Goal: Task Accomplishment & Management: Manage account settings

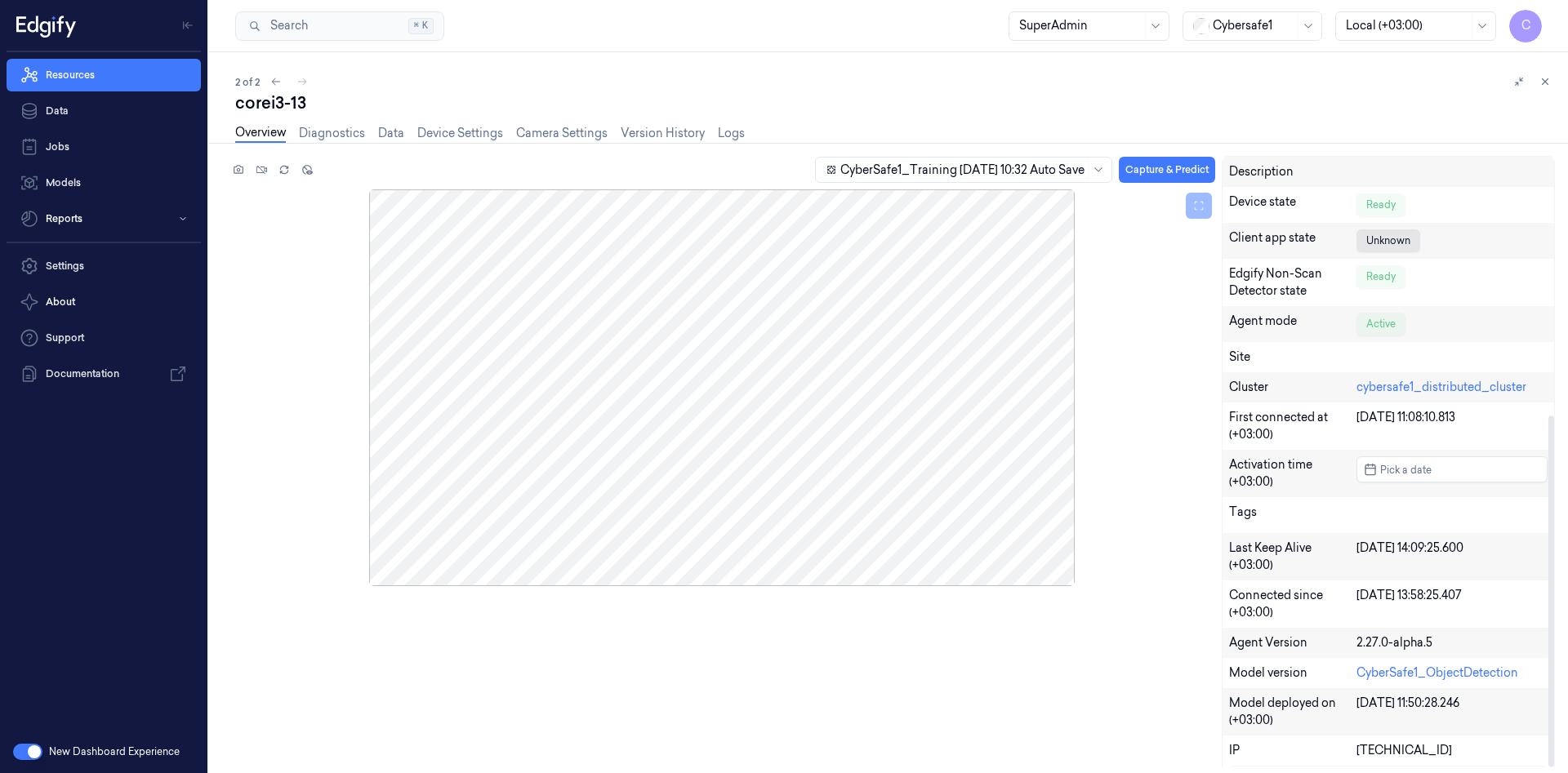
scroll to position [452, 0]
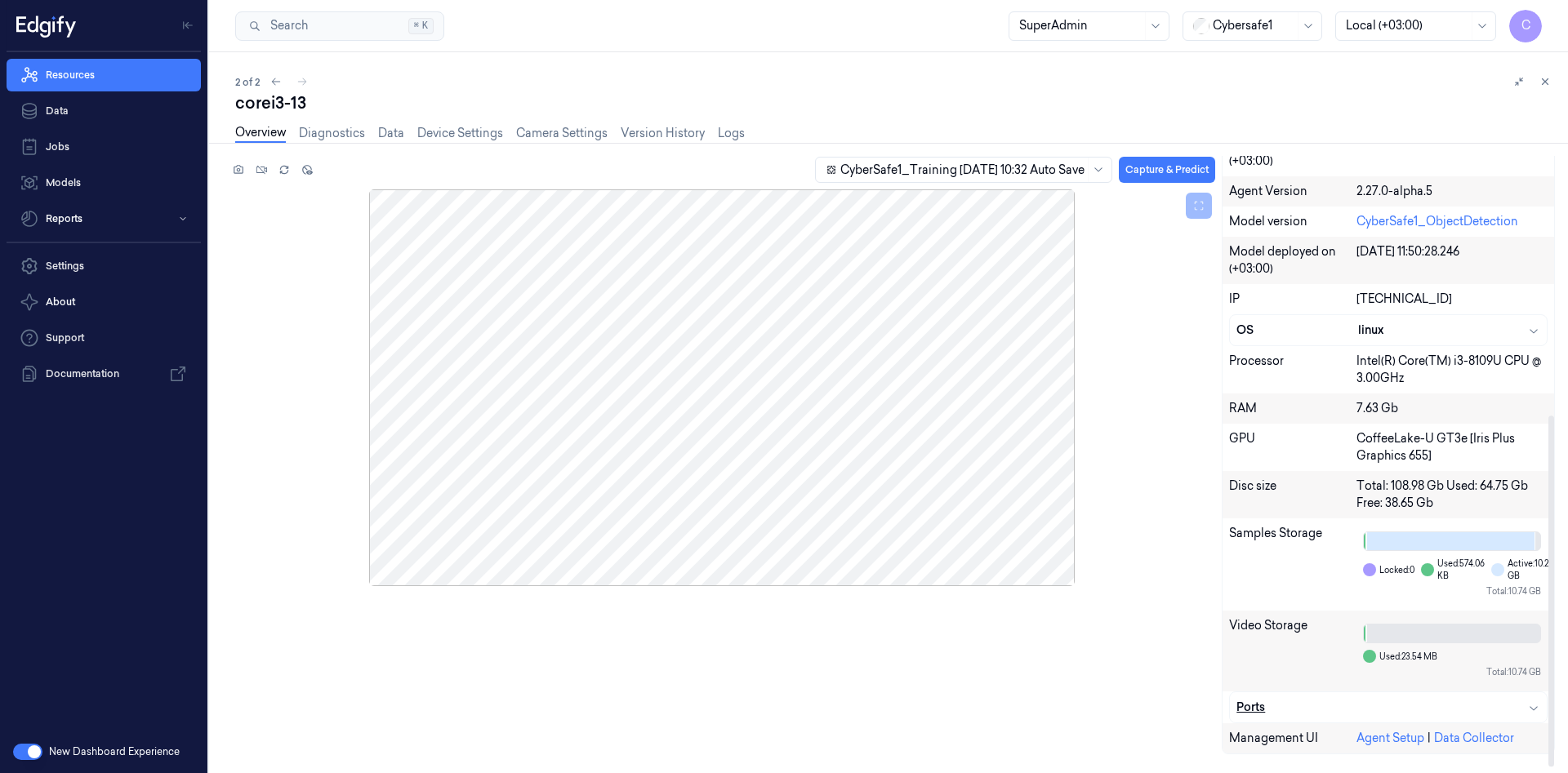
click at [1404, 709] on div "Ports" at bounding box center [1389, 706] width 304 height 17
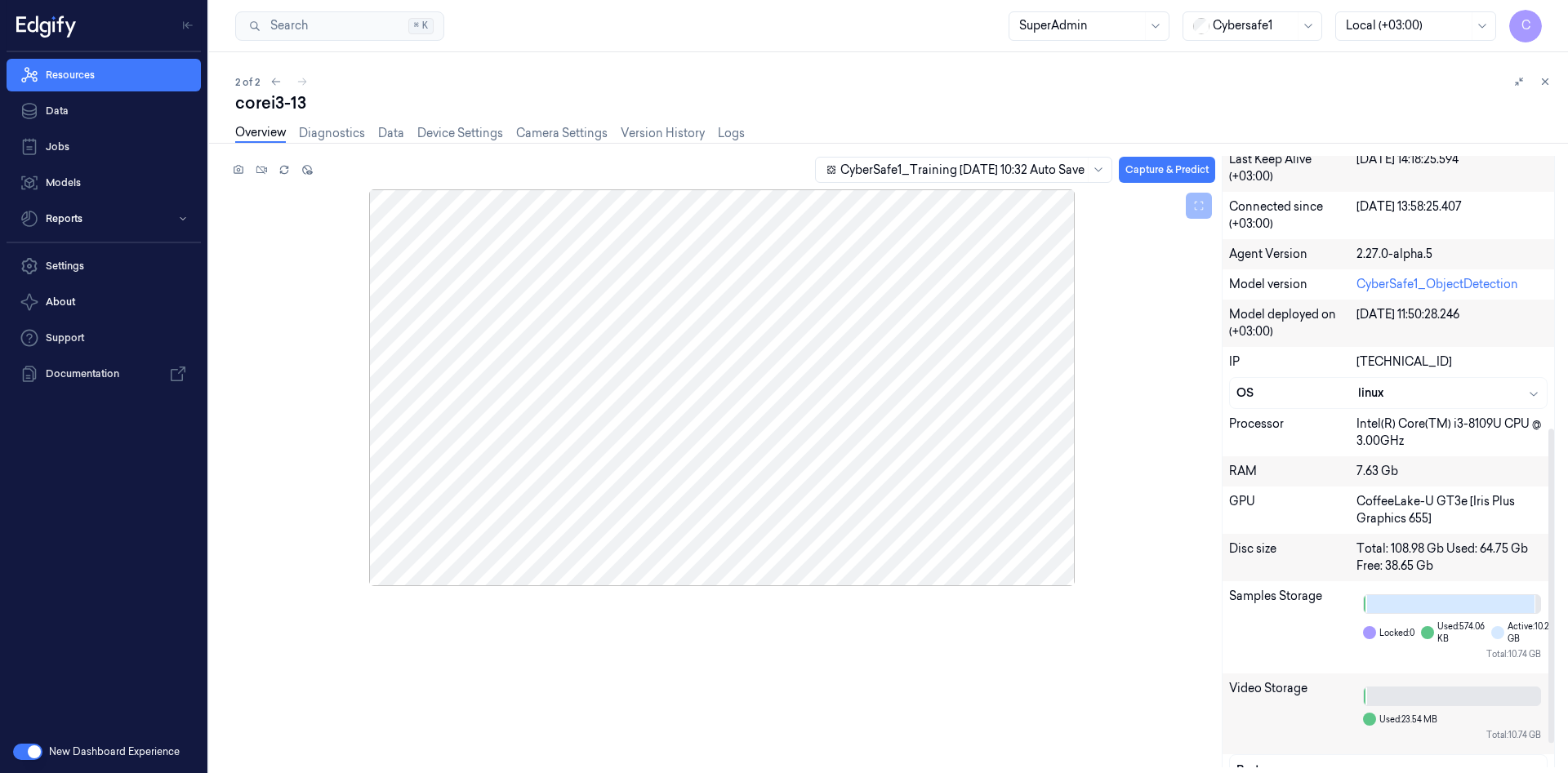
scroll to position [310, 0]
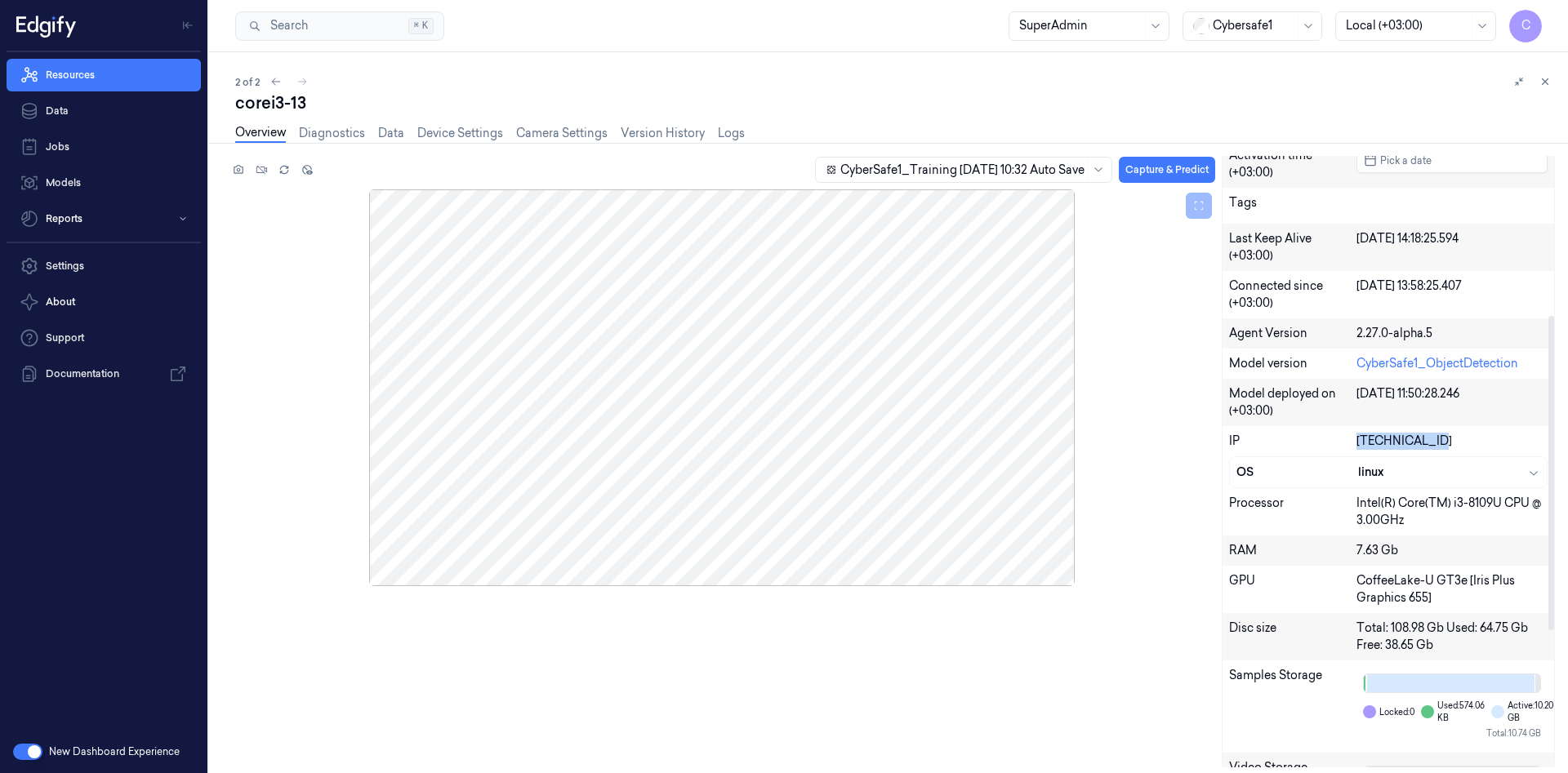
drag, startPoint x: 1417, startPoint y: 441, endPoint x: 1349, endPoint y: 447, distance: 68.3
click at [1349, 447] on div "IP 192.168.110.9" at bounding box center [1388, 441] width 331 height 30
copy div "[TECHNICAL_ID]"
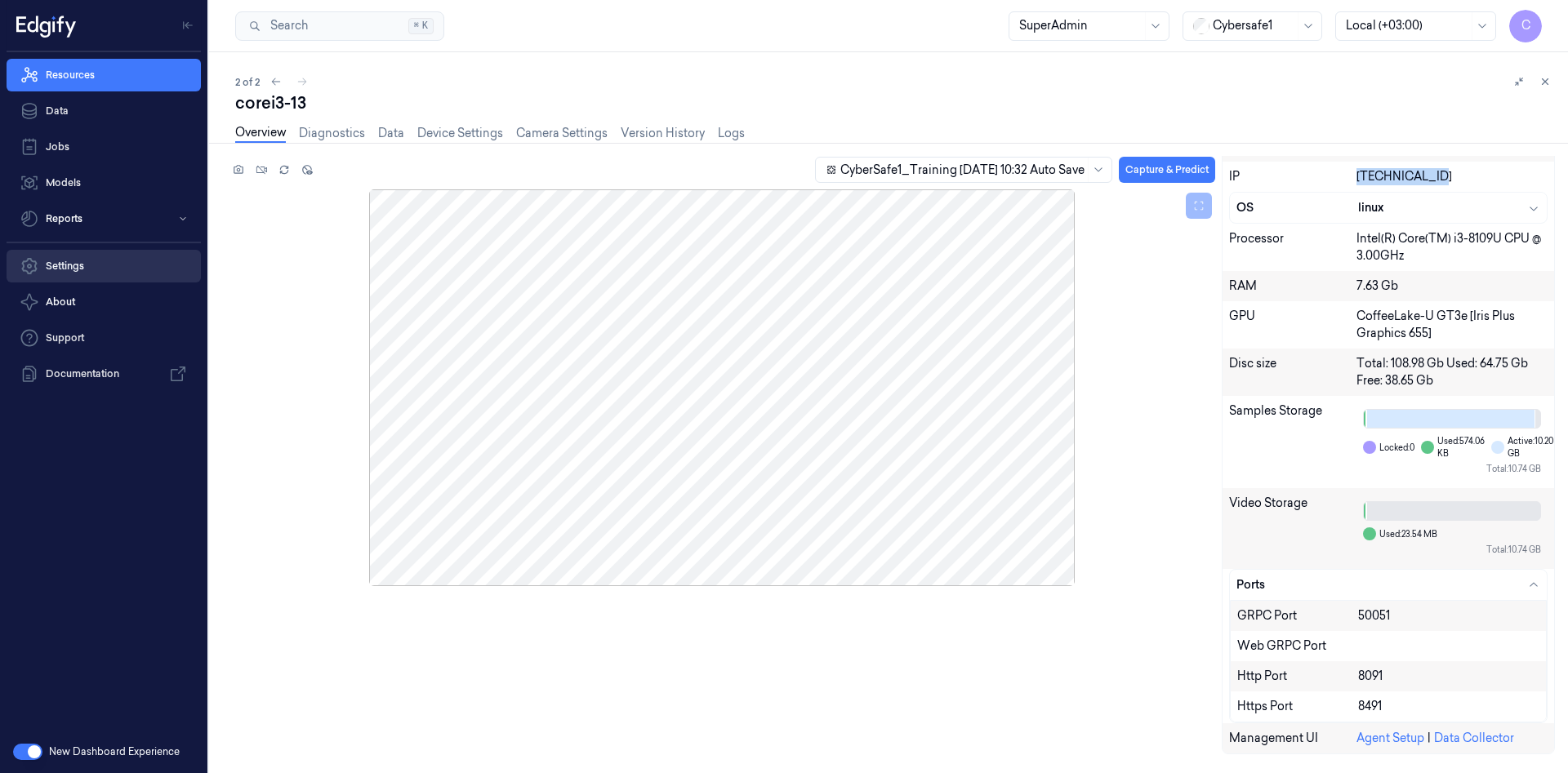
click at [93, 271] on link "Settings" at bounding box center [104, 266] width 194 height 32
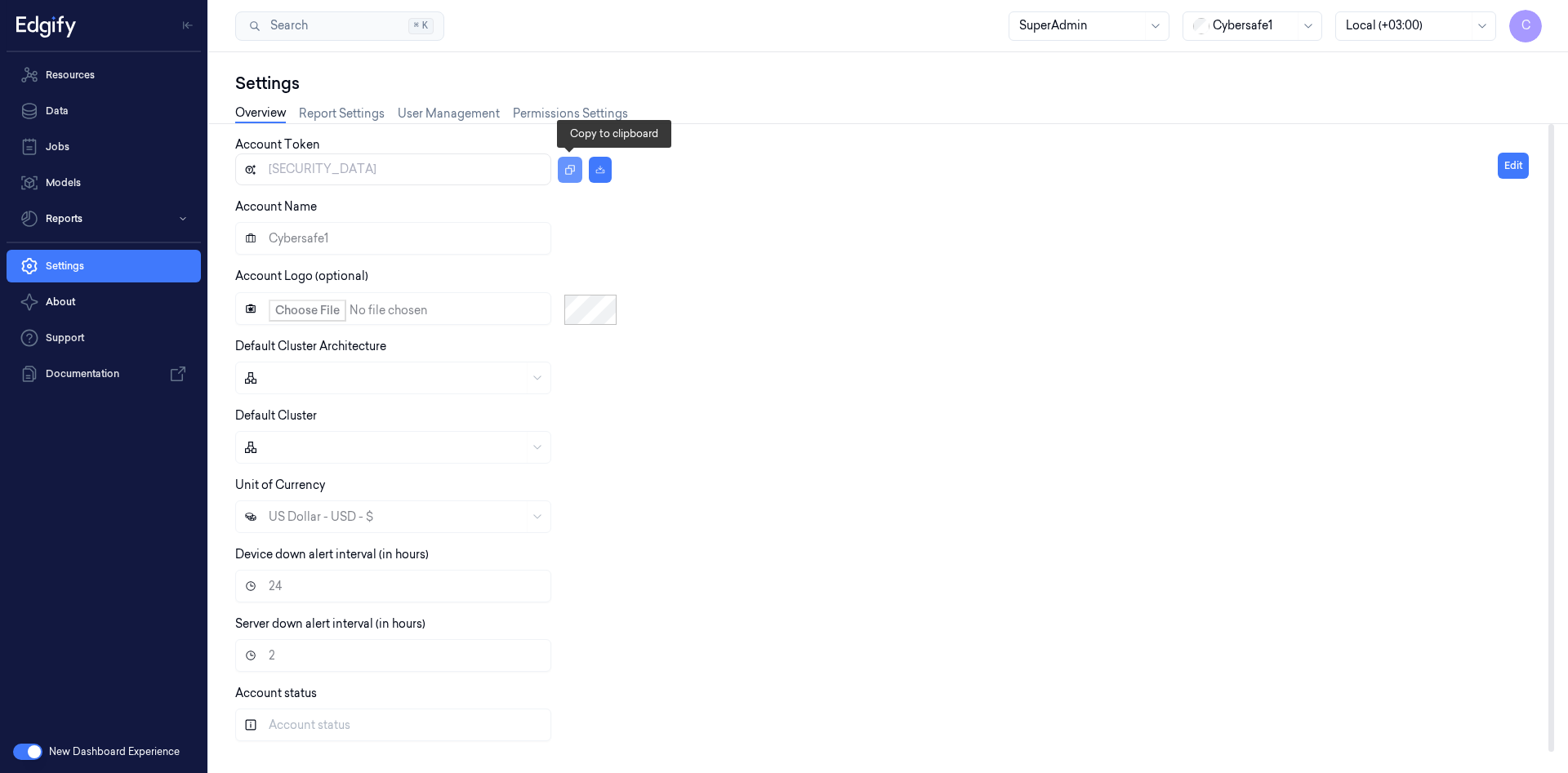
click at [560, 169] on button "button" at bounding box center [569, 169] width 24 height 26
click at [334, 115] on link "Report Settings" at bounding box center [341, 114] width 85 height 19
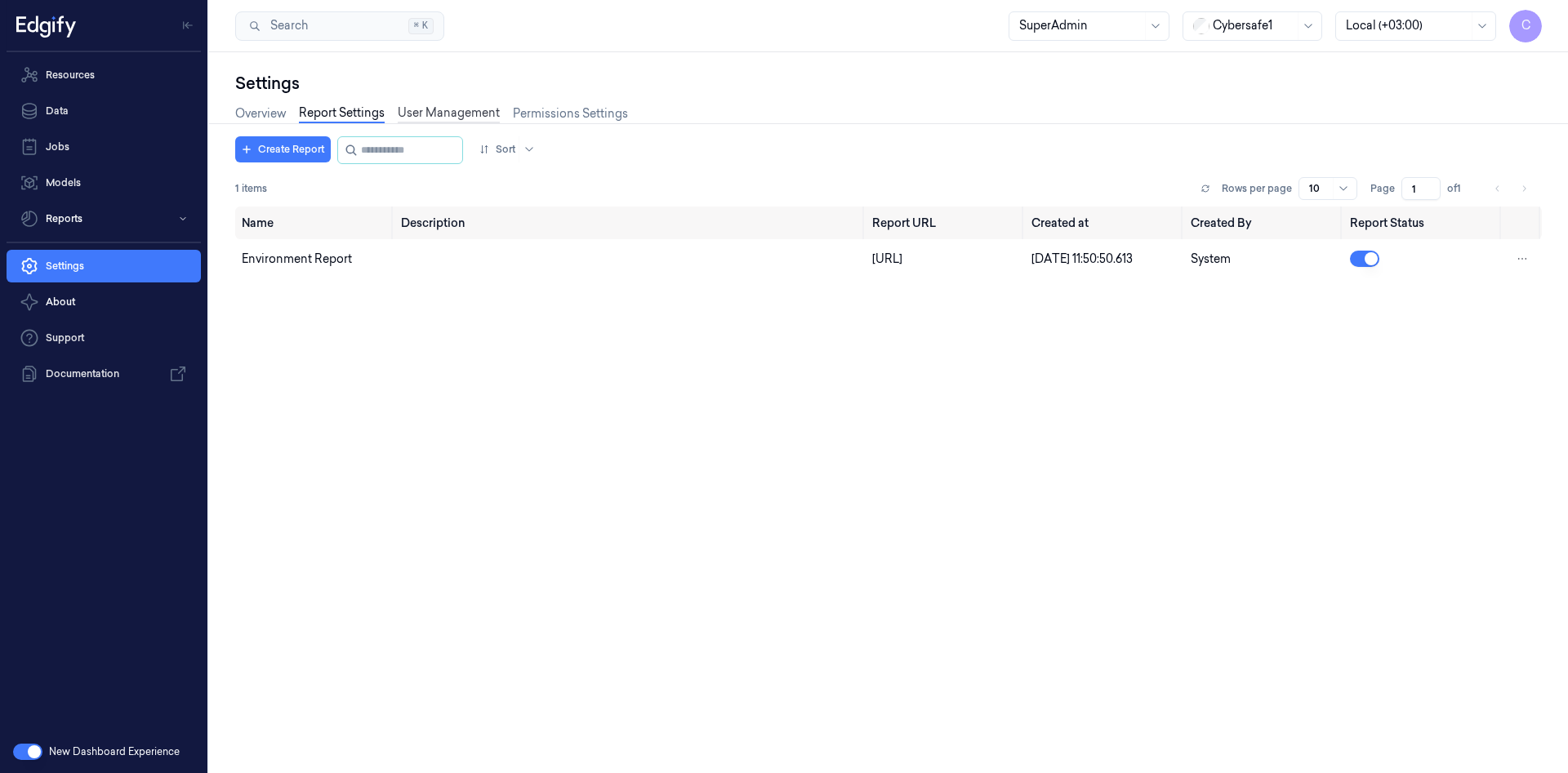
click at [445, 115] on link "User Management" at bounding box center [449, 114] width 102 height 19
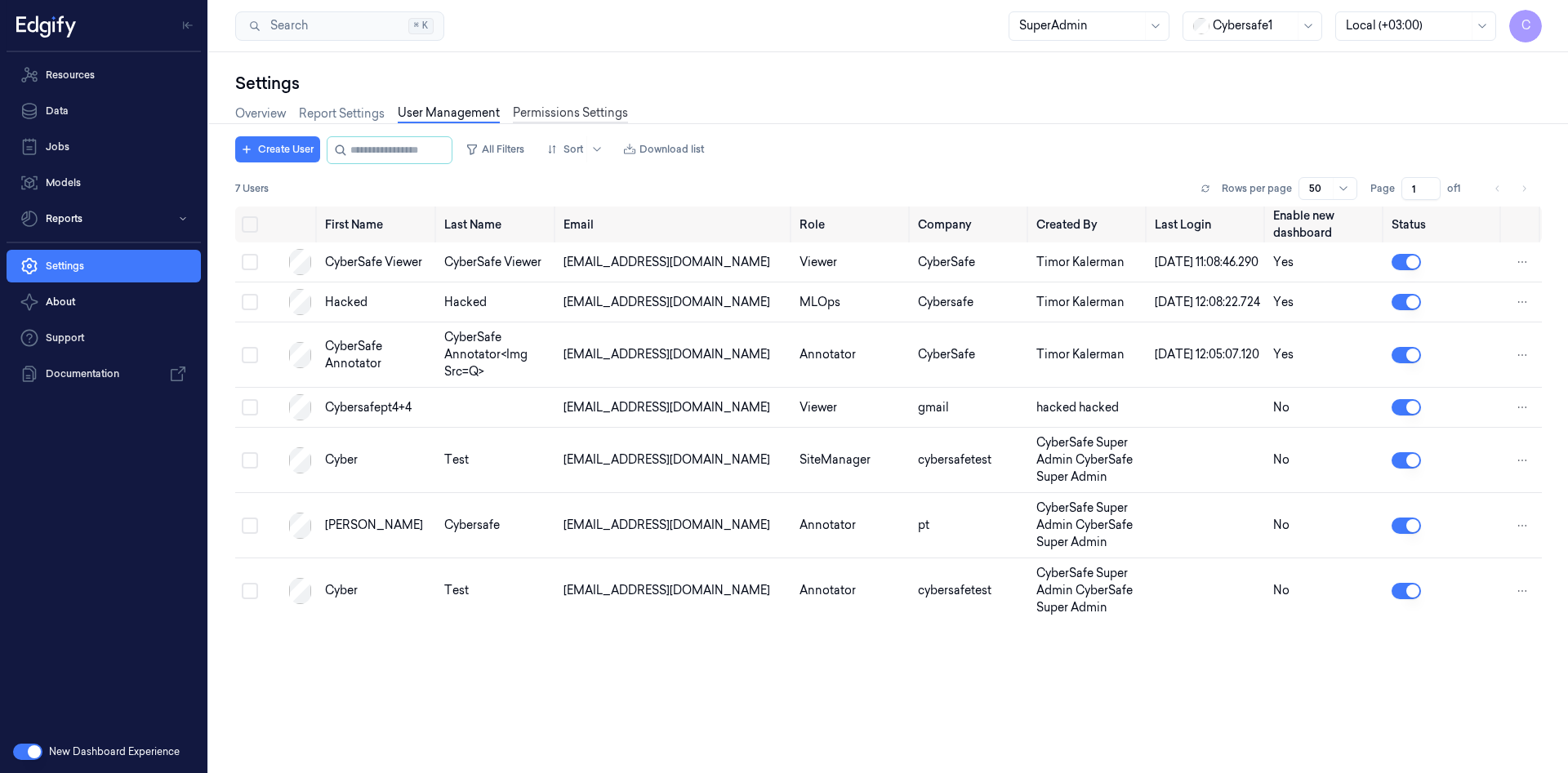
click at [553, 109] on link "Permissions Settings" at bounding box center [569, 114] width 115 height 19
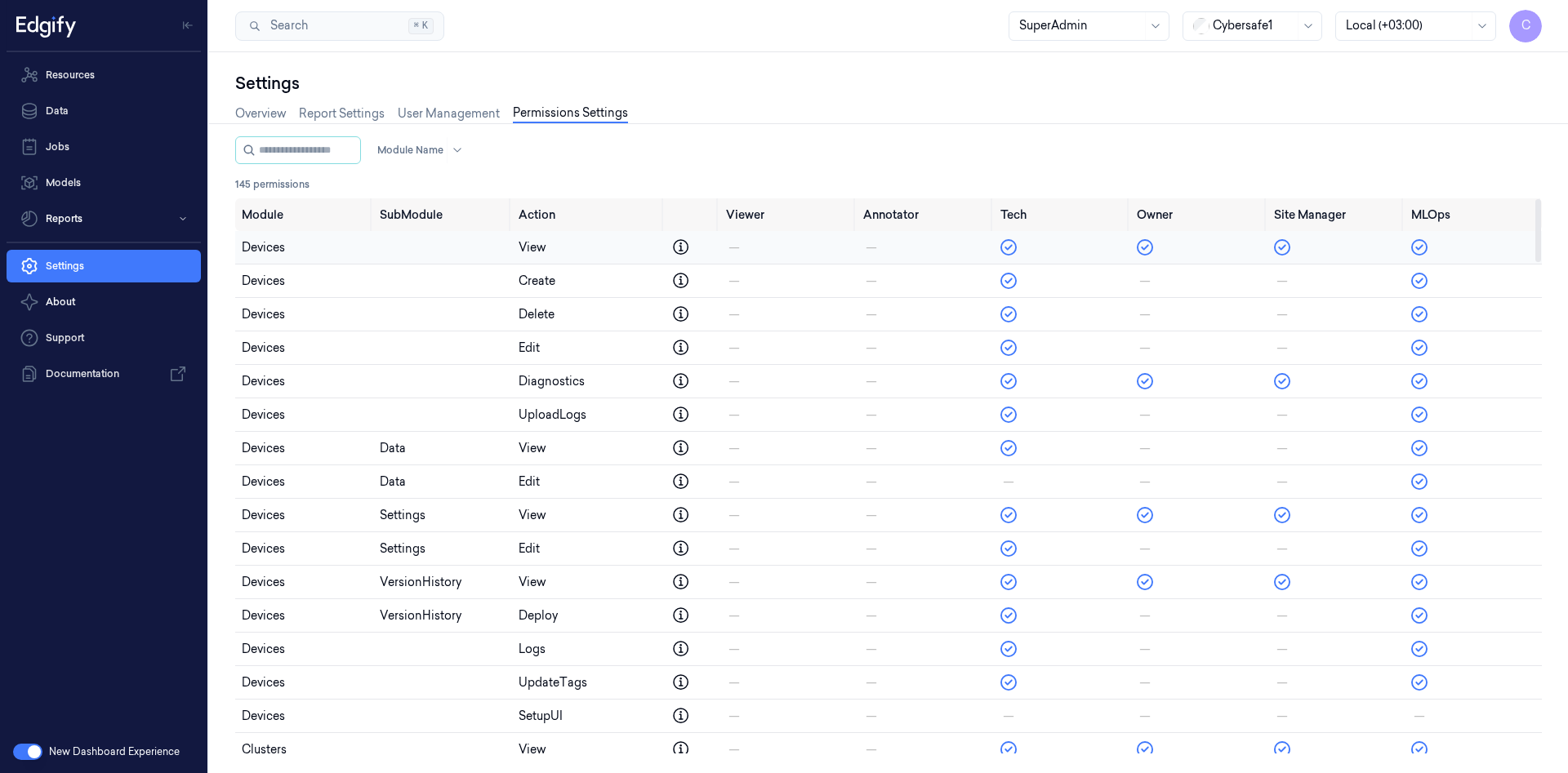
click at [671, 252] on icon at bounding box center [681, 247] width 20 height 20
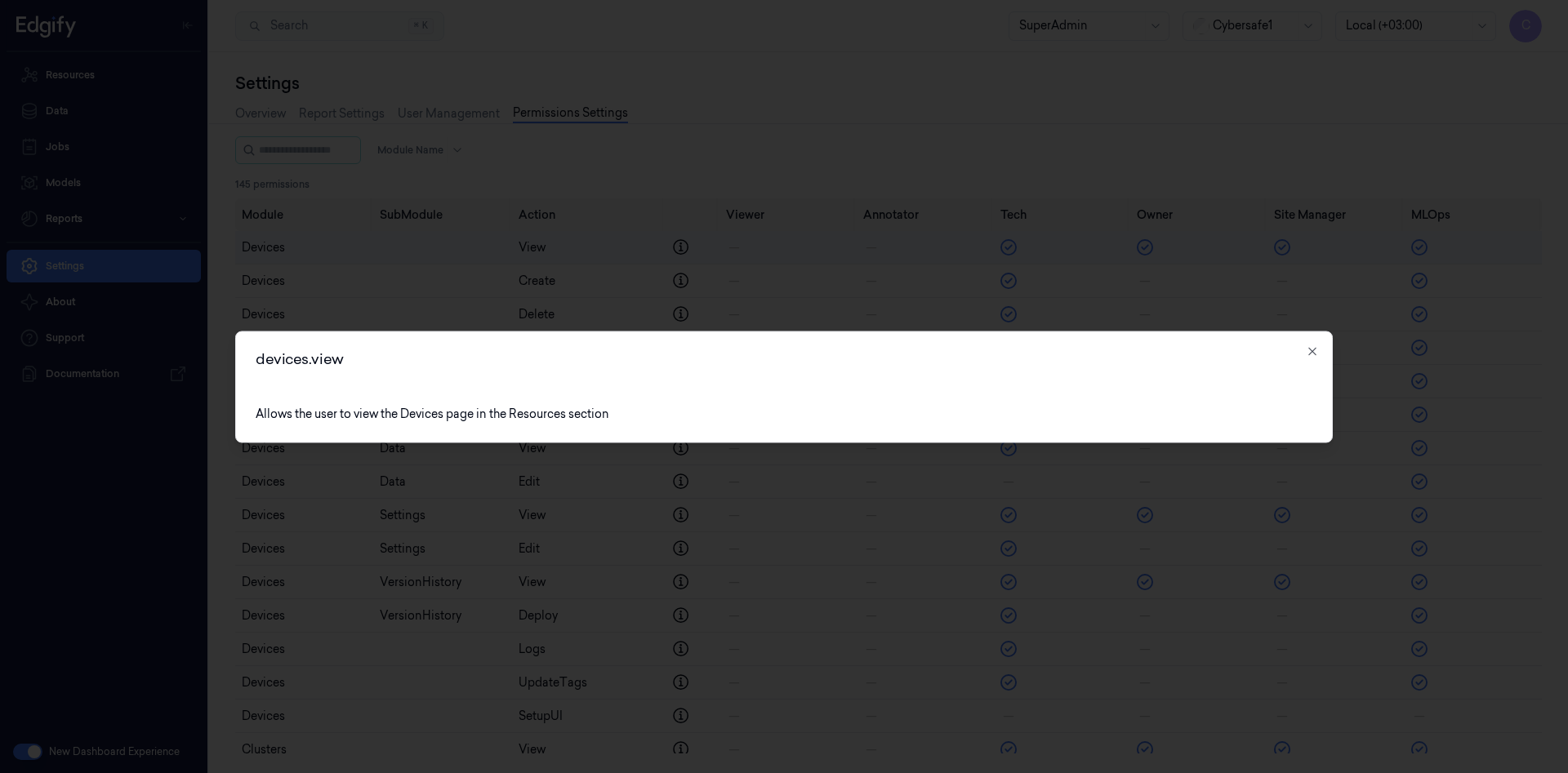
click at [1320, 355] on div "devices.view Allows the user to view the Devices page in the Resources section …" at bounding box center [784, 386] width 1098 height 112
click at [1320, 349] on div "devices.view Allows the user to view the Devices page in the Resources section …" at bounding box center [784, 386] width 1098 height 112
click at [1309, 356] on icon "button" at bounding box center [1311, 351] width 13 height 13
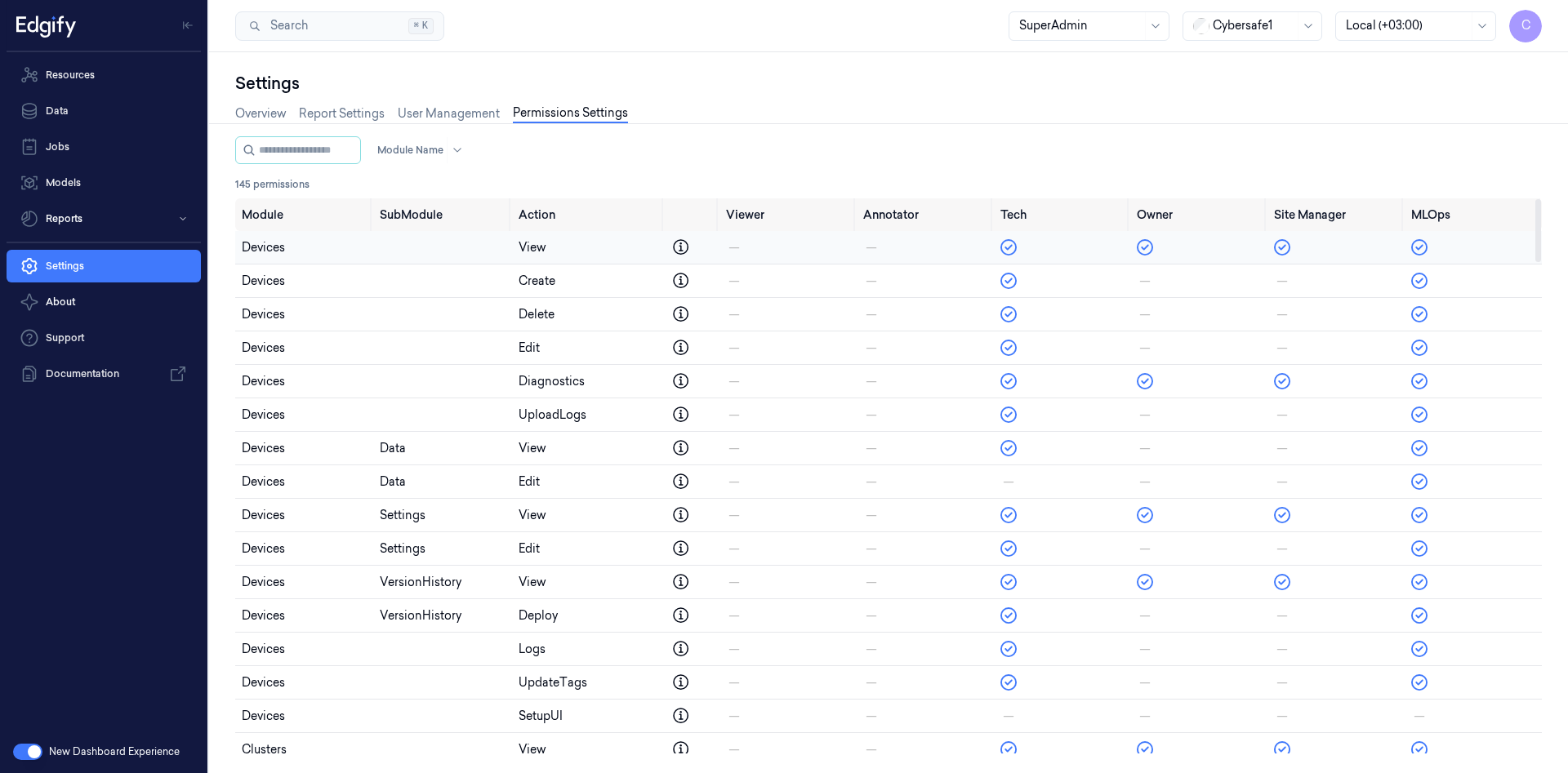
click at [1139, 246] on icon at bounding box center [1145, 247] width 17 height 17
click at [1139, 251] on icon at bounding box center [1145, 247] width 17 height 17
click at [267, 247] on div "devices" at bounding box center [304, 247] width 124 height 17
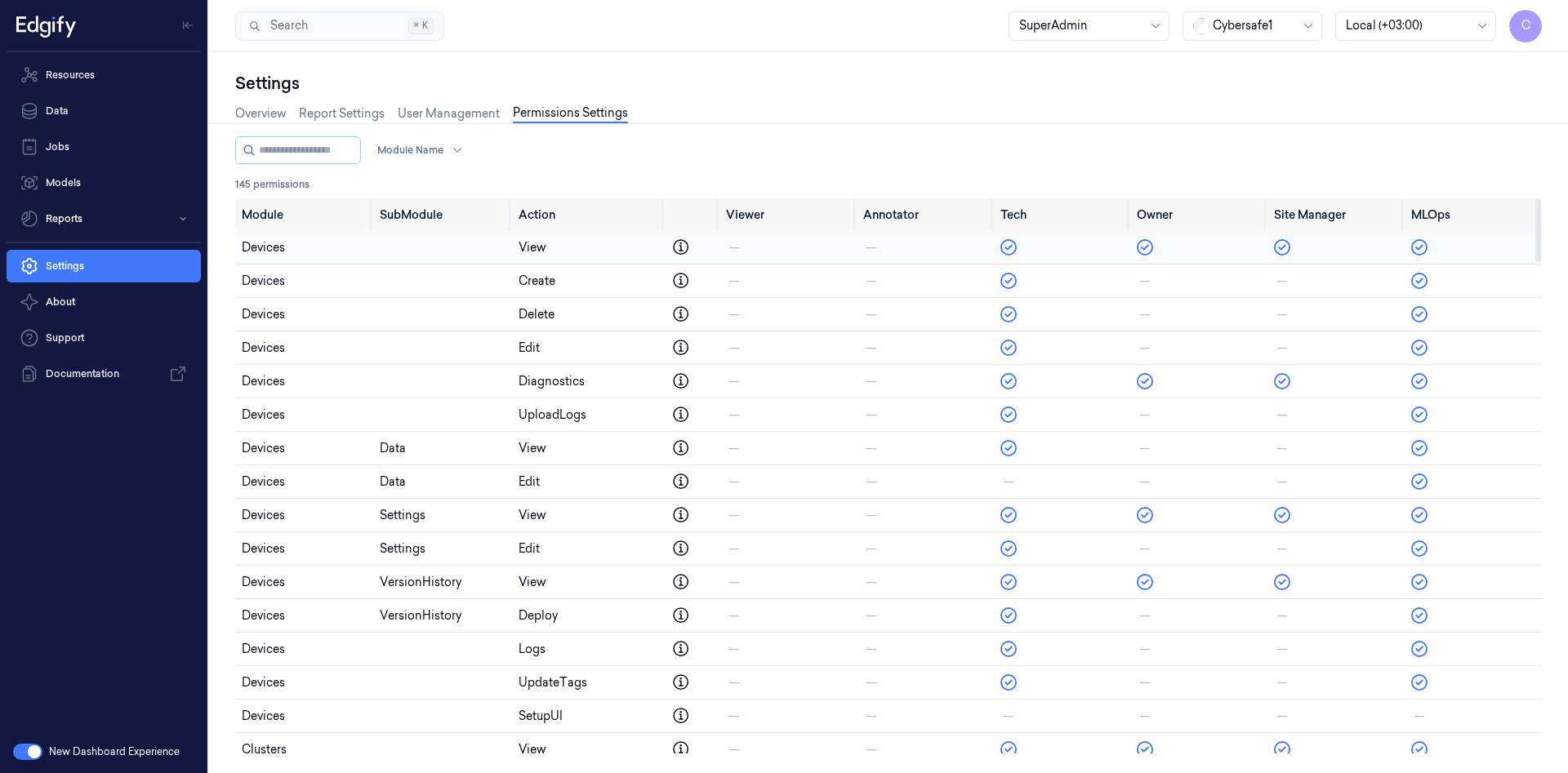
click at [518, 248] on td "view" at bounding box center [588, 248] width 153 height 33
click at [394, 469] on td "data" at bounding box center [443, 482] width 139 height 33
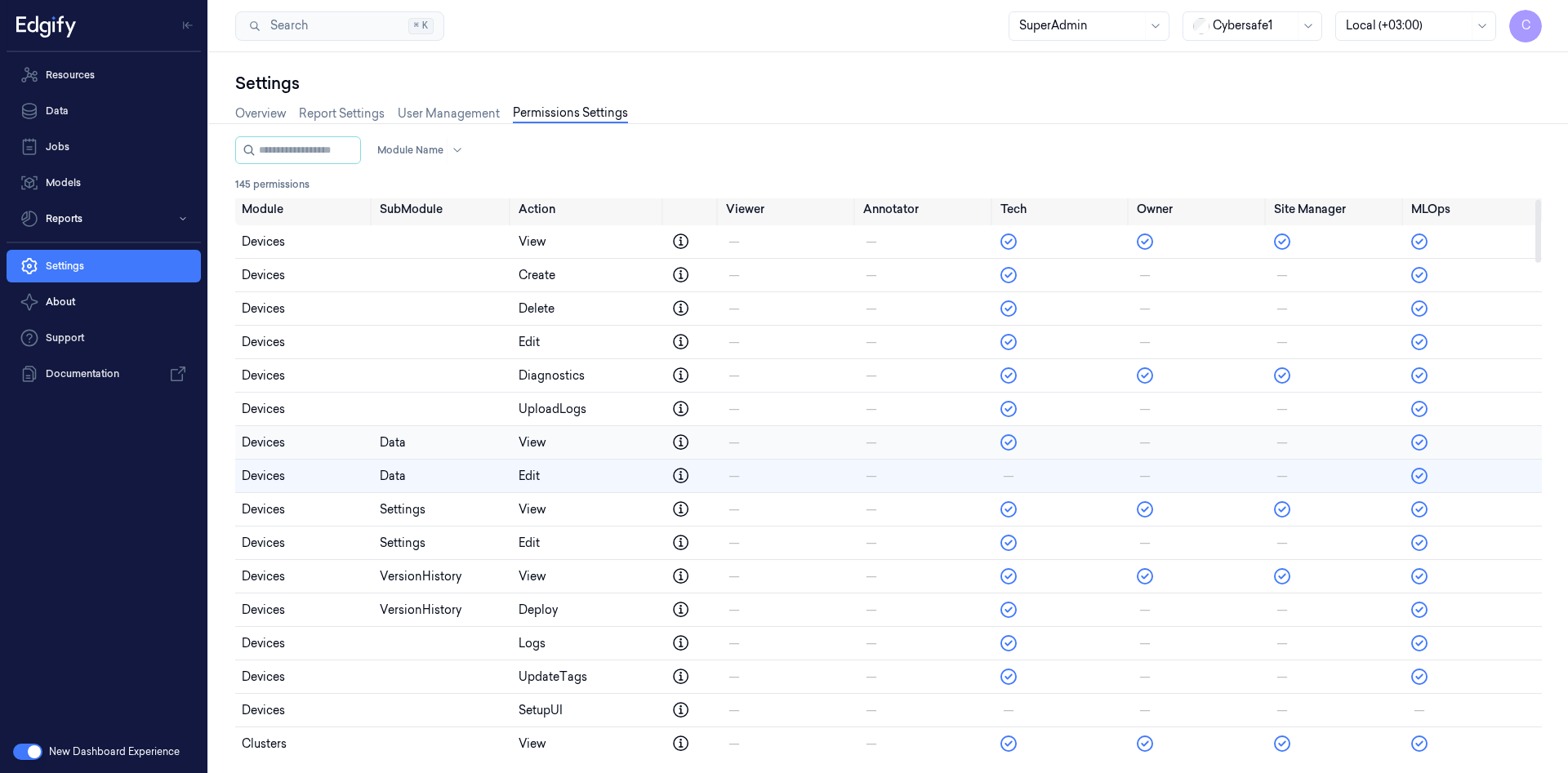
click at [540, 452] on td "view" at bounding box center [588, 443] width 153 height 33
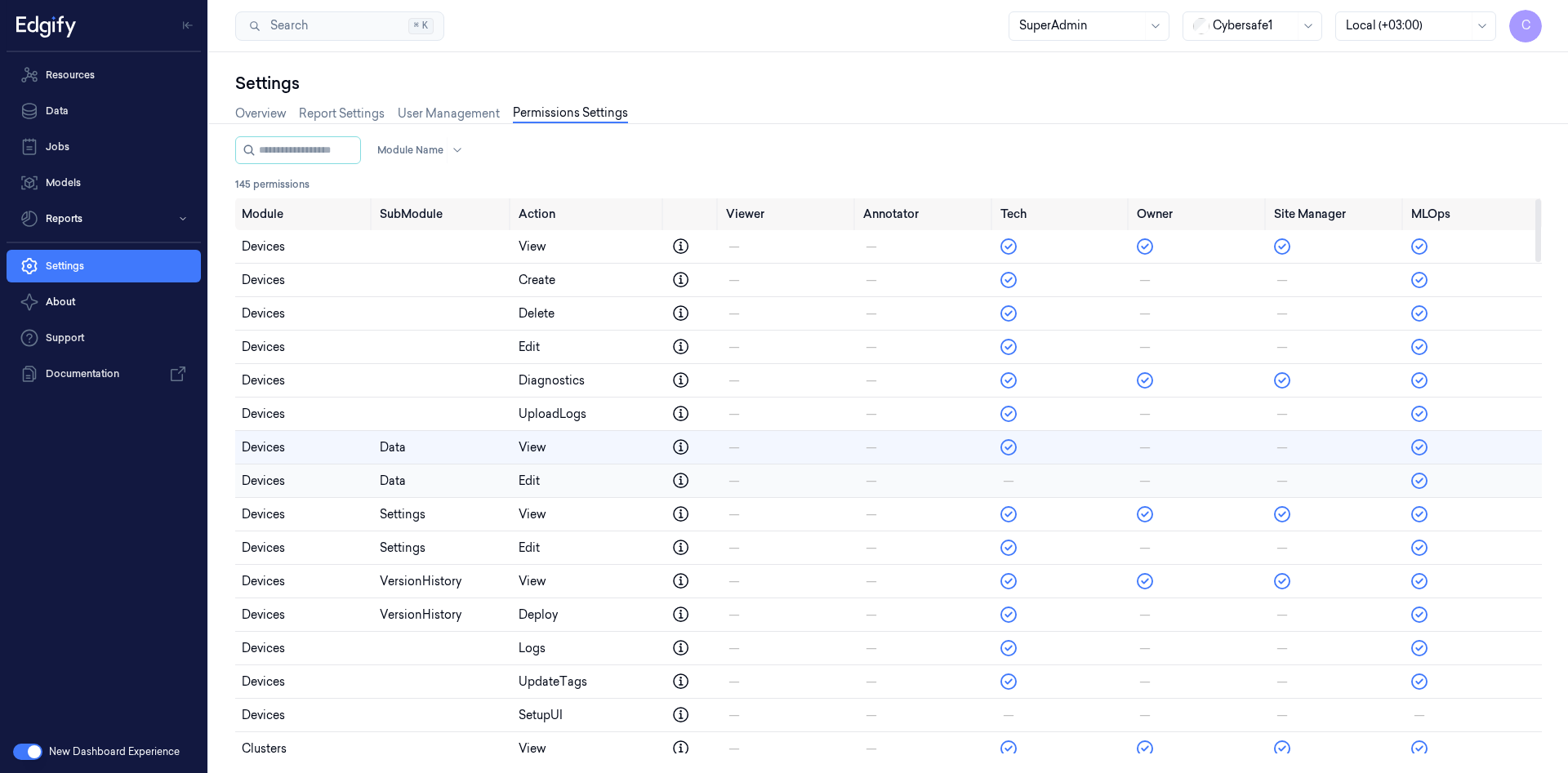
click at [533, 481] on div "edit" at bounding box center [588, 480] width 139 height 17
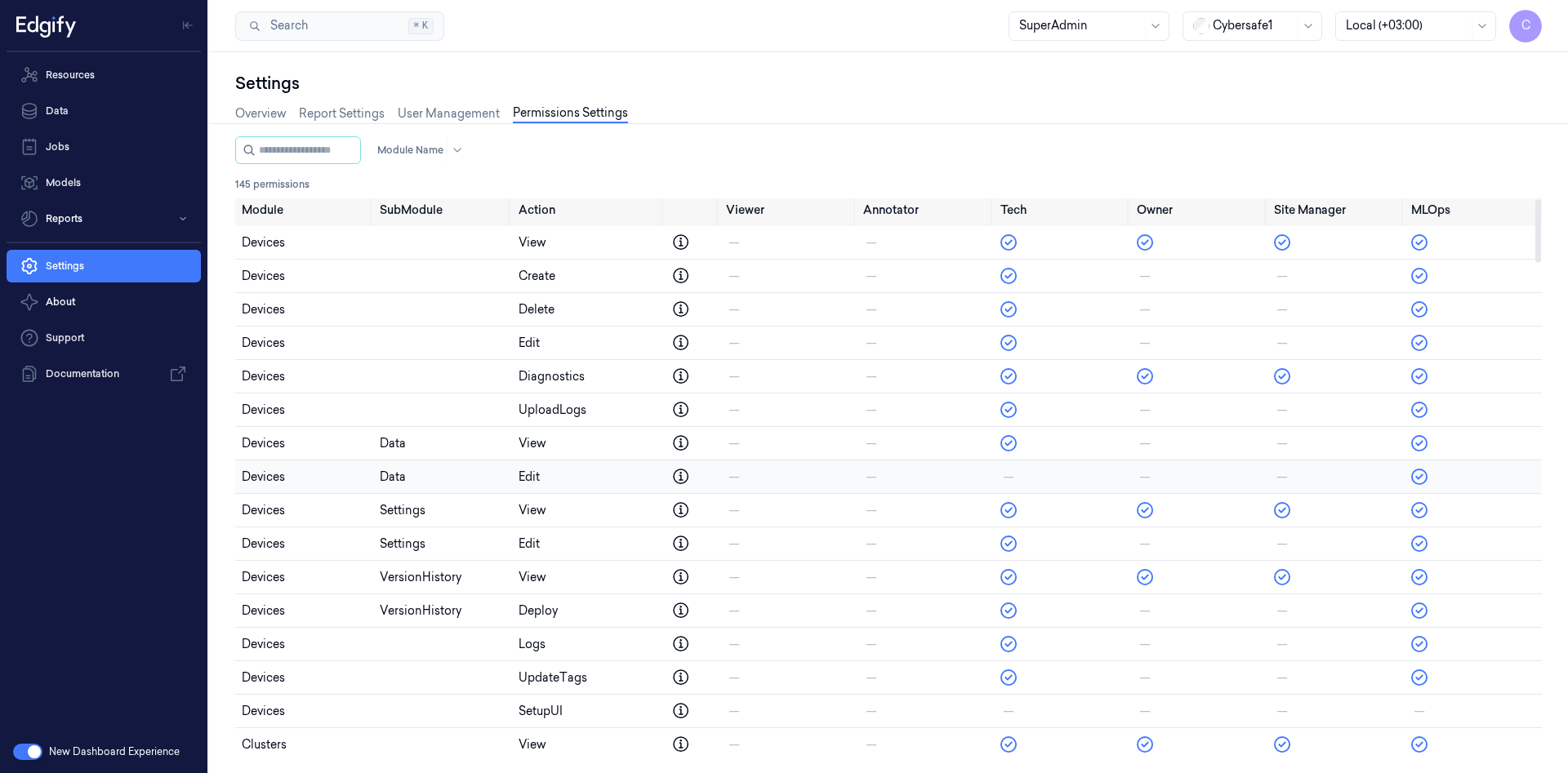
scroll to position [6, 0]
click at [671, 479] on icon at bounding box center [681, 476] width 20 height 20
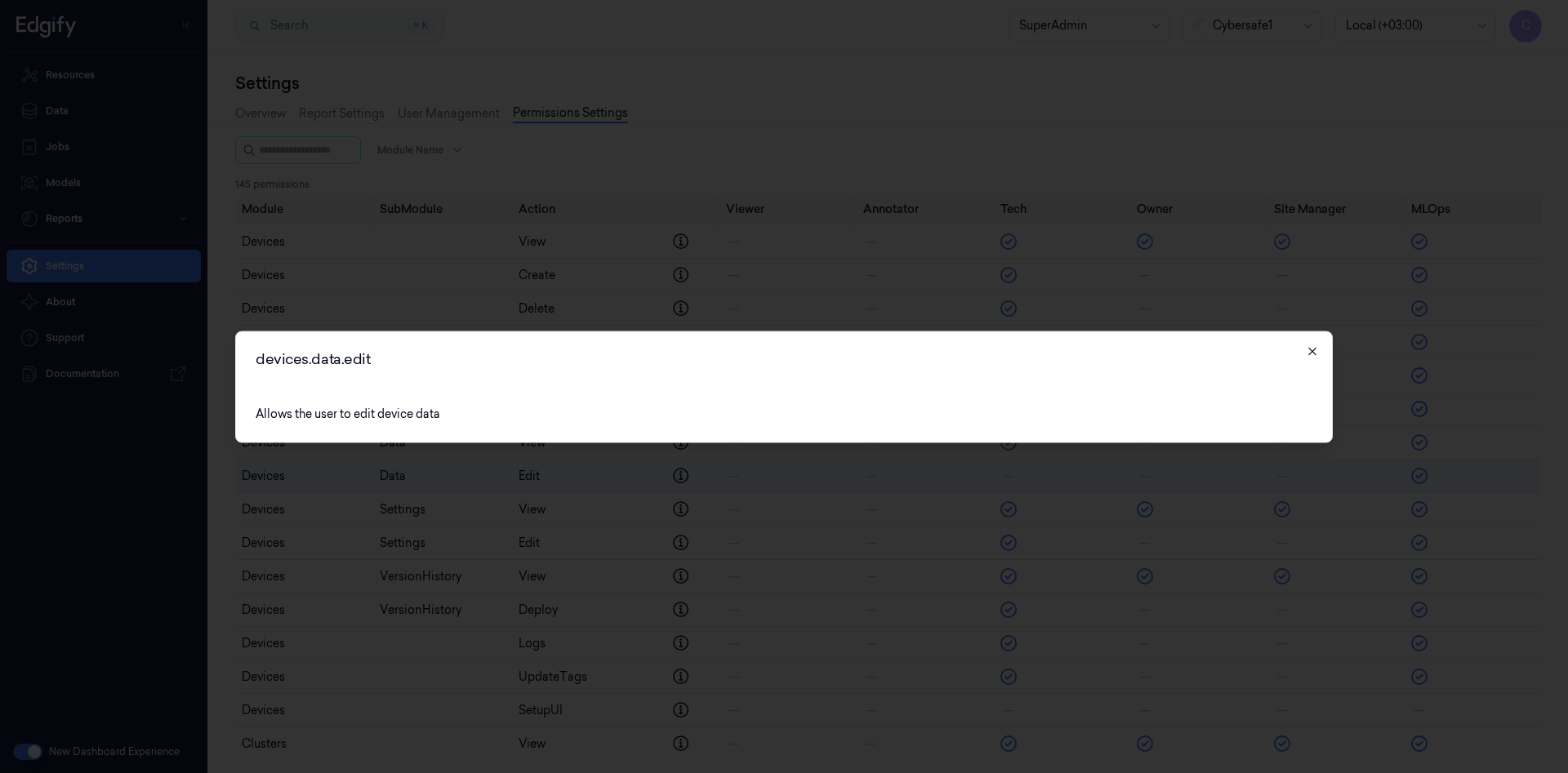
click at [1305, 353] on div "devices.data.edit Allows the user to edit device data Close" at bounding box center [784, 386] width 1098 height 112
click at [1310, 354] on icon "button" at bounding box center [1311, 350] width 7 height 7
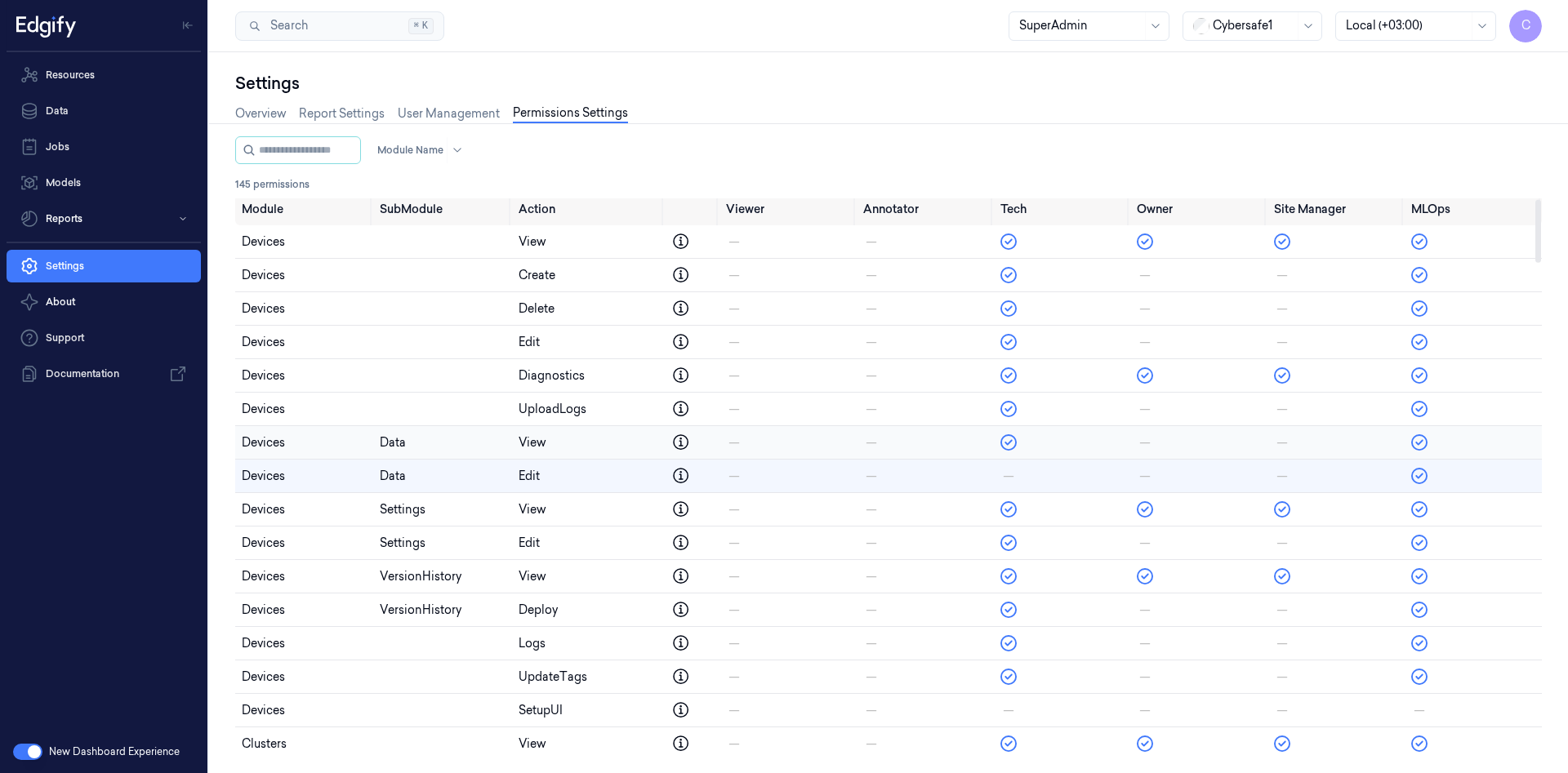
scroll to position [0, 0]
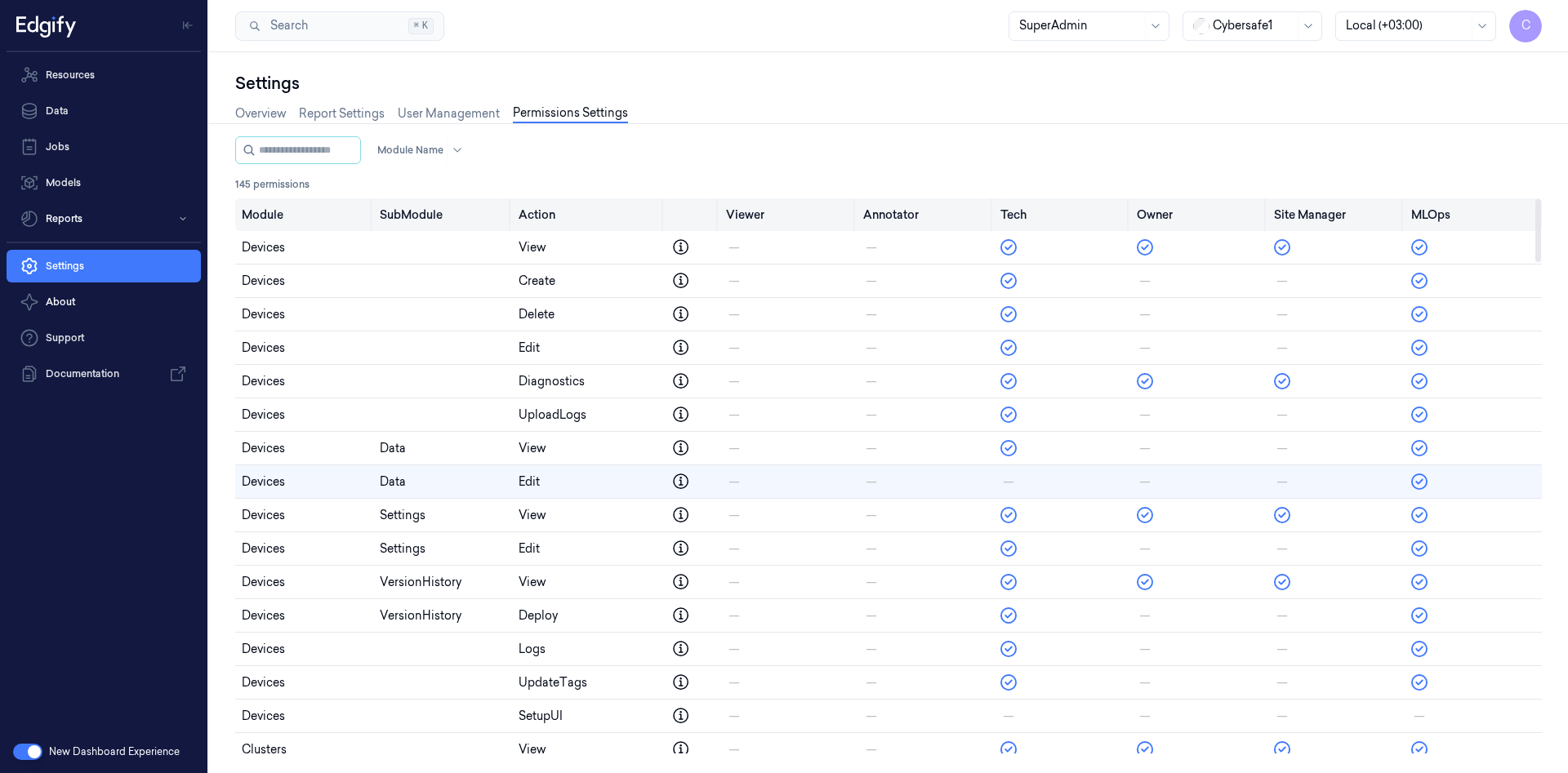
click at [1416, 221] on th "MLOps" at bounding box center [1473, 214] width 137 height 32
click at [1428, 218] on th "MLOps" at bounding box center [1473, 214] width 137 height 32
click at [1002, 249] on icon at bounding box center [1008, 247] width 17 height 17
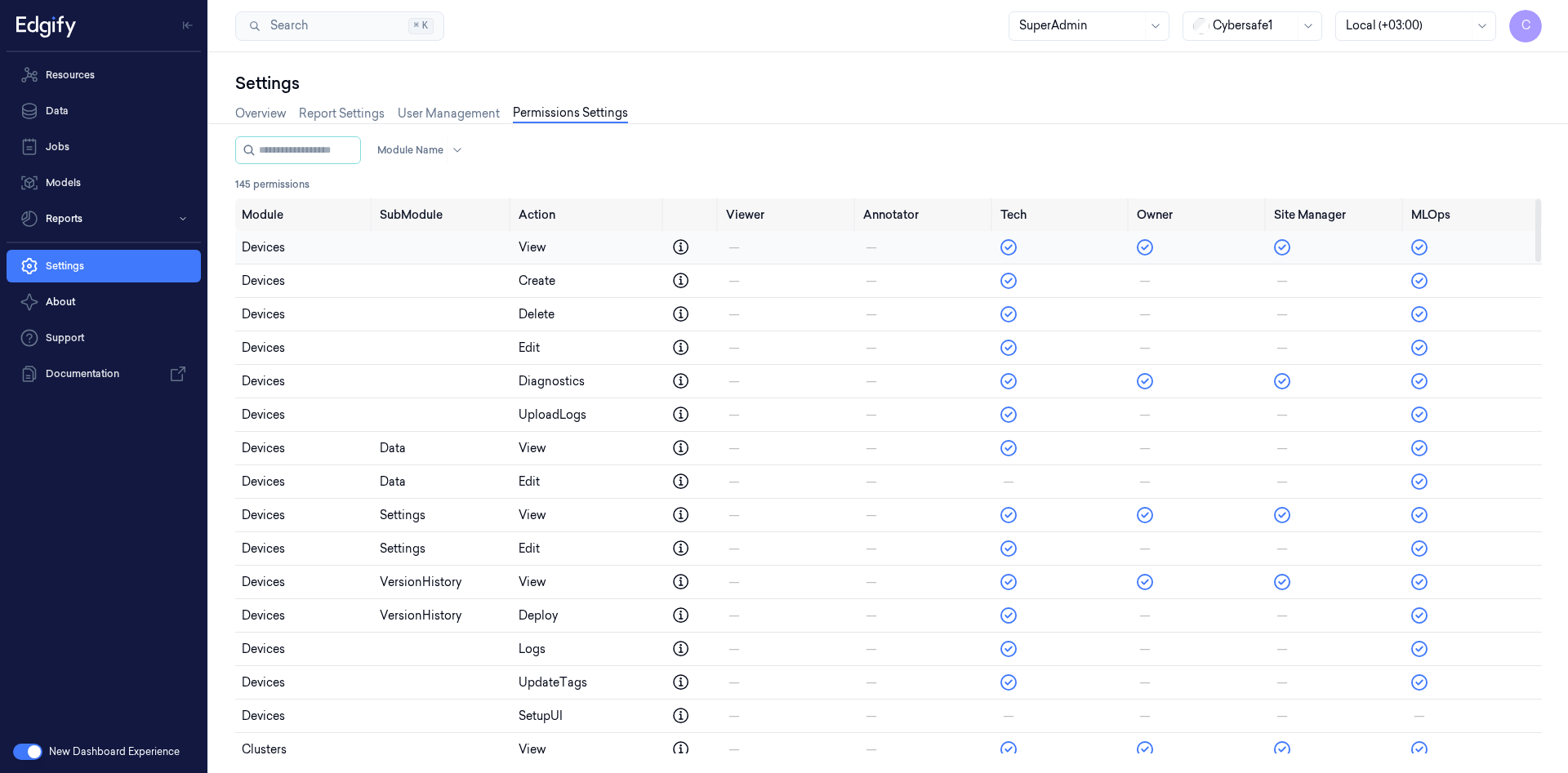
click at [1002, 249] on icon at bounding box center [1008, 247] width 17 height 17
click at [1144, 247] on icon at bounding box center [1145, 247] width 17 height 17
drag, startPoint x: 1144, startPoint y: 247, endPoint x: 1155, endPoint y: 247, distance: 11.0
click at [1144, 247] on icon at bounding box center [1145, 247] width 17 height 17
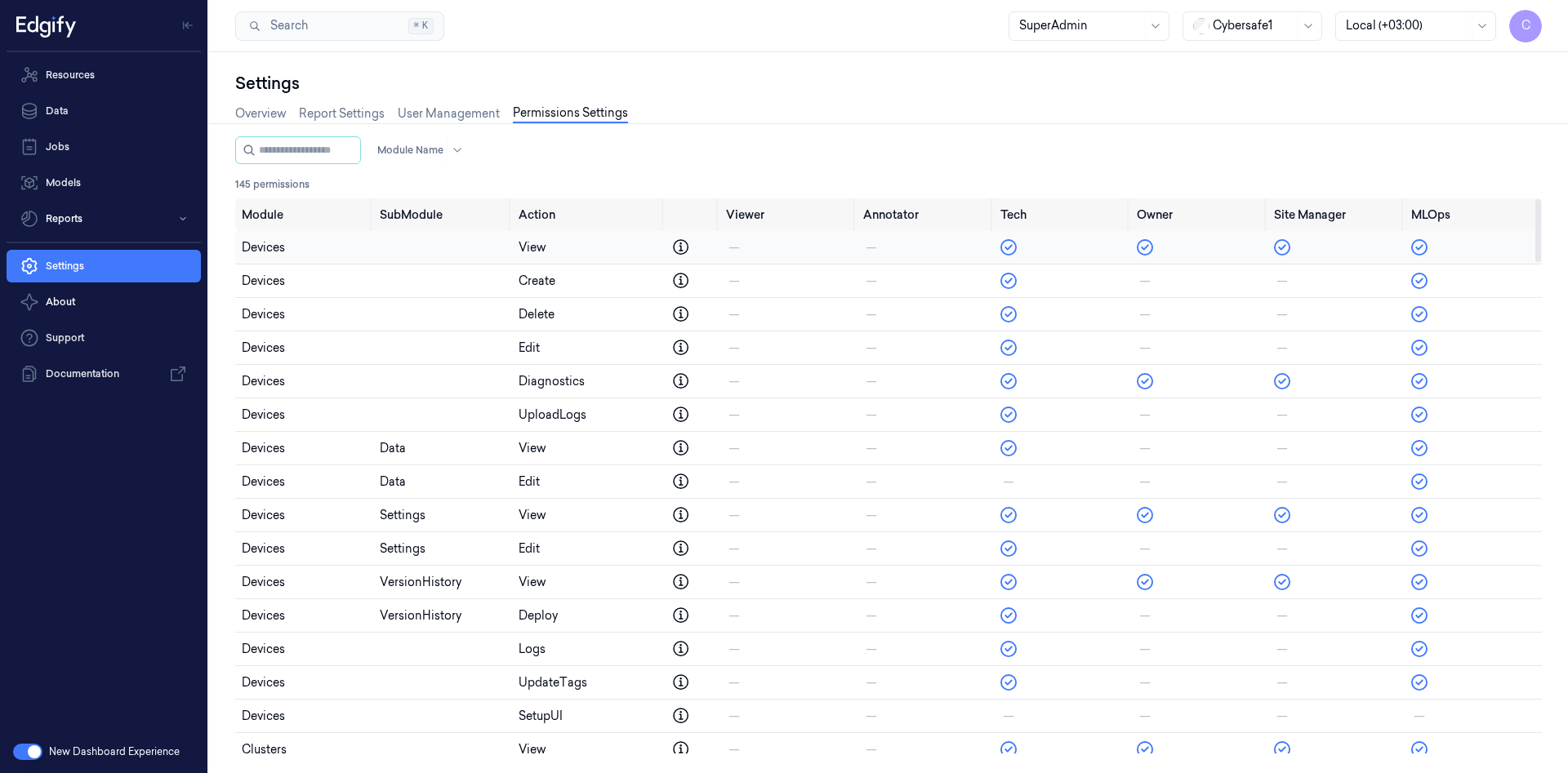
click at [1292, 245] on td at bounding box center [1336, 248] width 137 height 33
click at [1286, 400] on td at bounding box center [1336, 415] width 137 height 33
click at [1284, 395] on td at bounding box center [1336, 381] width 137 height 33
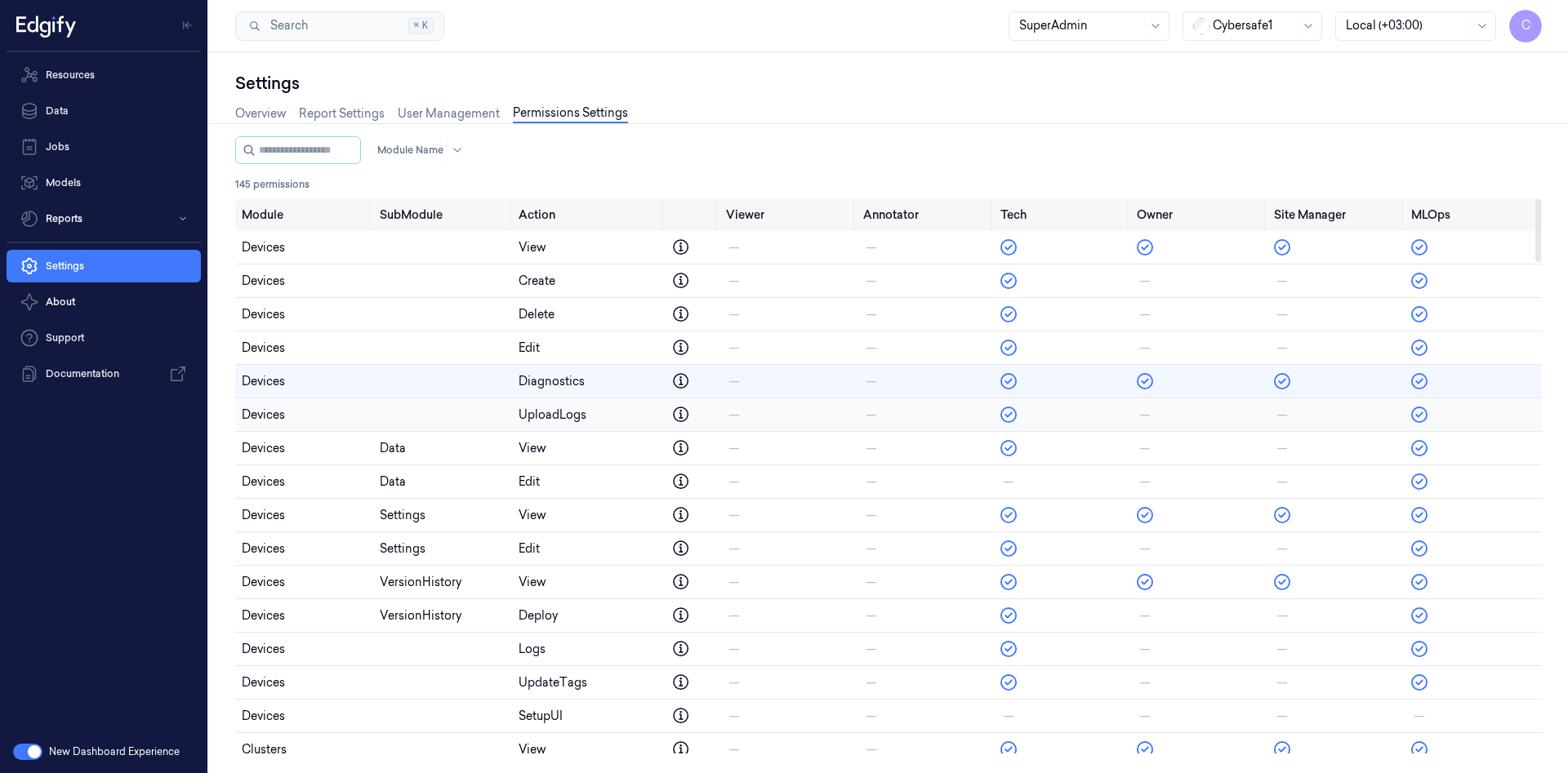
drag, startPoint x: 1246, startPoint y: 405, endPoint x: 1253, endPoint y: 580, distance: 175.1
drag, startPoint x: 1057, startPoint y: 449, endPoint x: 917, endPoint y: 423, distance: 142.4
click at [1054, 450] on td at bounding box center [1061, 449] width 136 height 33
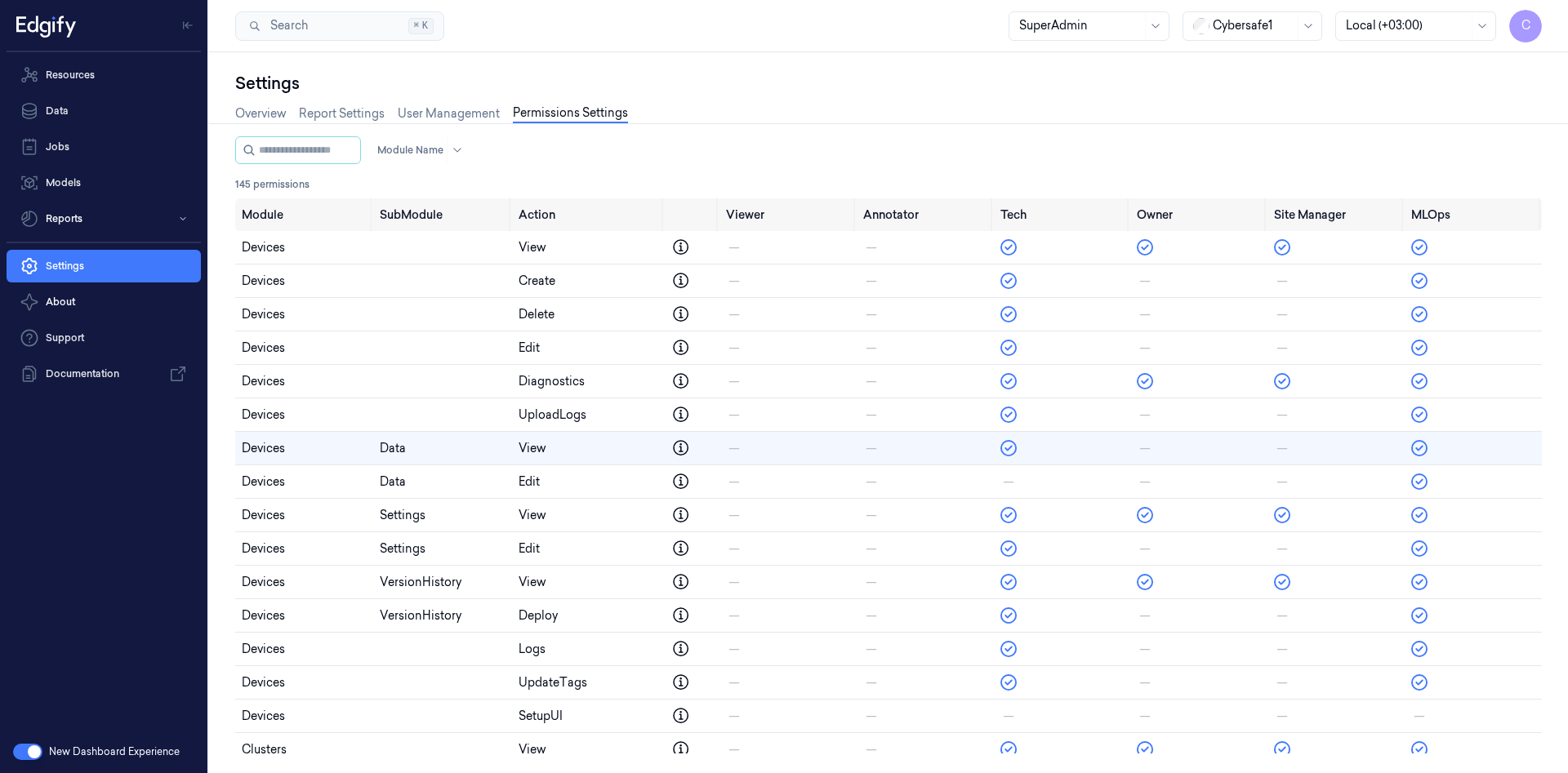
click at [32, 751] on button "button" at bounding box center [27, 751] width 29 height 17
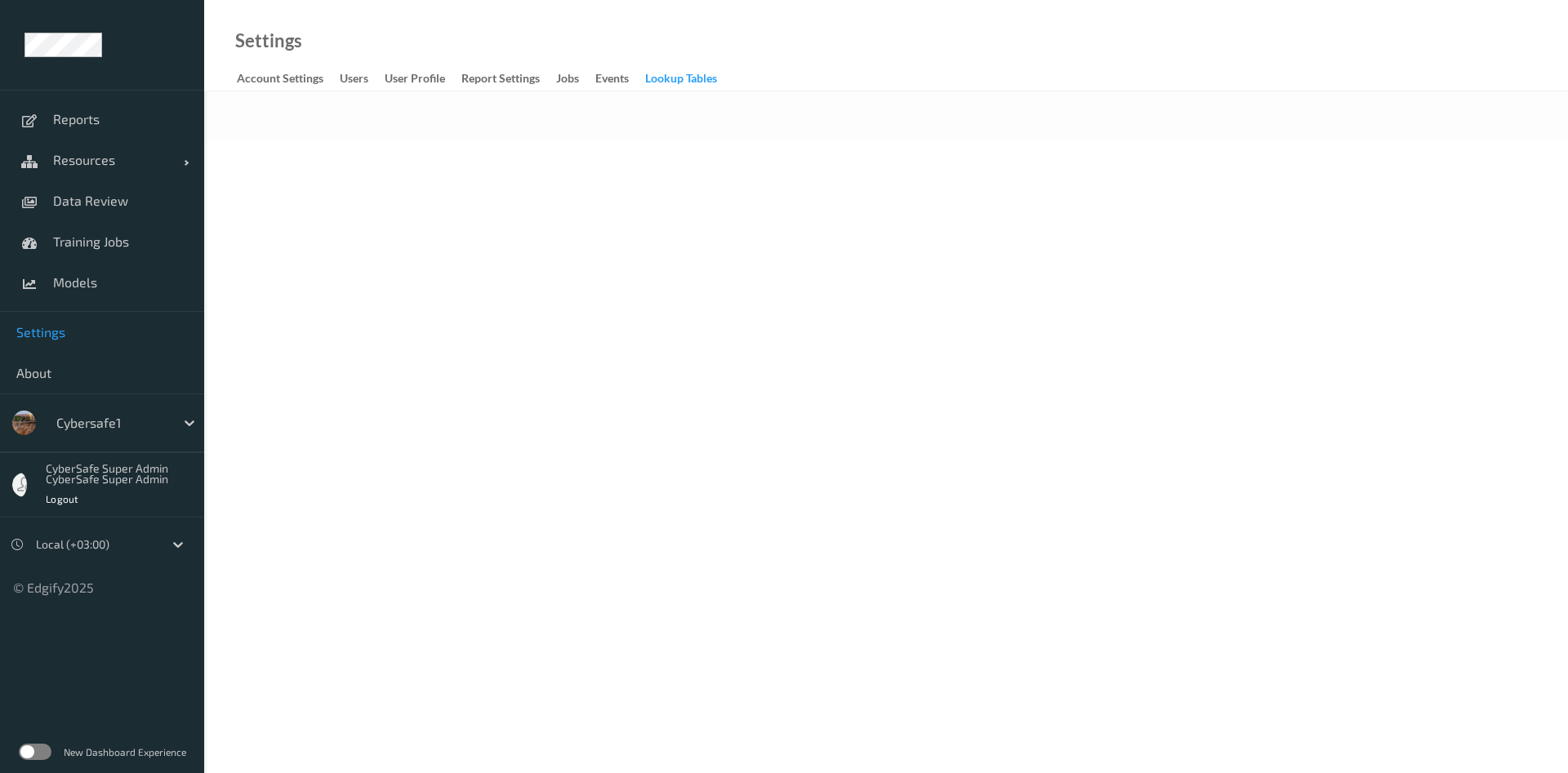
click at [675, 80] on div "Lookup Tables" at bounding box center [680, 80] width 72 height 21
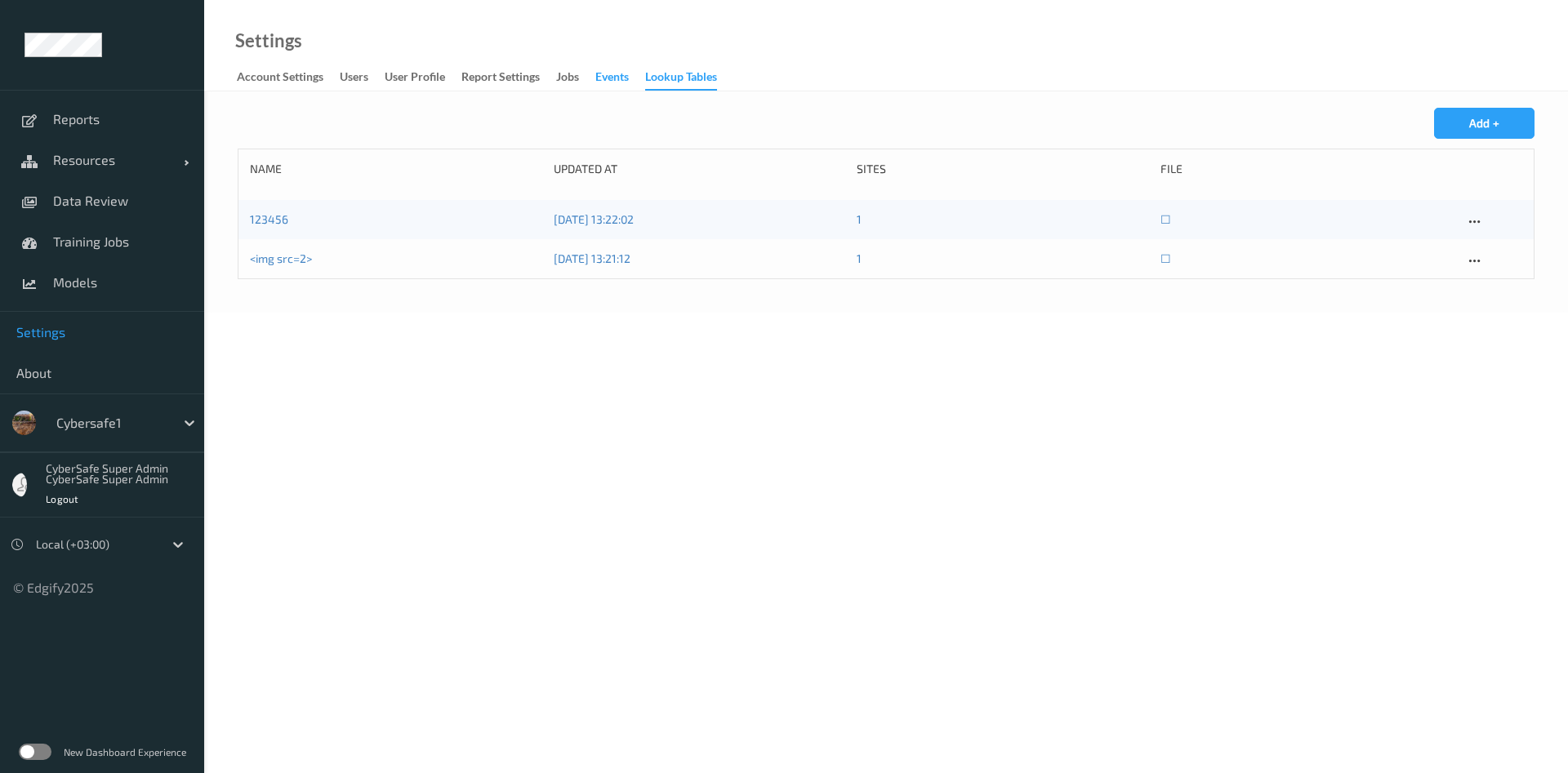
click at [616, 78] on div "events" at bounding box center [612, 78] width 33 height 21
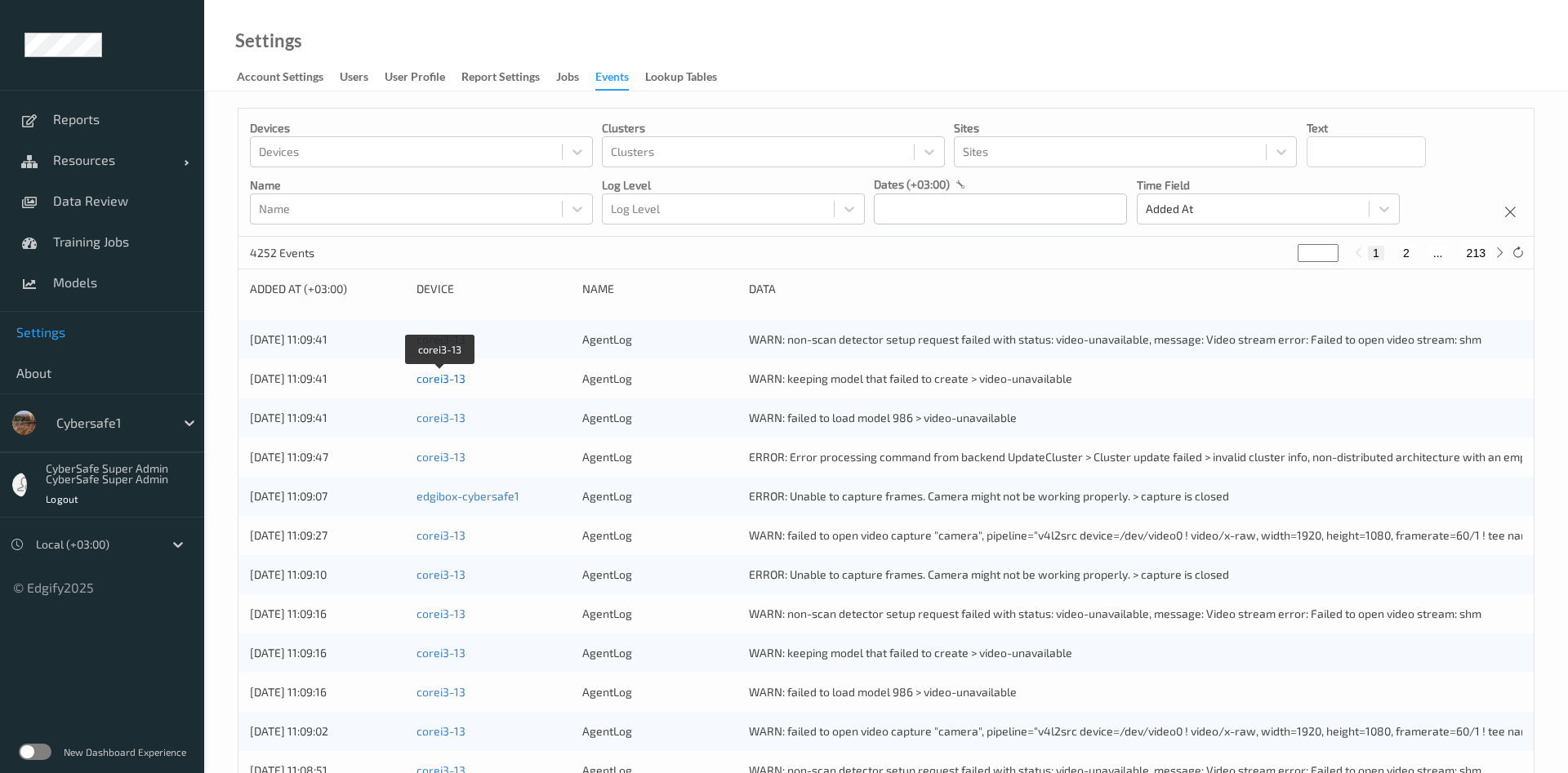
click at [435, 375] on link "corei3-13" at bounding box center [441, 378] width 49 height 14
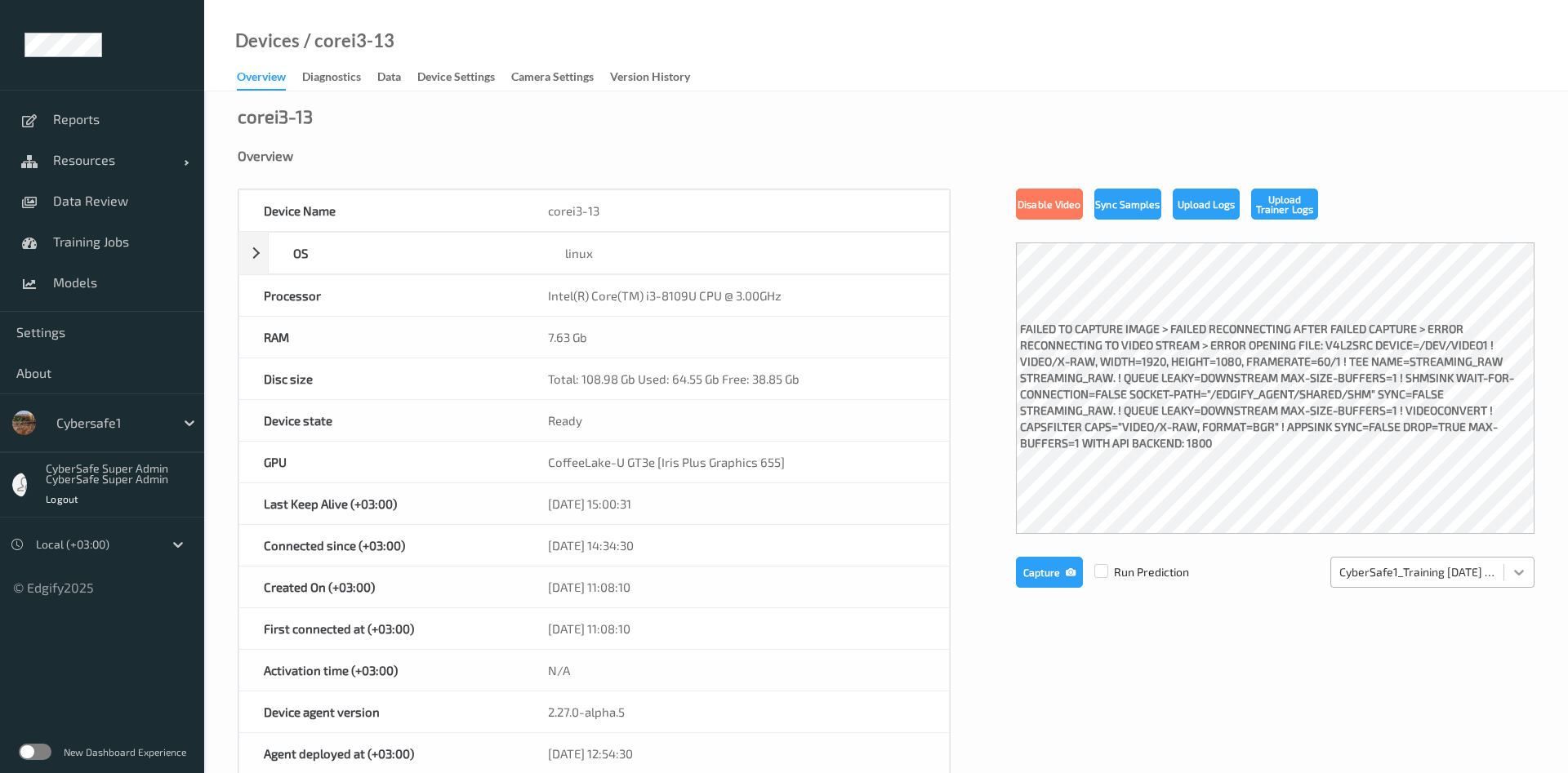
click at [1517, 576] on icon at bounding box center [1519, 572] width 17 height 17
click at [1328, 687] on div "Device Name corei3-13 OS linux Platform debian Platform Version 12.11 Platform …" at bounding box center [885, 711] width 1297 height 1046
click at [1415, 576] on div at bounding box center [1417, 572] width 156 height 20
click at [1239, 653] on div "Device Name corei3-13 OS linux Platform debian Platform Version 12.11 Platform …" at bounding box center [885, 711] width 1297 height 1046
drag, startPoint x: 1193, startPoint y: 397, endPoint x: 1261, endPoint y: 382, distance: 69.6
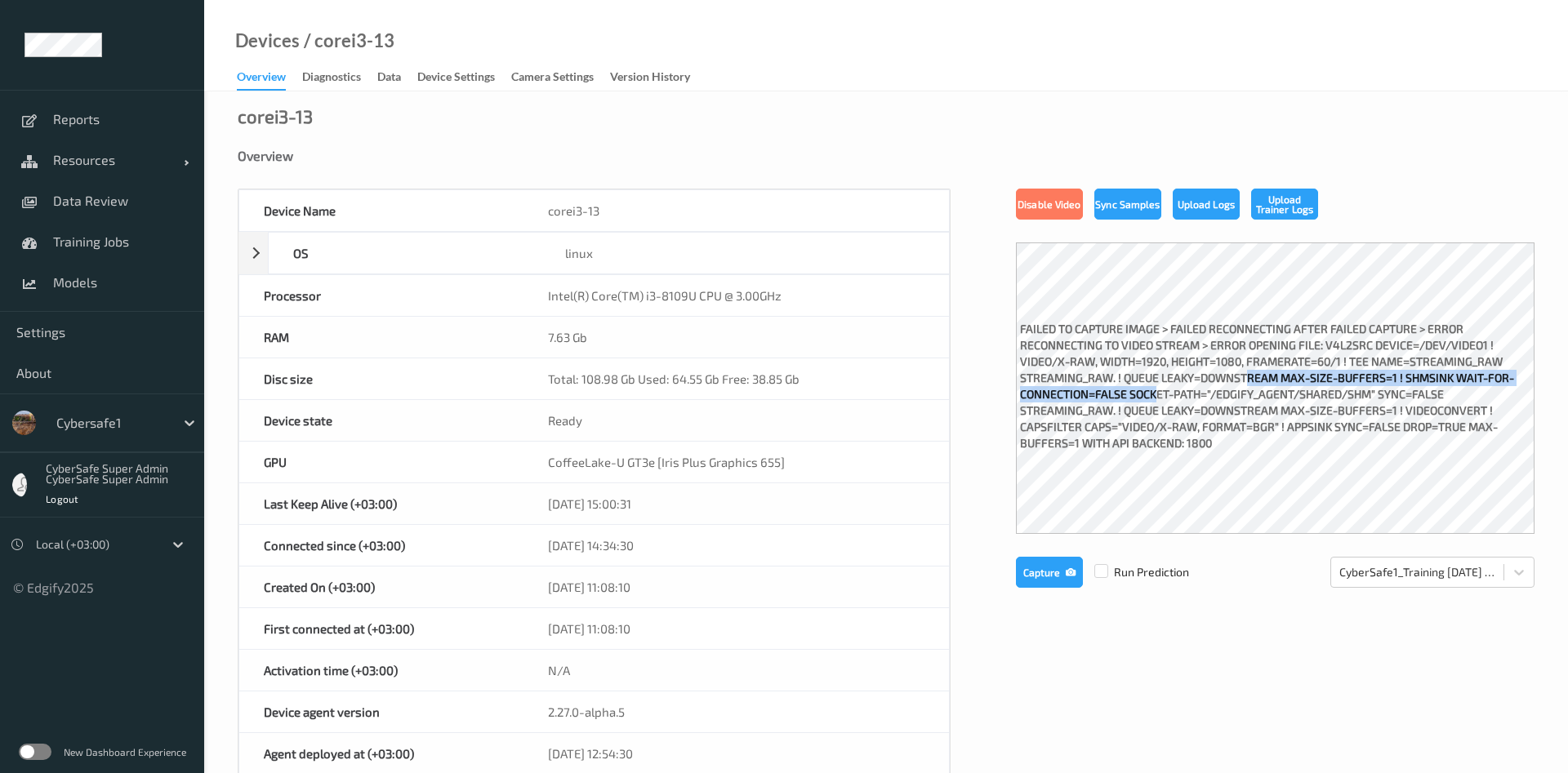
click at [1261, 382] on label "failed to capture image > failed reconnecting after failed capture > Error reco…" at bounding box center [1275, 388] width 518 height 143
drag, startPoint x: 1257, startPoint y: 379, endPoint x: 1204, endPoint y: 415, distance: 64.1
click at [1204, 415] on label "failed to capture image > failed reconnecting after failed capture > Error reco…" at bounding box center [1275, 388] width 518 height 143
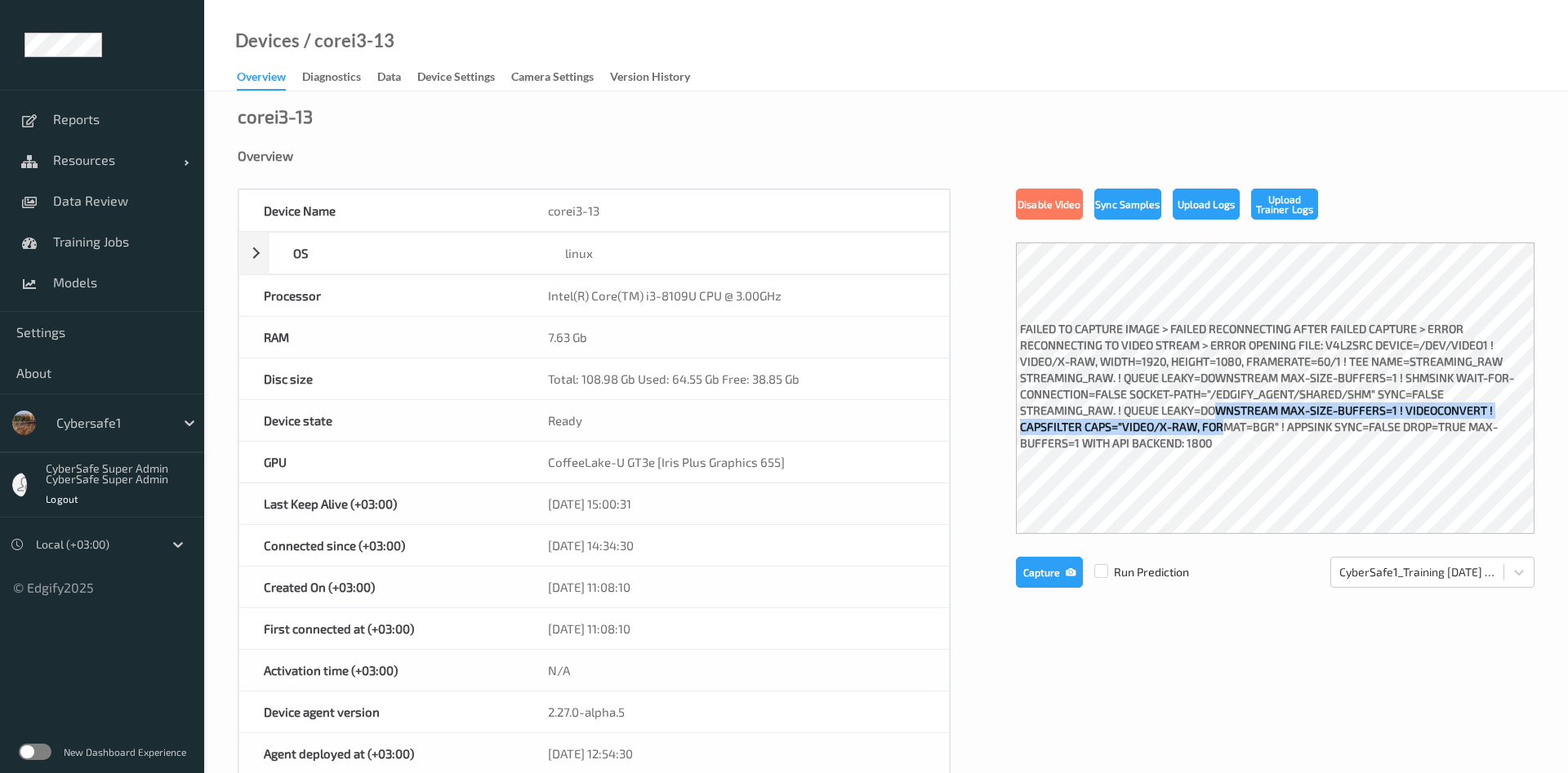
click at [1233, 421] on label "failed to capture image > failed reconnecting after failed capture > Error reco…" at bounding box center [1275, 388] width 518 height 143
drag, startPoint x: 1217, startPoint y: 393, endPoint x: 1200, endPoint y: 385, distance: 18.8
click at [1208, 391] on label "failed to capture image > failed reconnecting after failed capture > Error reco…" at bounding box center [1275, 388] width 518 height 143
click at [1200, 210] on button "Upload Logs" at bounding box center [1206, 204] width 67 height 31
click at [345, 82] on div "Diagnostics" at bounding box center [331, 78] width 59 height 21
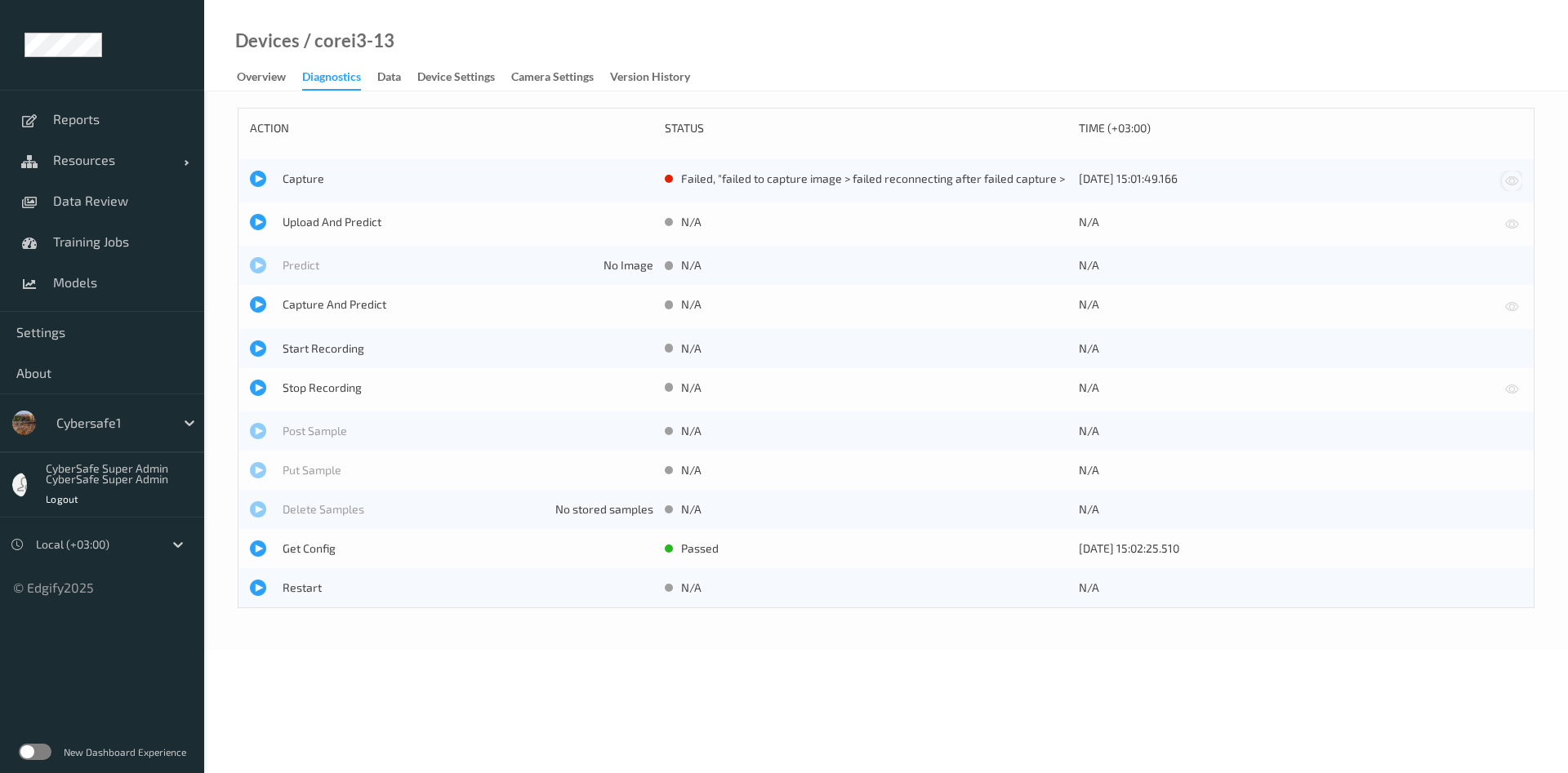
click at [1511, 186] on icon at bounding box center [1512, 180] width 14 height 15
click at [1509, 181] on icon at bounding box center [1512, 180] width 14 height 15
click at [260, 555] on div at bounding box center [258, 549] width 17 height 17
click at [292, 549] on span "Get Config" at bounding box center [467, 549] width 370 height 17
click at [293, 589] on span "Restart" at bounding box center [467, 588] width 370 height 17
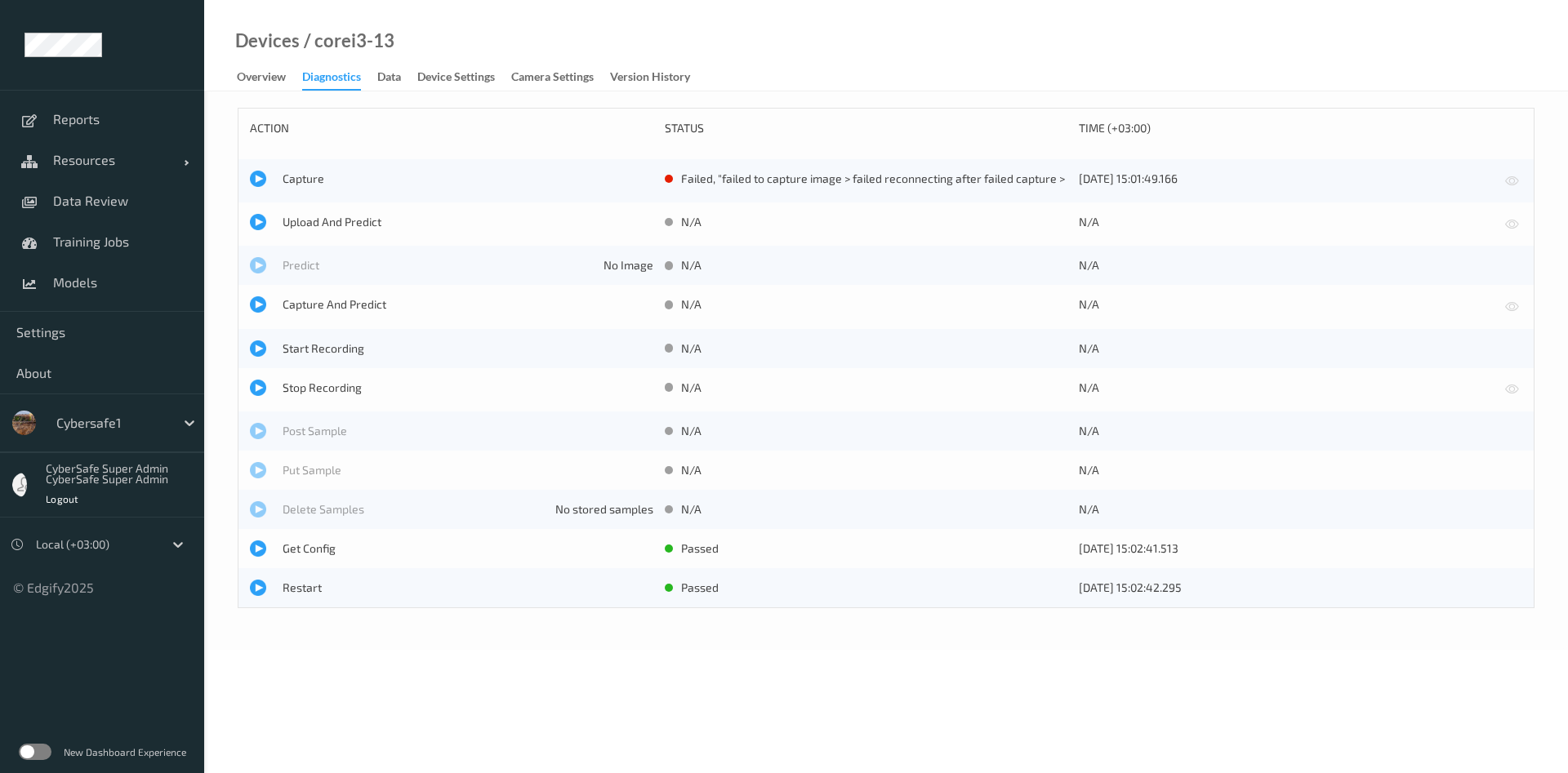
click at [671, 190] on div "failed , "failed to capture image > failed reconnecting after failed capture > …" at bounding box center [866, 180] width 404 height 21
click at [255, 220] on div at bounding box center [258, 221] width 17 height 17
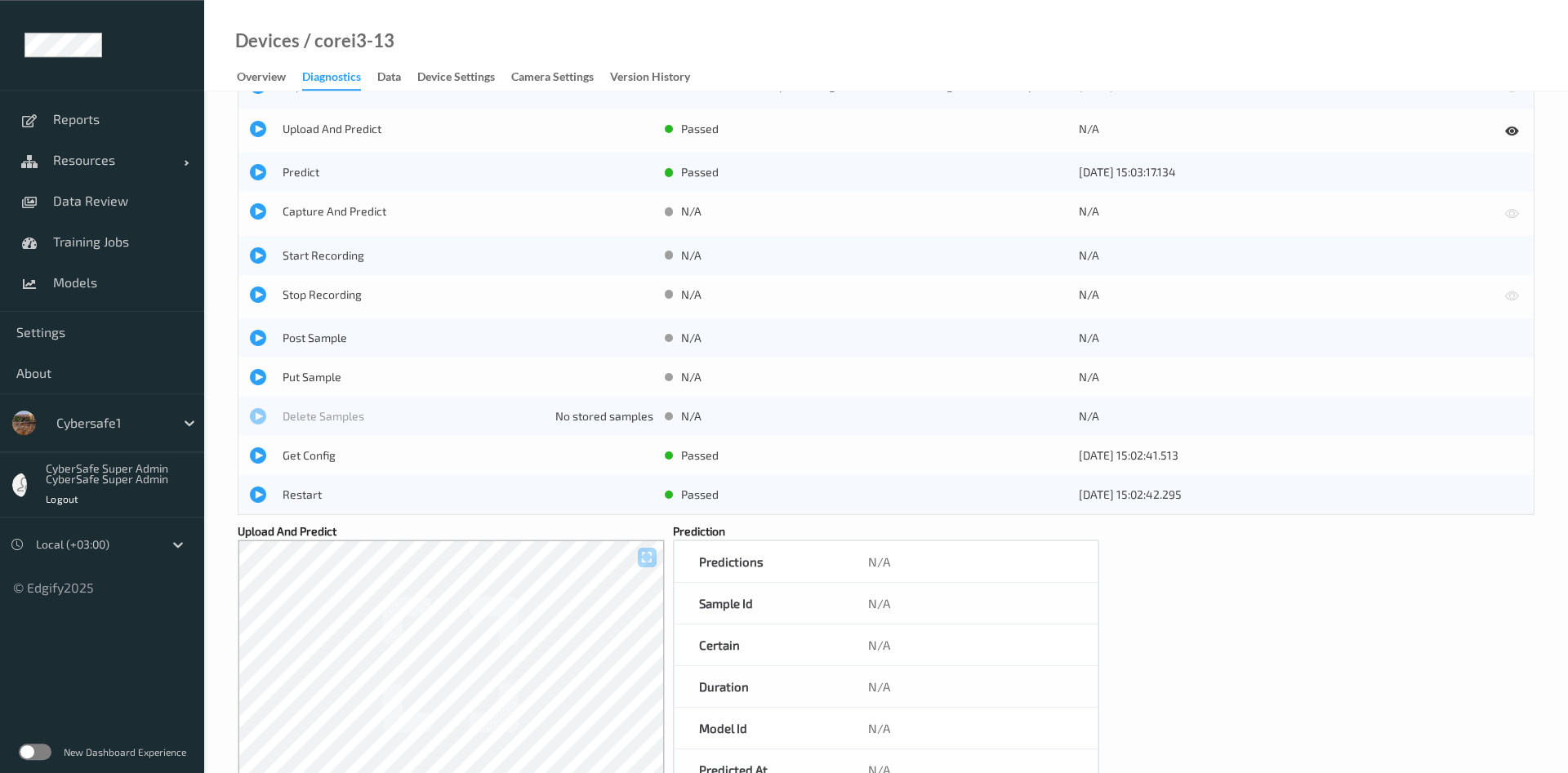
scroll to position [145, 0]
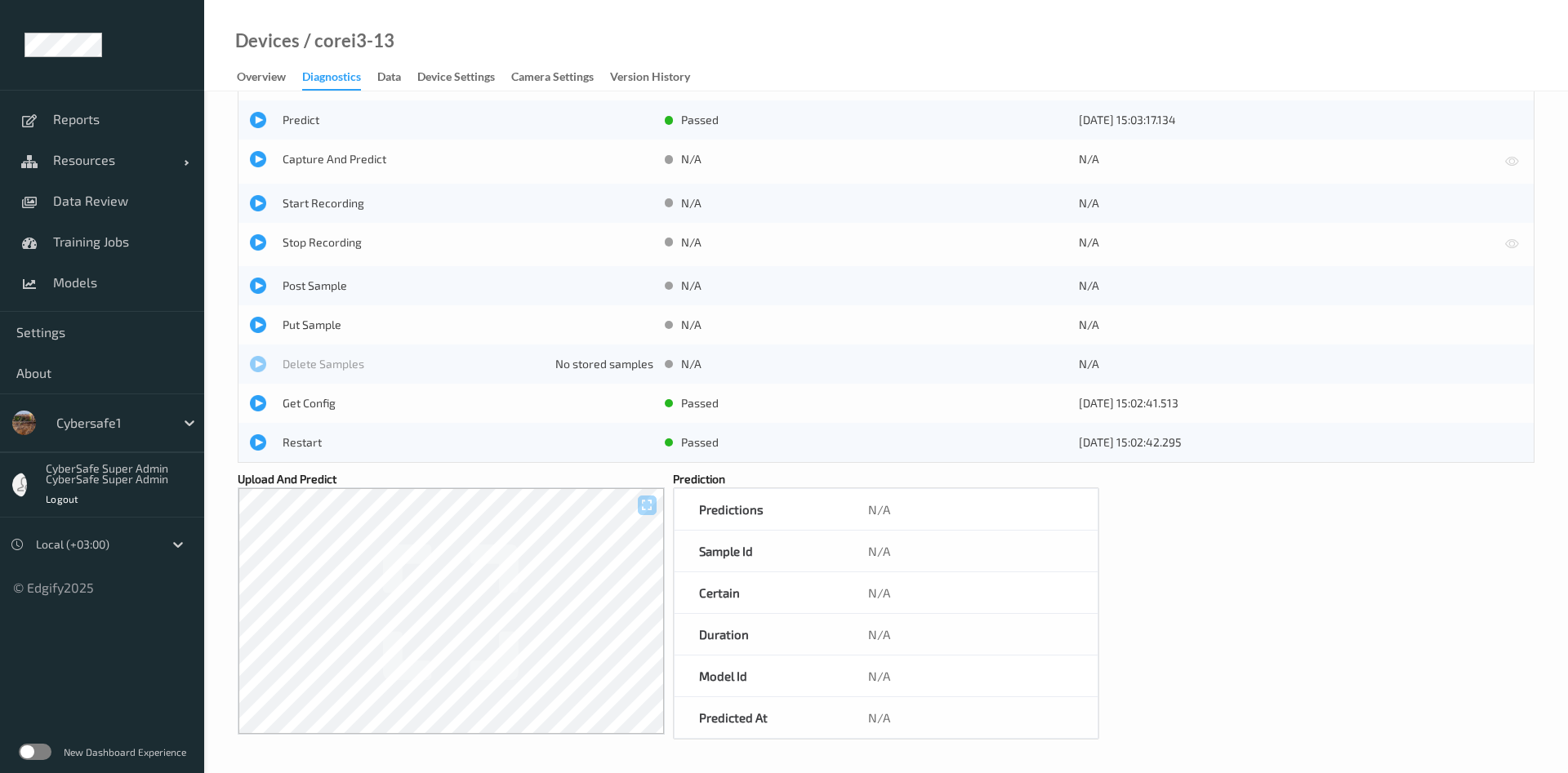
drag, startPoint x: 705, startPoint y: 503, endPoint x: 712, endPoint y: 509, distance: 9.2
click at [710, 507] on div "Predictions" at bounding box center [759, 509] width 169 height 41
drag, startPoint x: 495, startPoint y: 614, endPoint x: 504, endPoint y: 624, distance: 13.5
click at [504, 624] on div at bounding box center [451, 610] width 427 height 247
click at [648, 504] on icon at bounding box center [647, 506] width 14 height 12
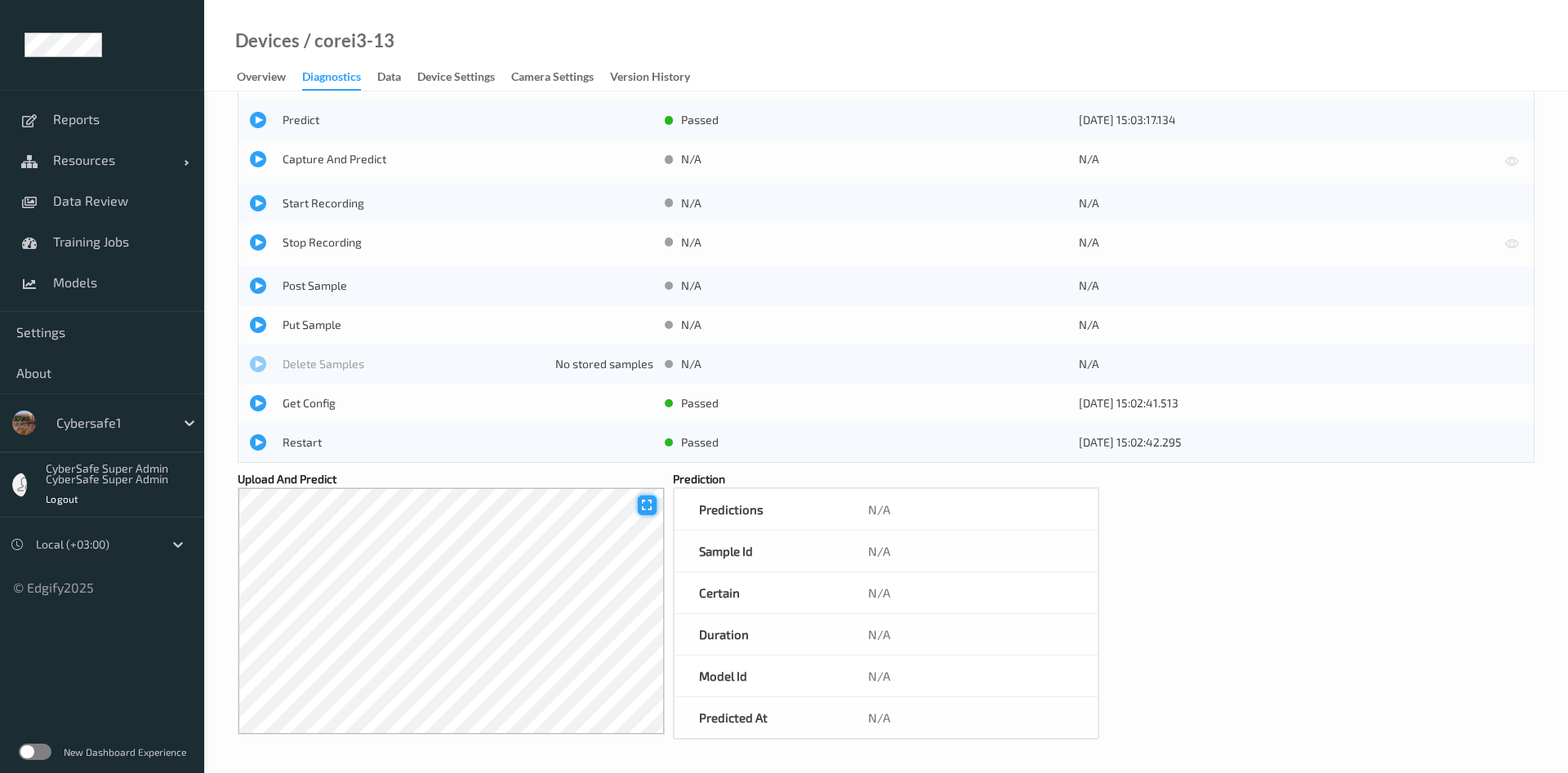
click at [648, 504] on icon at bounding box center [647, 506] width 14 height 12
click at [441, 606] on div at bounding box center [451, 610] width 427 height 247
click at [643, 505] on icon at bounding box center [647, 506] width 14 height 12
click at [824, 604] on div "Certain" at bounding box center [759, 593] width 169 height 41
drag, startPoint x: 860, startPoint y: 659, endPoint x: 897, endPoint y: 675, distance: 40.3
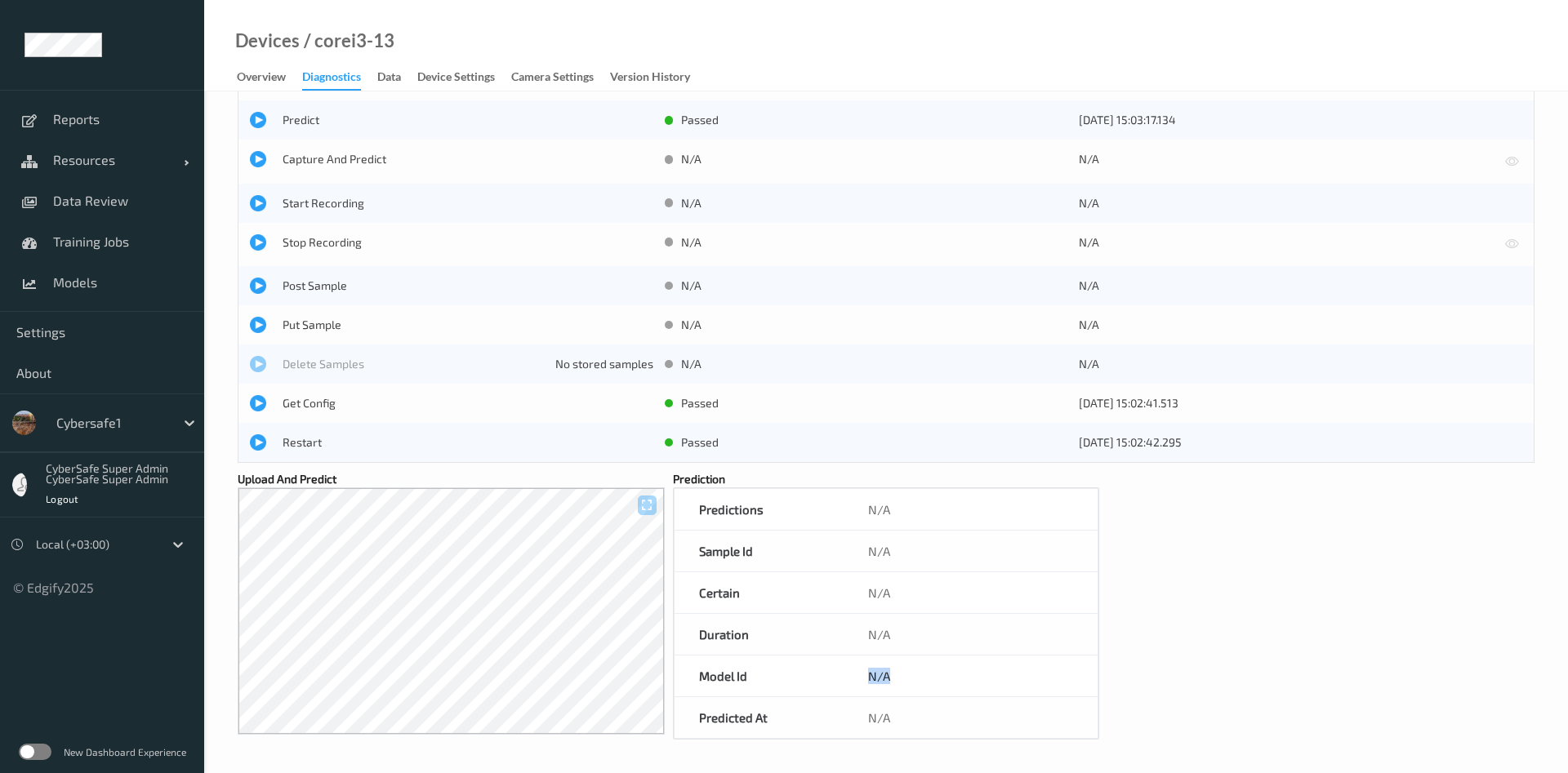
click at [897, 675] on div "N/A" at bounding box center [970, 676] width 254 height 41
click at [860, 672] on div "N/A" at bounding box center [970, 676] width 254 height 41
click at [305, 469] on div "action status time (+03:00) Capture failed , "failed to capture image > failed …" at bounding box center [885, 351] width 1297 height 777
click at [303, 478] on label "Upload And Predict" at bounding box center [286, 479] width 99 height 17
click at [269, 288] on span "Post Sample" at bounding box center [452, 285] width 404 height 17
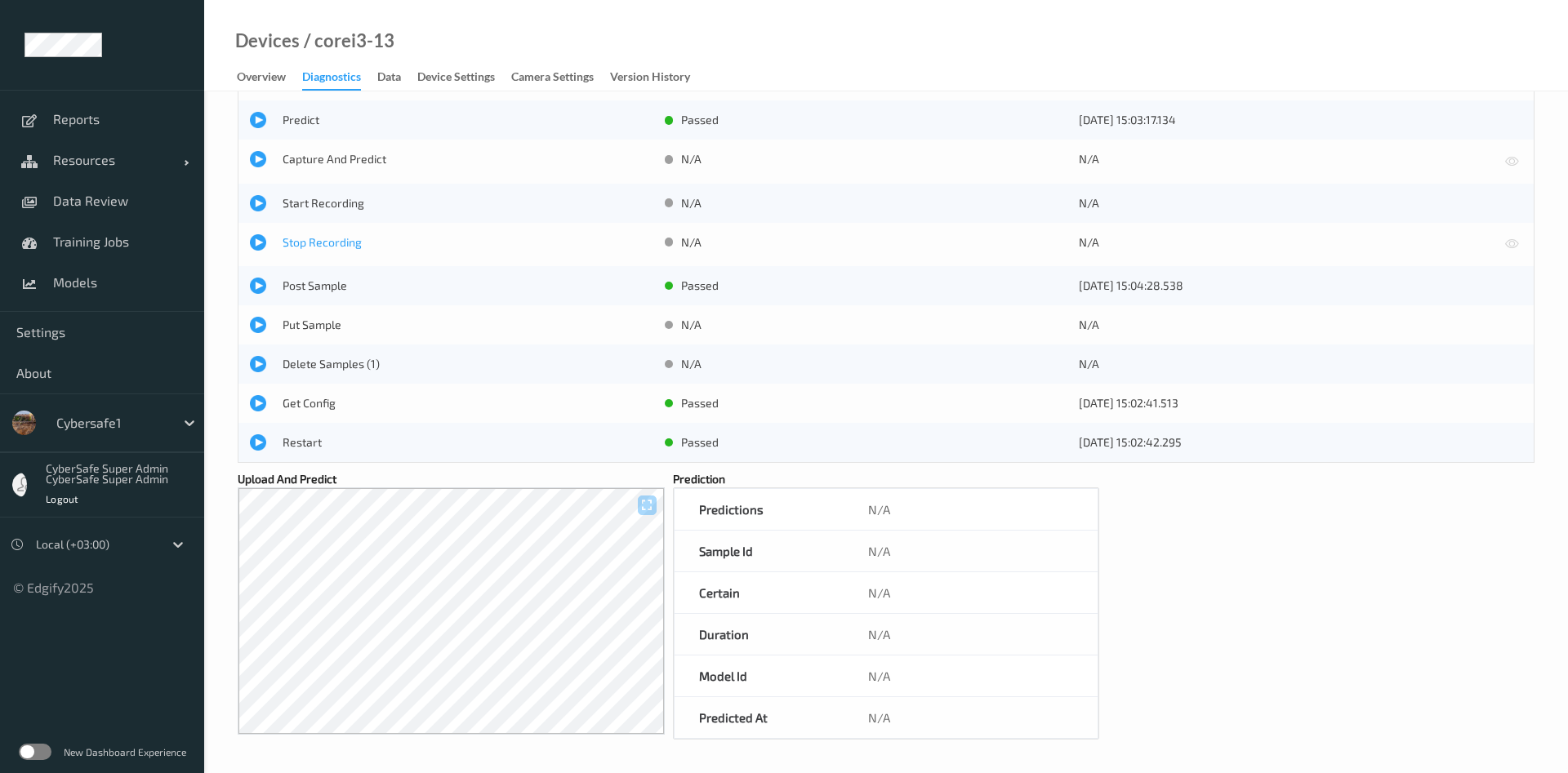
click at [277, 242] on span "Stop Recording" at bounding box center [452, 242] width 404 height 17
click at [284, 199] on span "Start Recording" at bounding box center [467, 203] width 370 height 17
click at [283, 160] on span "Capture And Predict" at bounding box center [467, 159] width 370 height 17
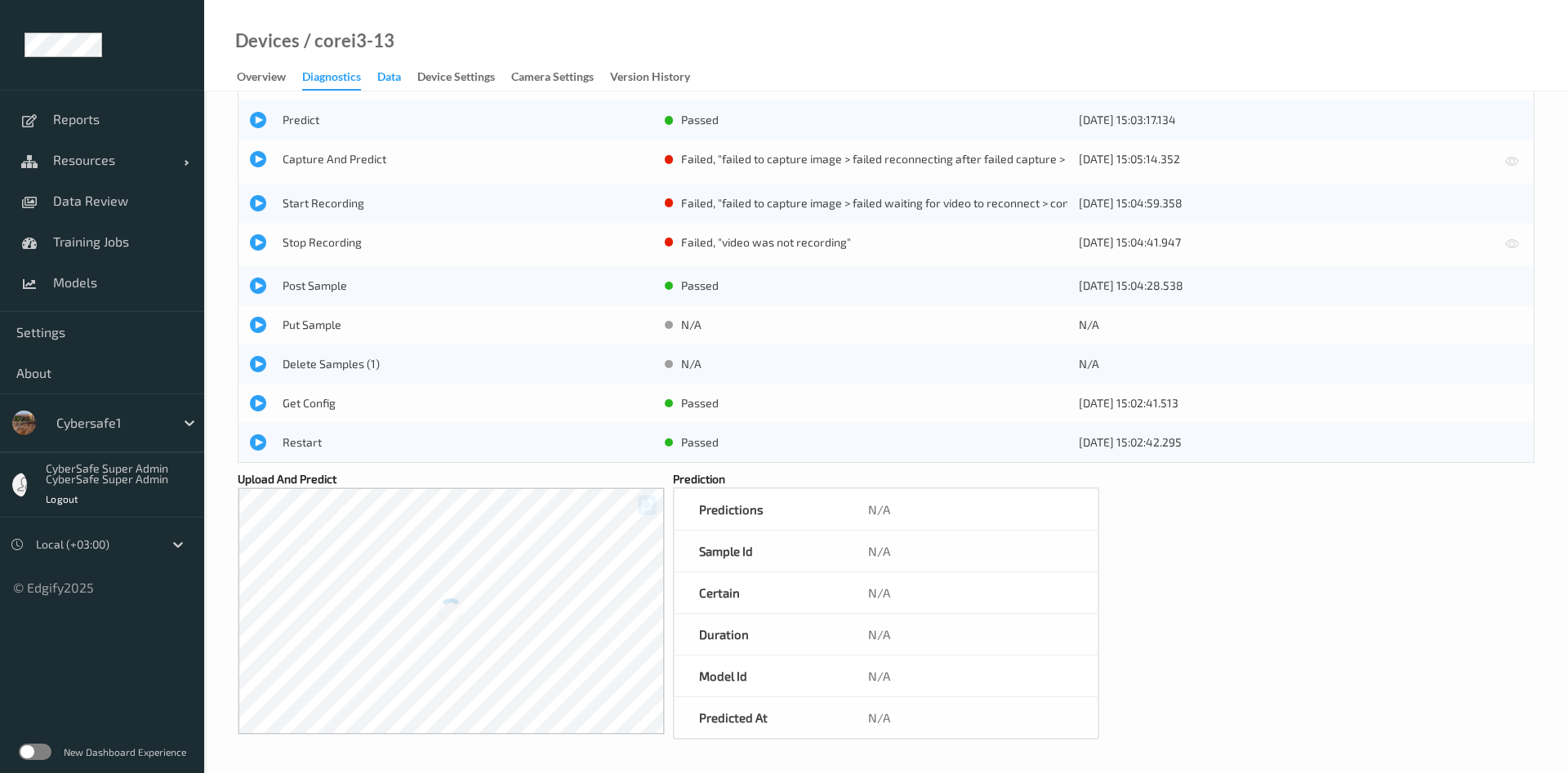
click at [380, 73] on div "Data" at bounding box center [389, 78] width 24 height 21
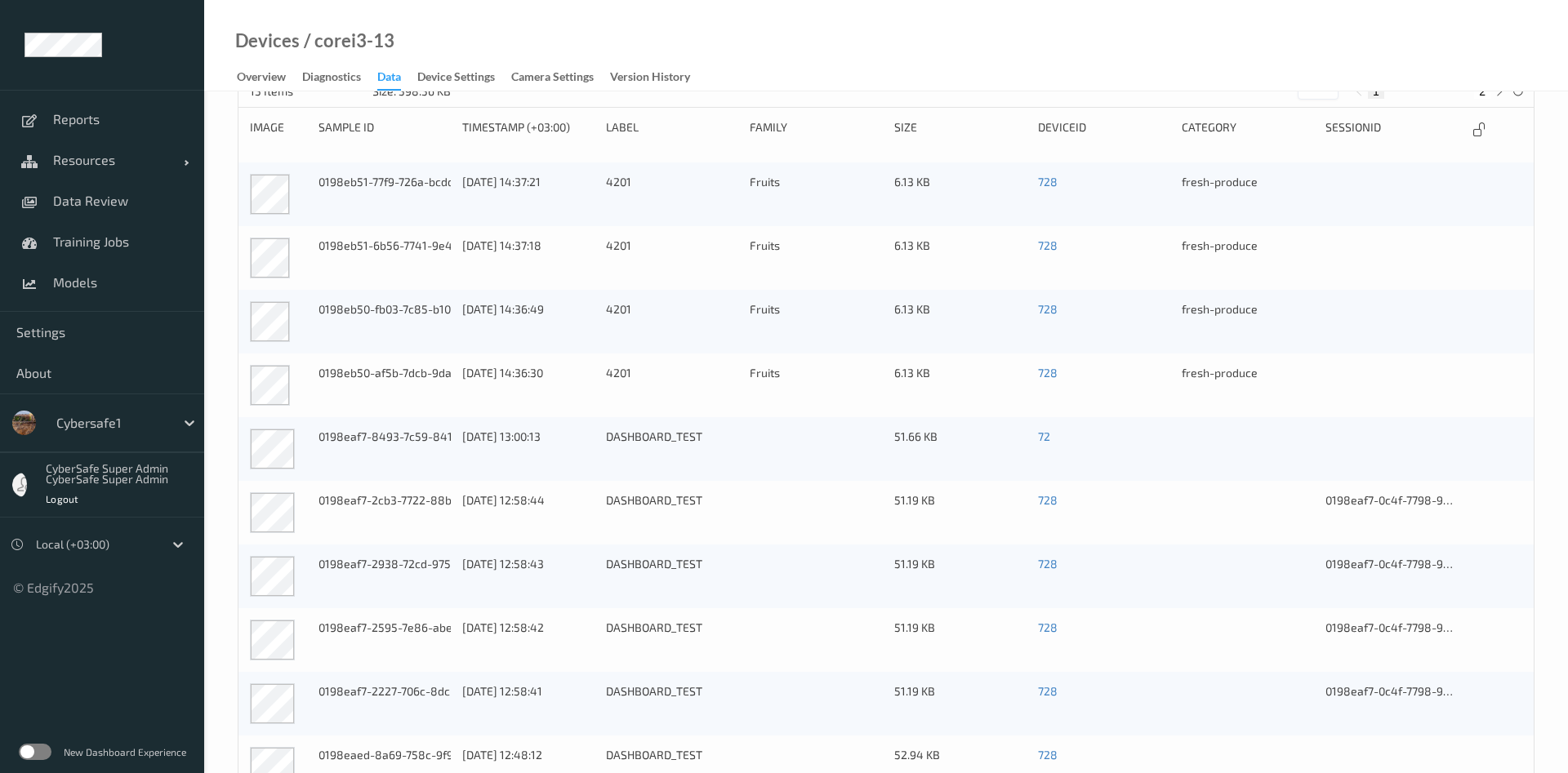
scroll to position [12, 0]
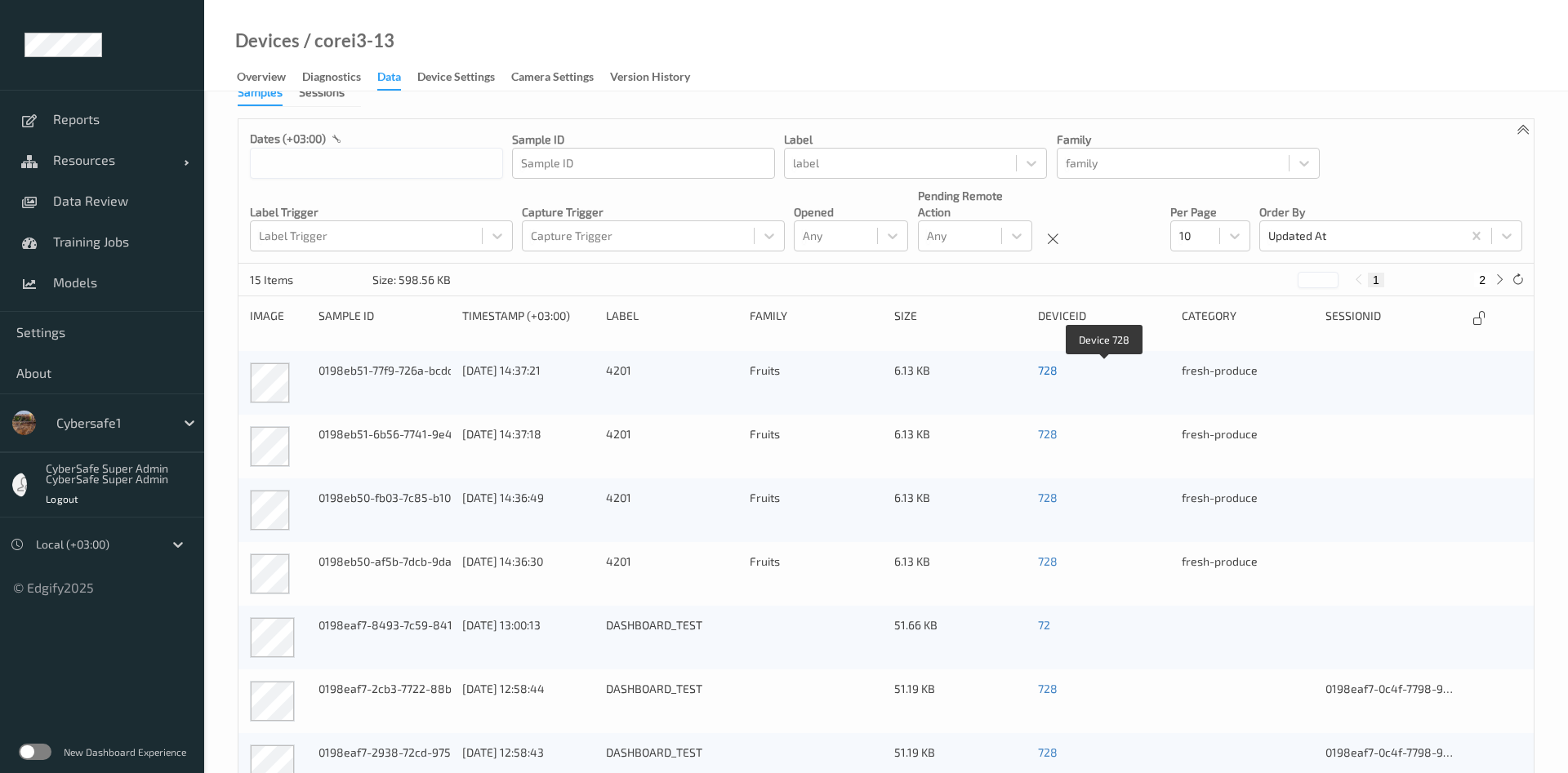
click at [1046, 368] on link "728" at bounding box center [1048, 370] width 20 height 14
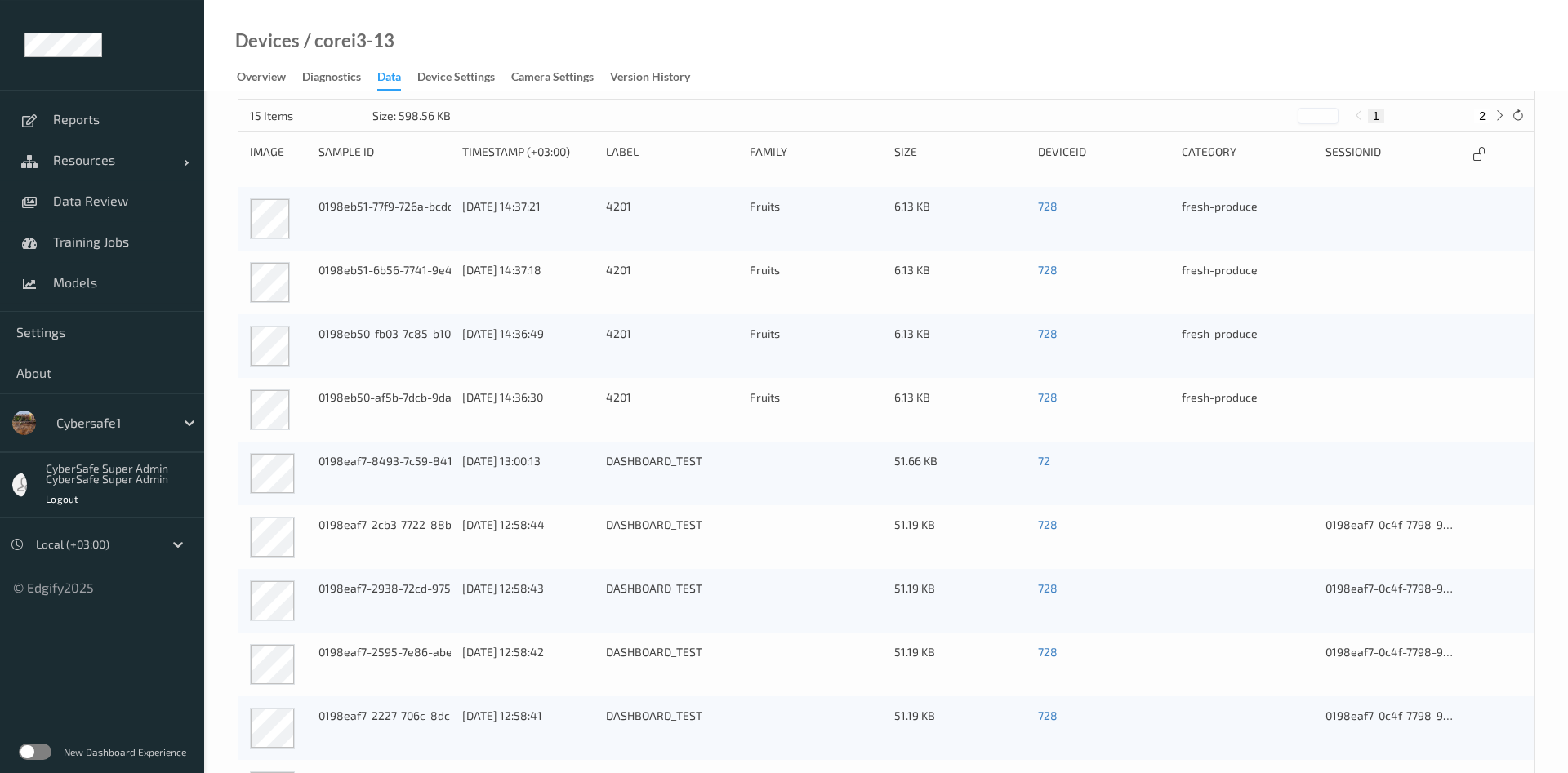
scroll to position [178, 0]
click at [1046, 464] on link "72" at bounding box center [1044, 459] width 12 height 14
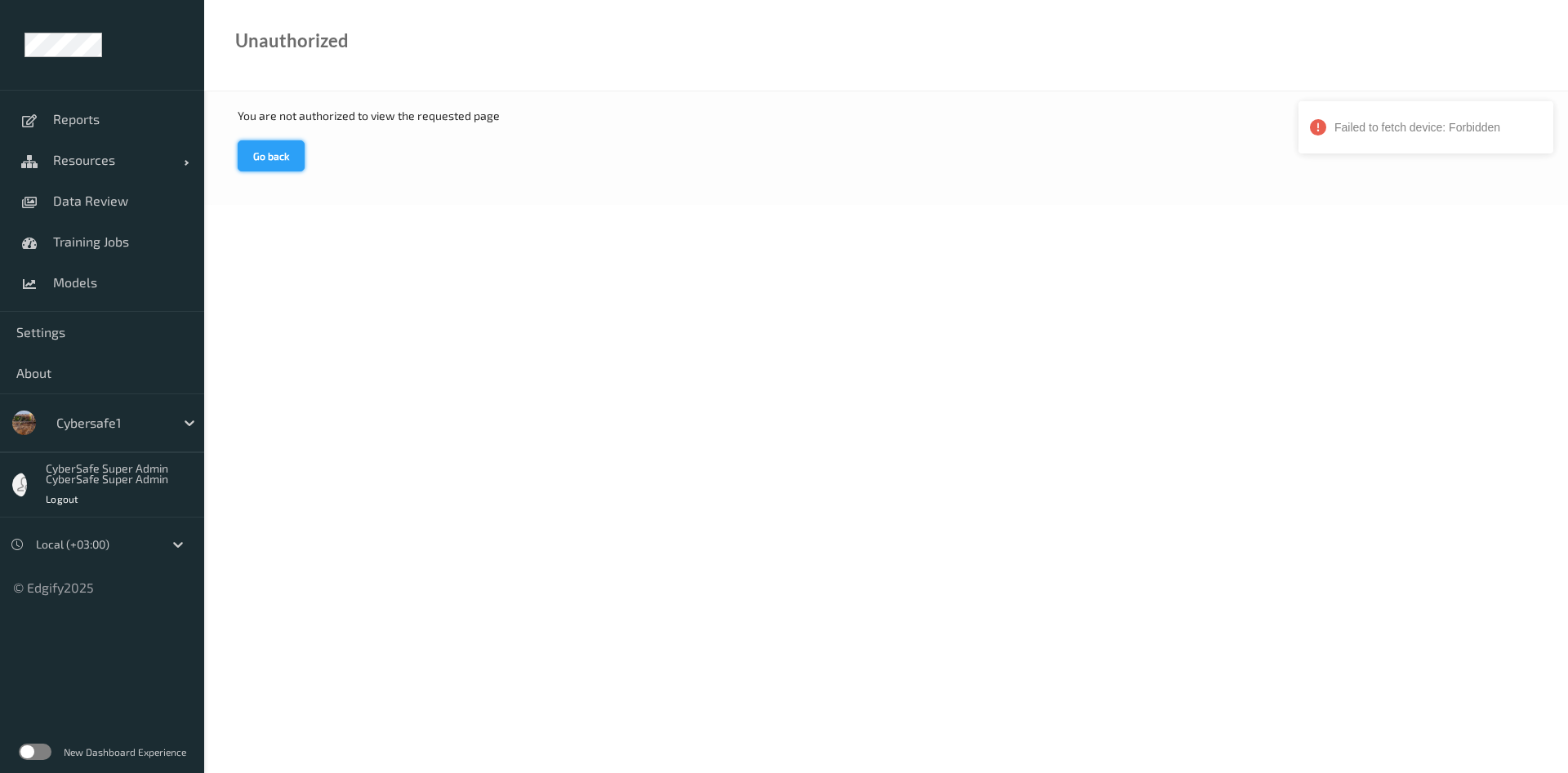
click at [276, 153] on button "Go back" at bounding box center [270, 156] width 67 height 31
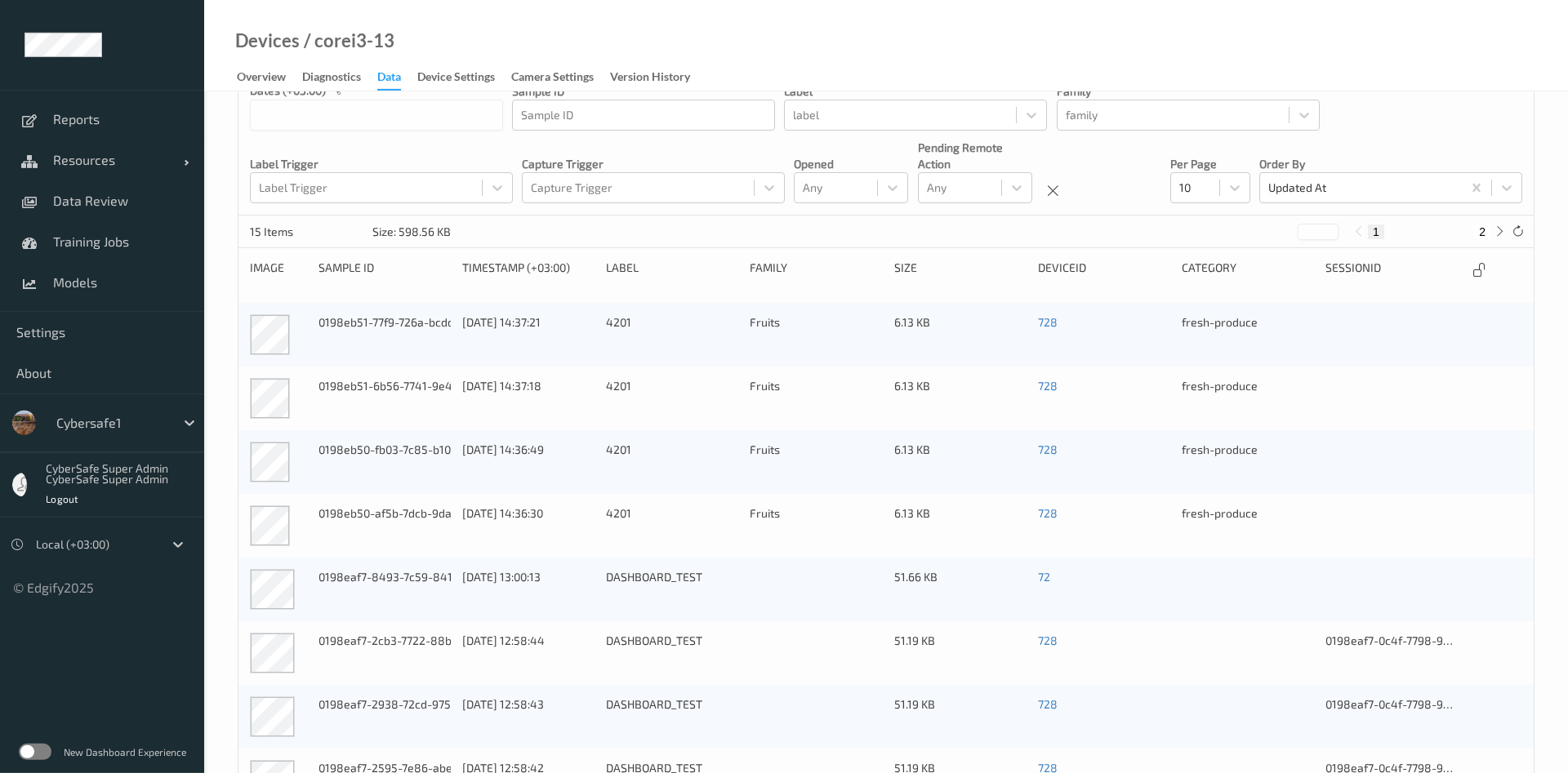
scroll to position [83, 0]
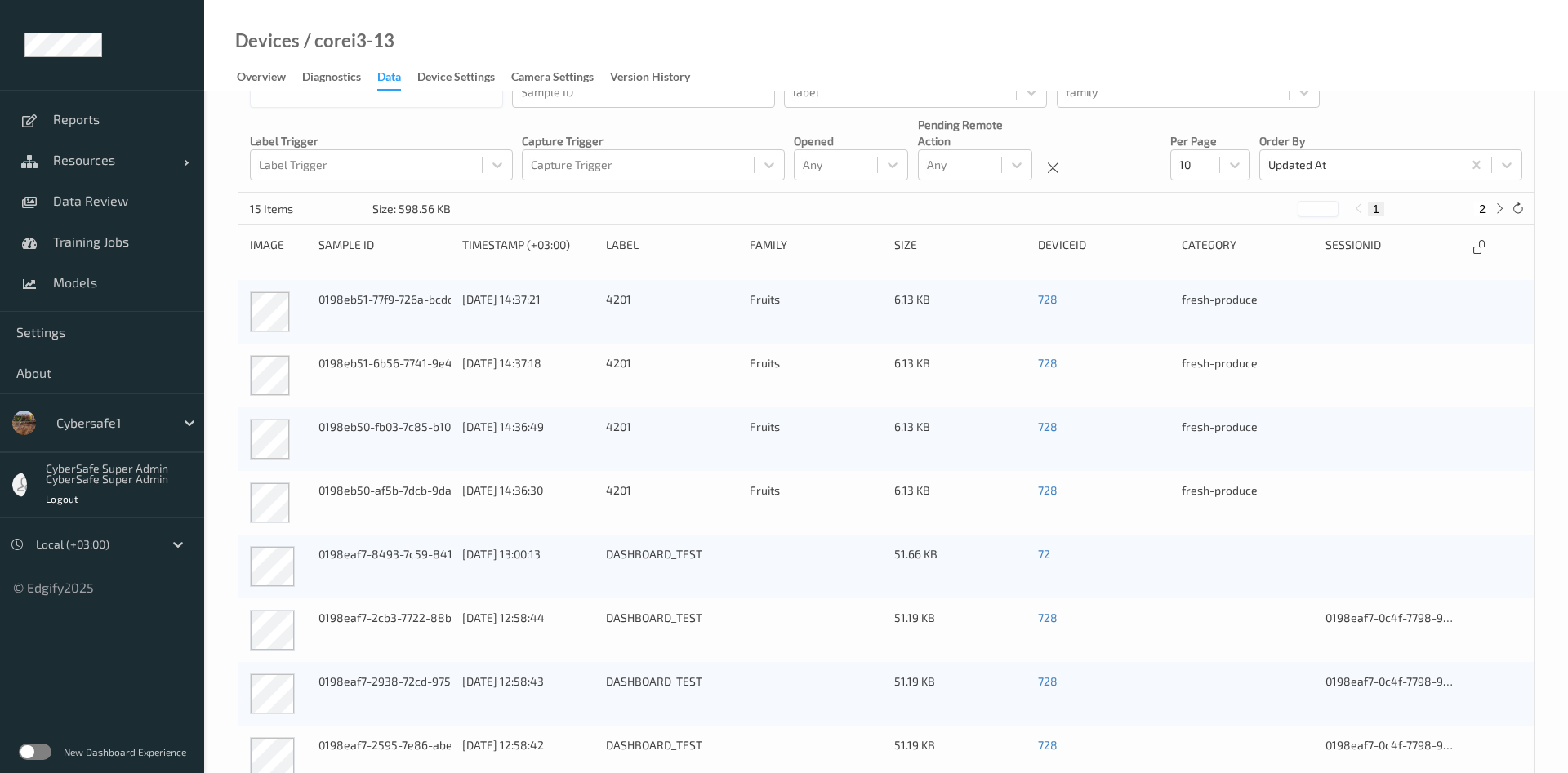
click at [36, 751] on label at bounding box center [34, 751] width 32 height 17
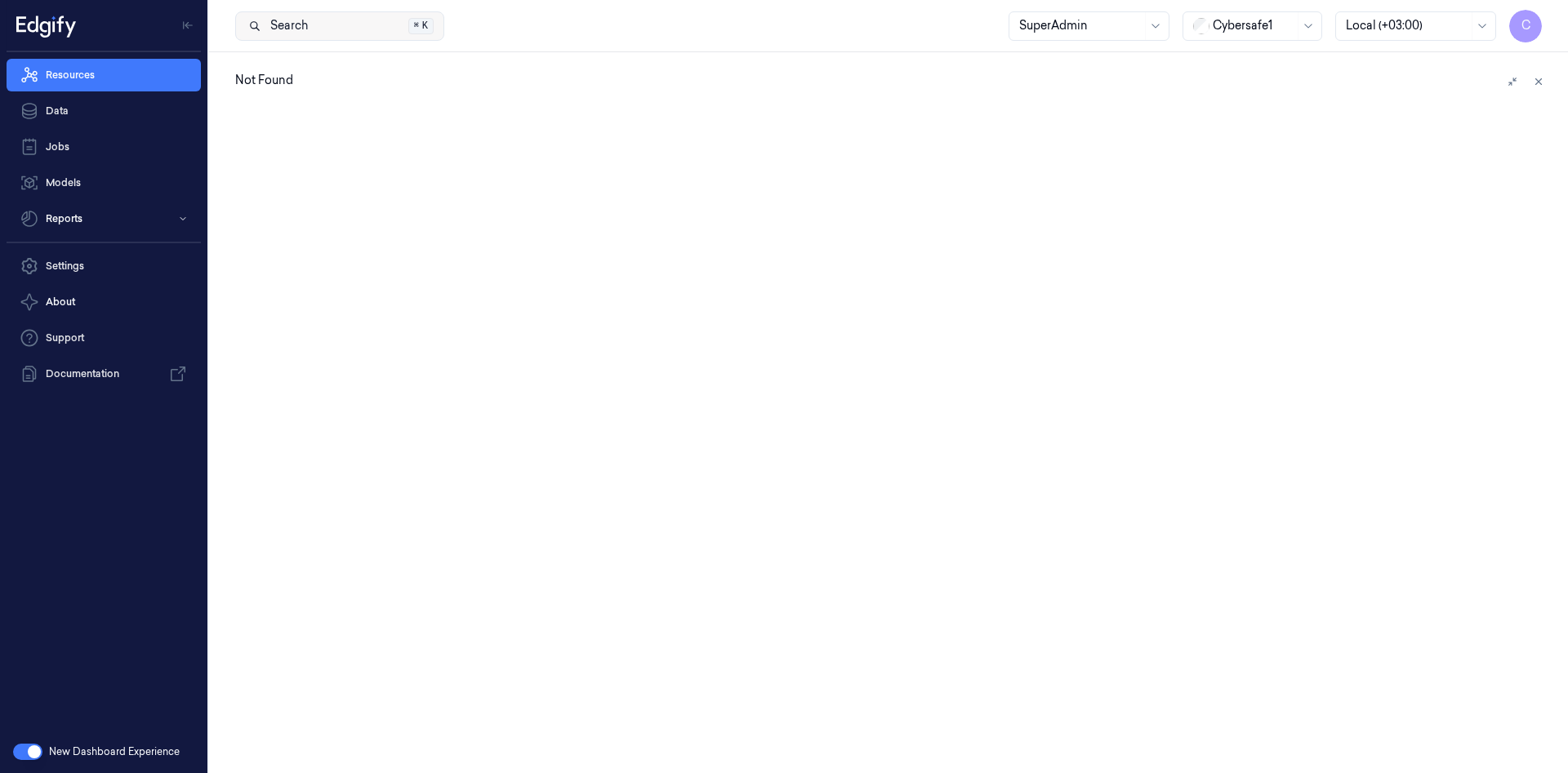
click at [414, 26] on button "Search Search... ⌘ K" at bounding box center [339, 26] width 209 height 29
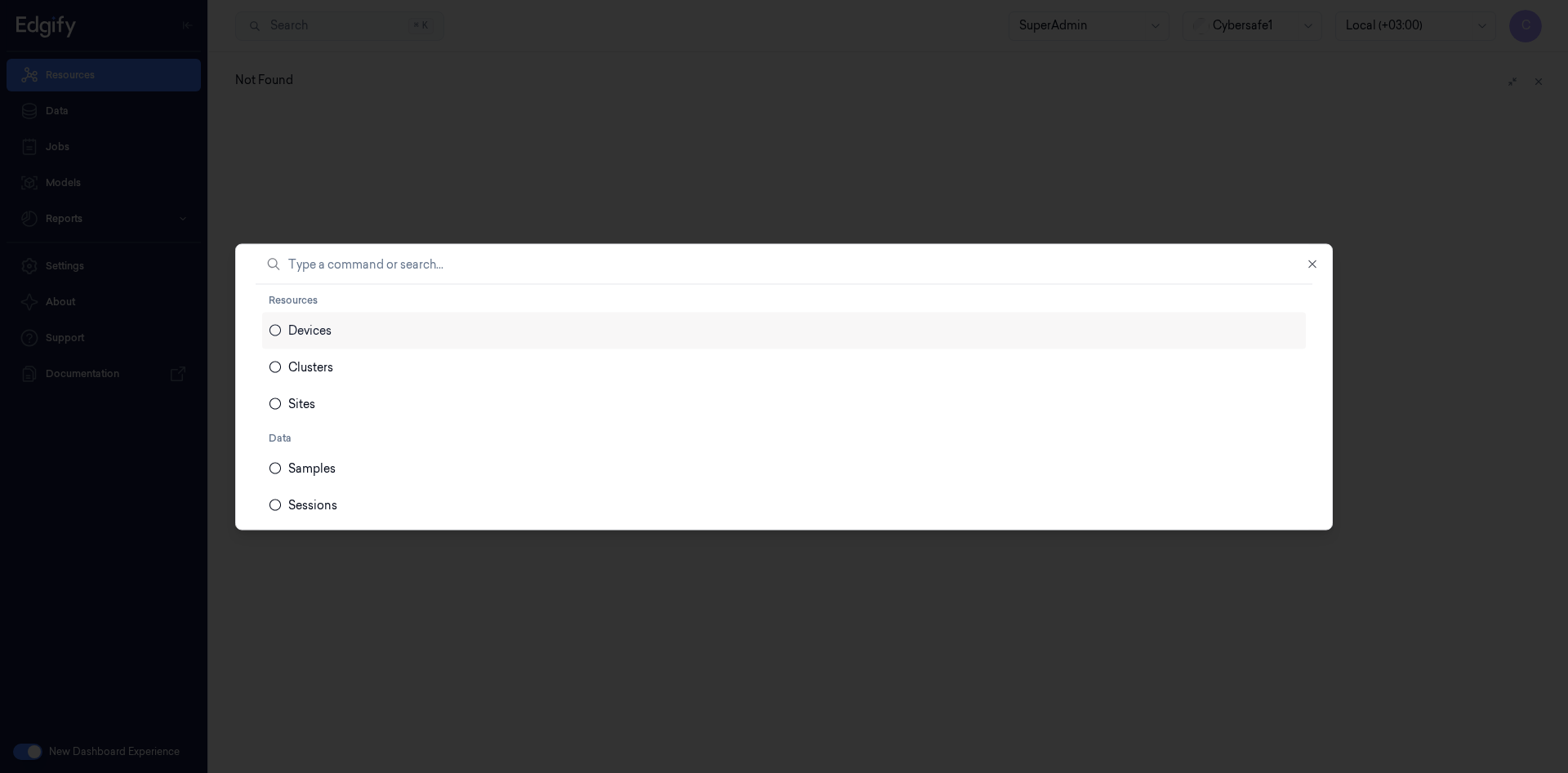
click at [274, 332] on icon "Suggestions" at bounding box center [274, 330] width 13 height 17
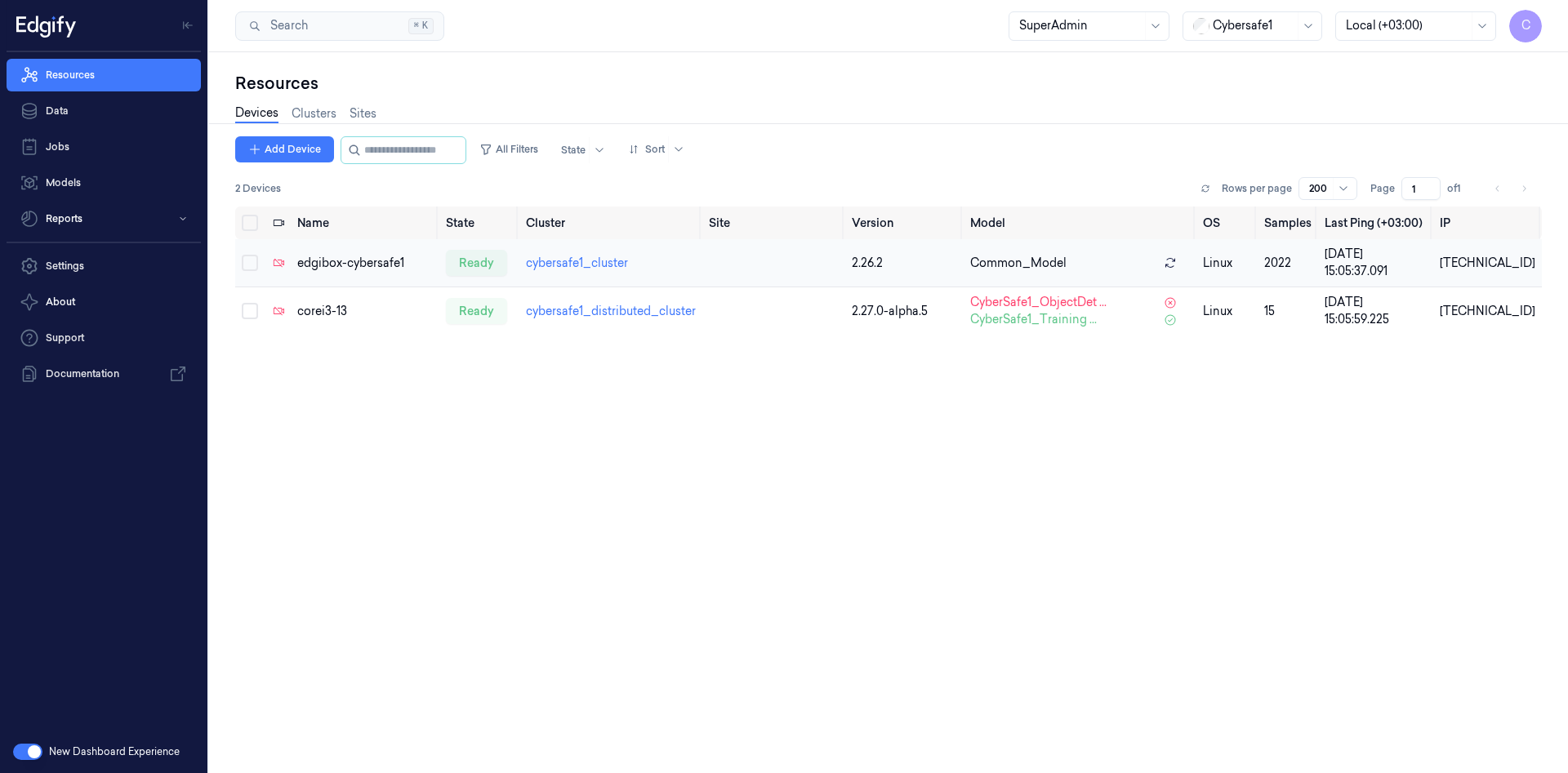
scroll to position [0, 7]
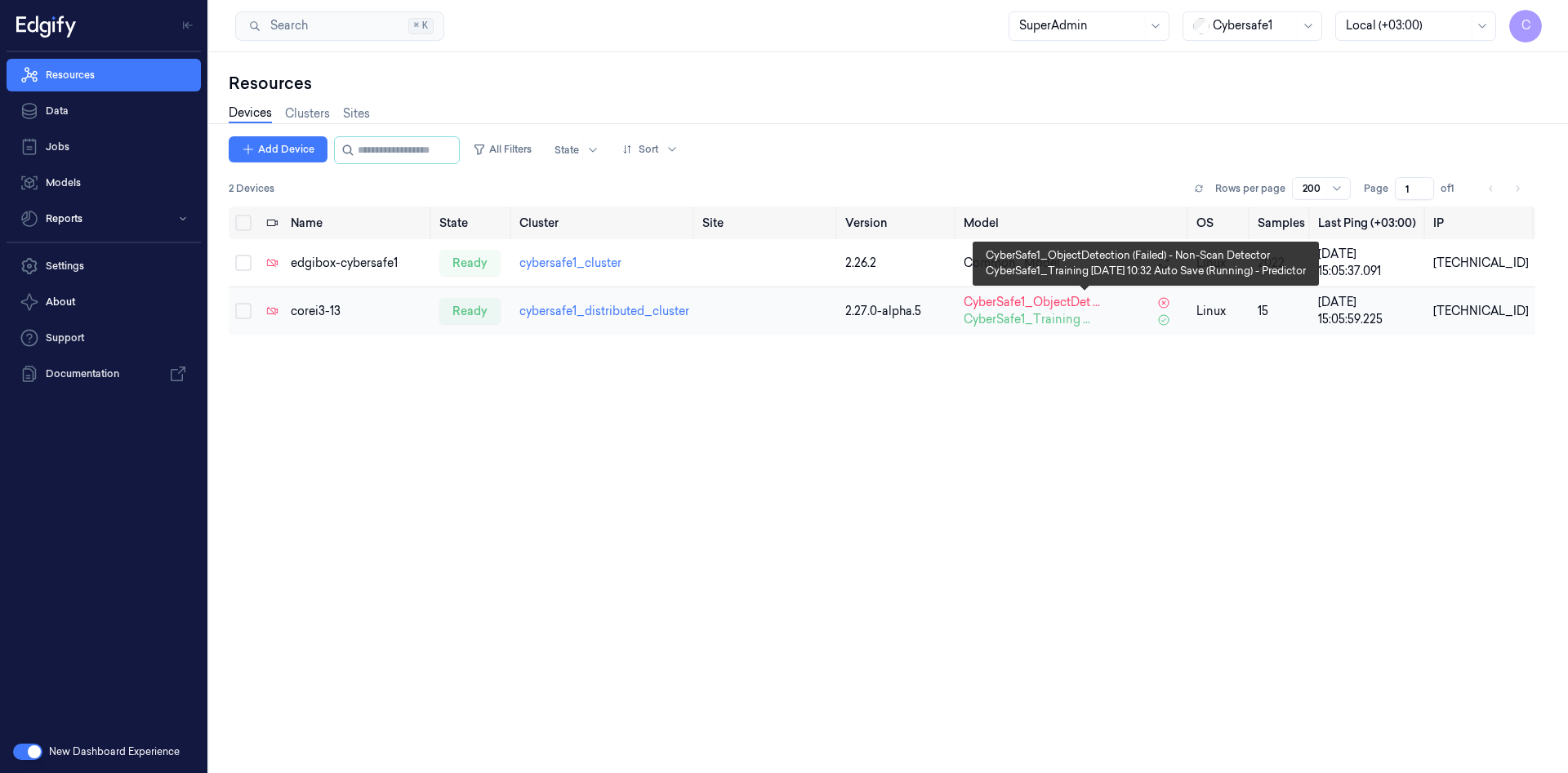
click at [1014, 324] on span "CyberSafe1_Training ..." at bounding box center [1026, 318] width 126 height 17
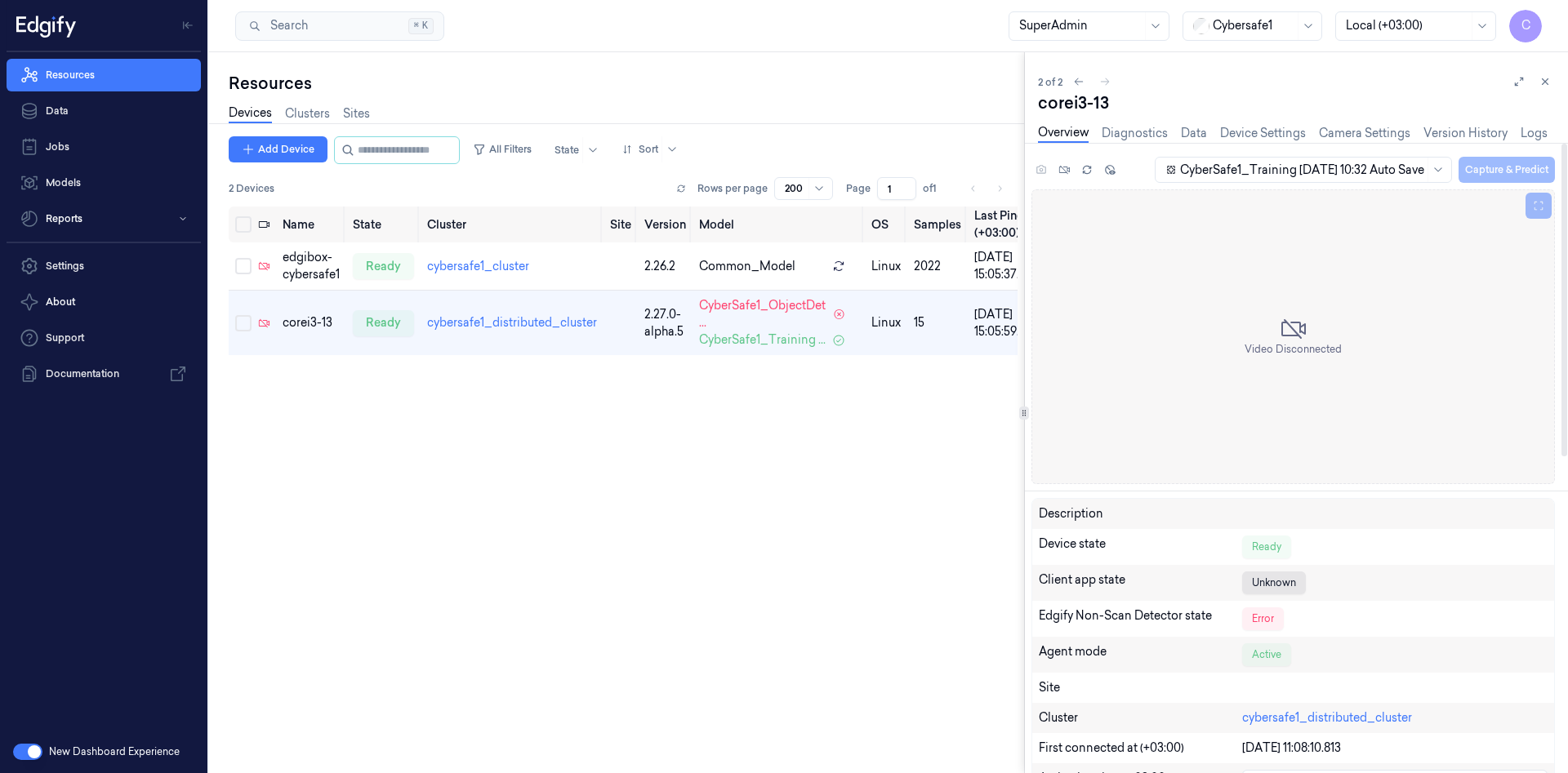
click at [1345, 166] on div at bounding box center [1301, 169] width 244 height 17
click at [1132, 134] on link "Diagnostics" at bounding box center [1134, 133] width 66 height 19
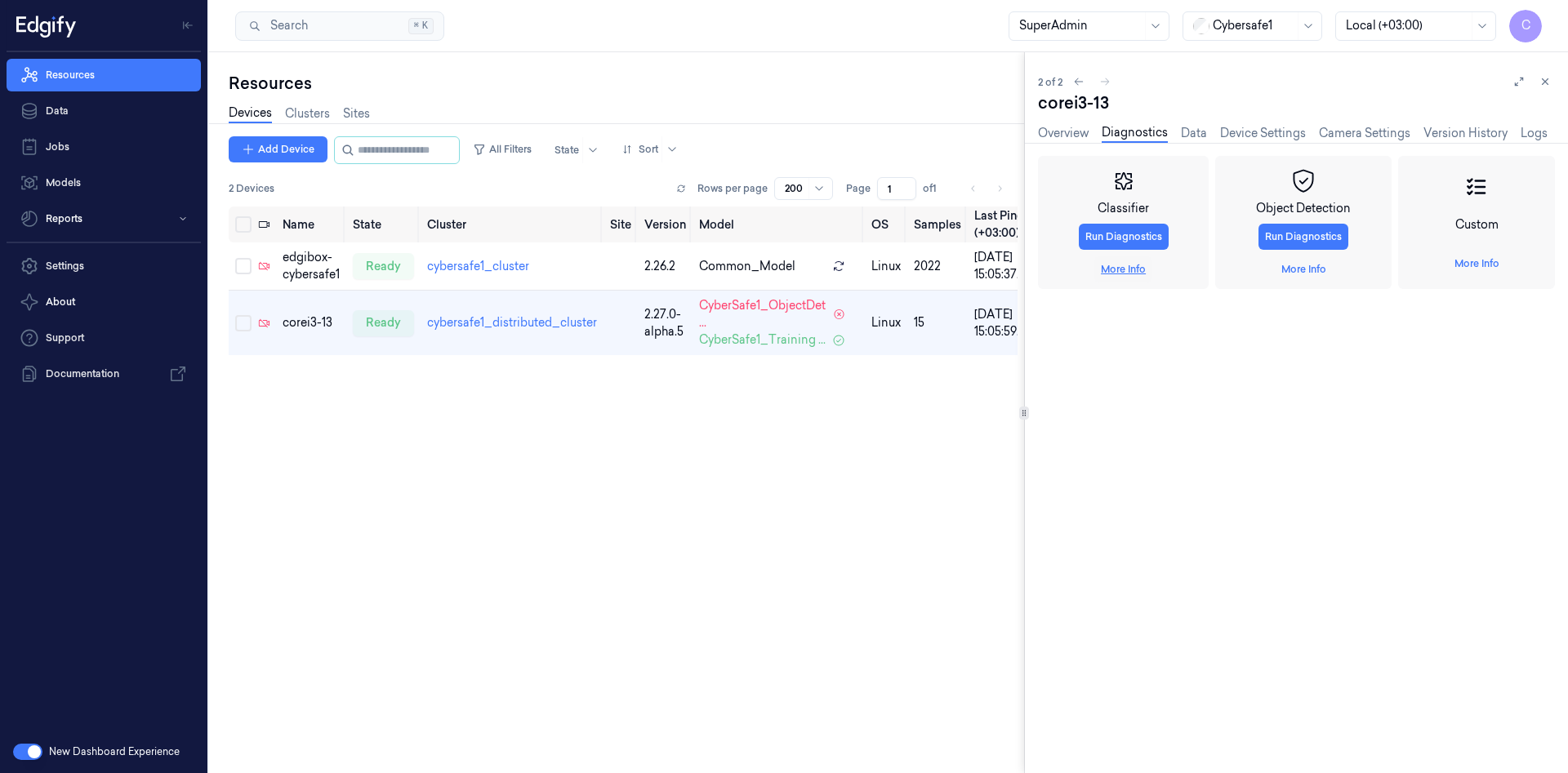
click at [1123, 273] on link "More Info" at bounding box center [1123, 268] width 45 height 15
click at [1099, 426] on div "Save Sample" at bounding box center [1162, 422] width 249 height 26
click at [1126, 396] on span "Capture And Predict" at bounding box center [1093, 393] width 96 height 15
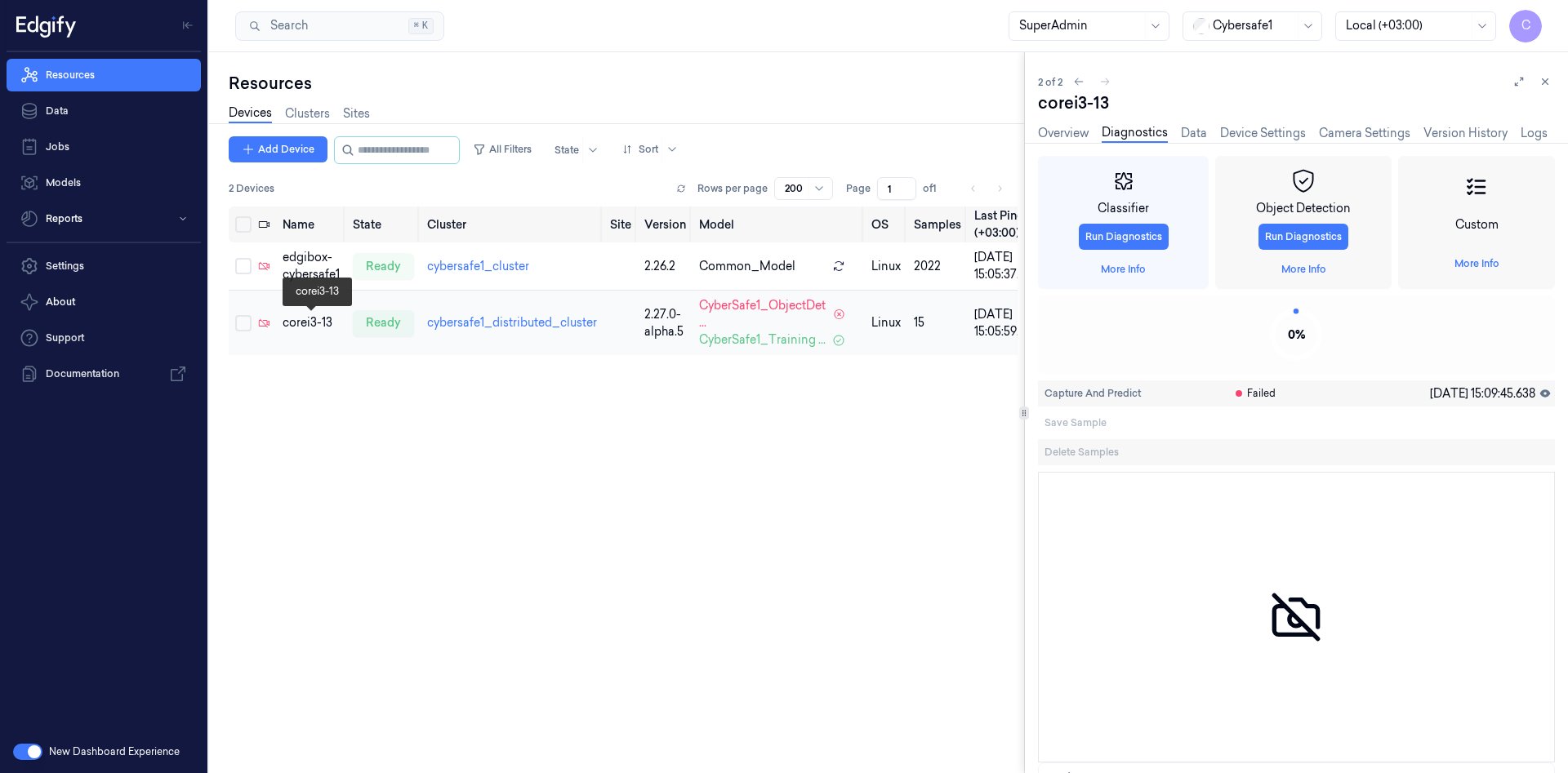
click at [318, 319] on div "corei3-13" at bounding box center [311, 322] width 57 height 17
click at [1477, 268] on link "More Info" at bounding box center [1477, 264] width 45 height 15
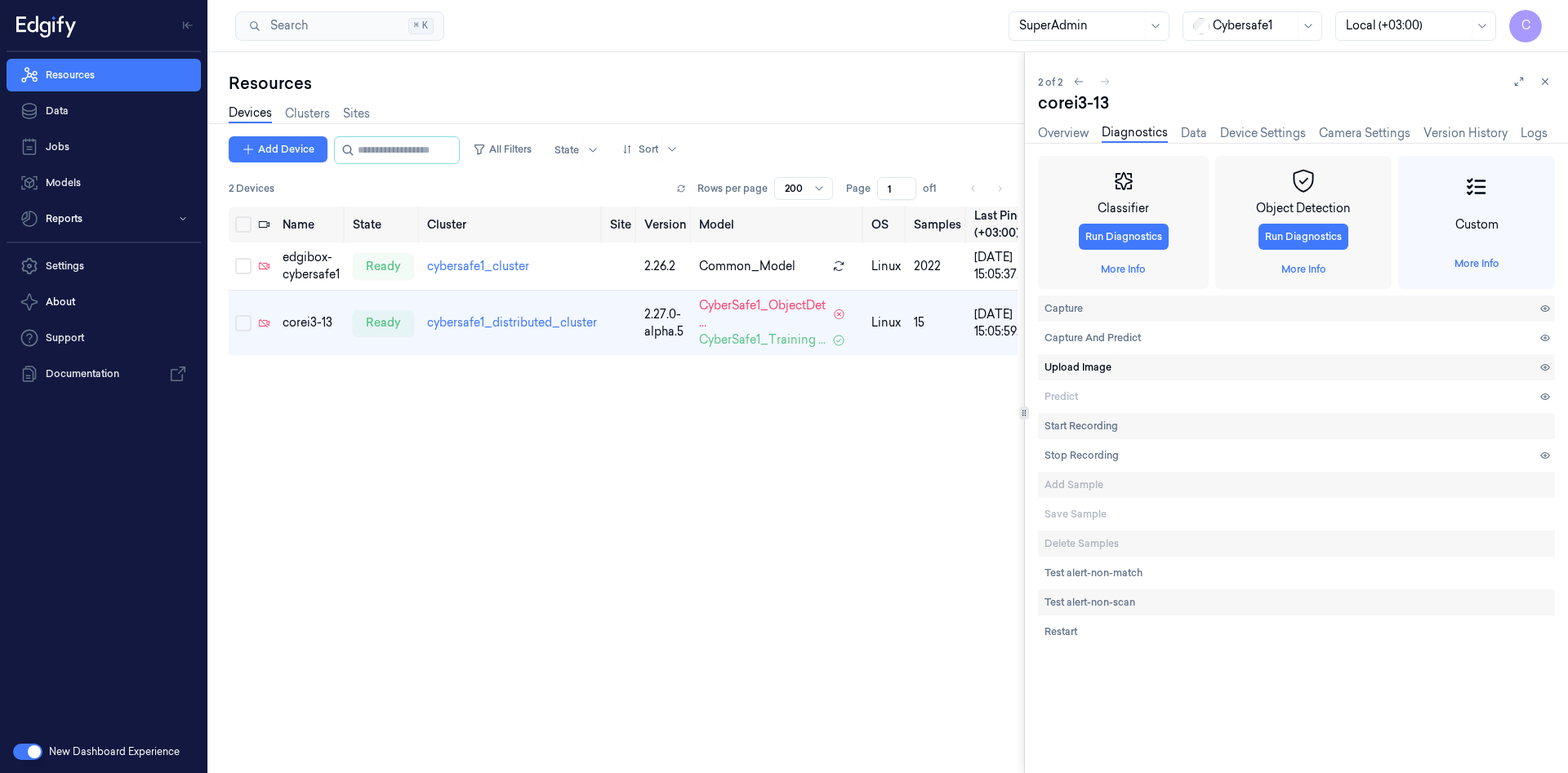
click at [1092, 368] on span "Upload Image" at bounding box center [1078, 366] width 67 height 15
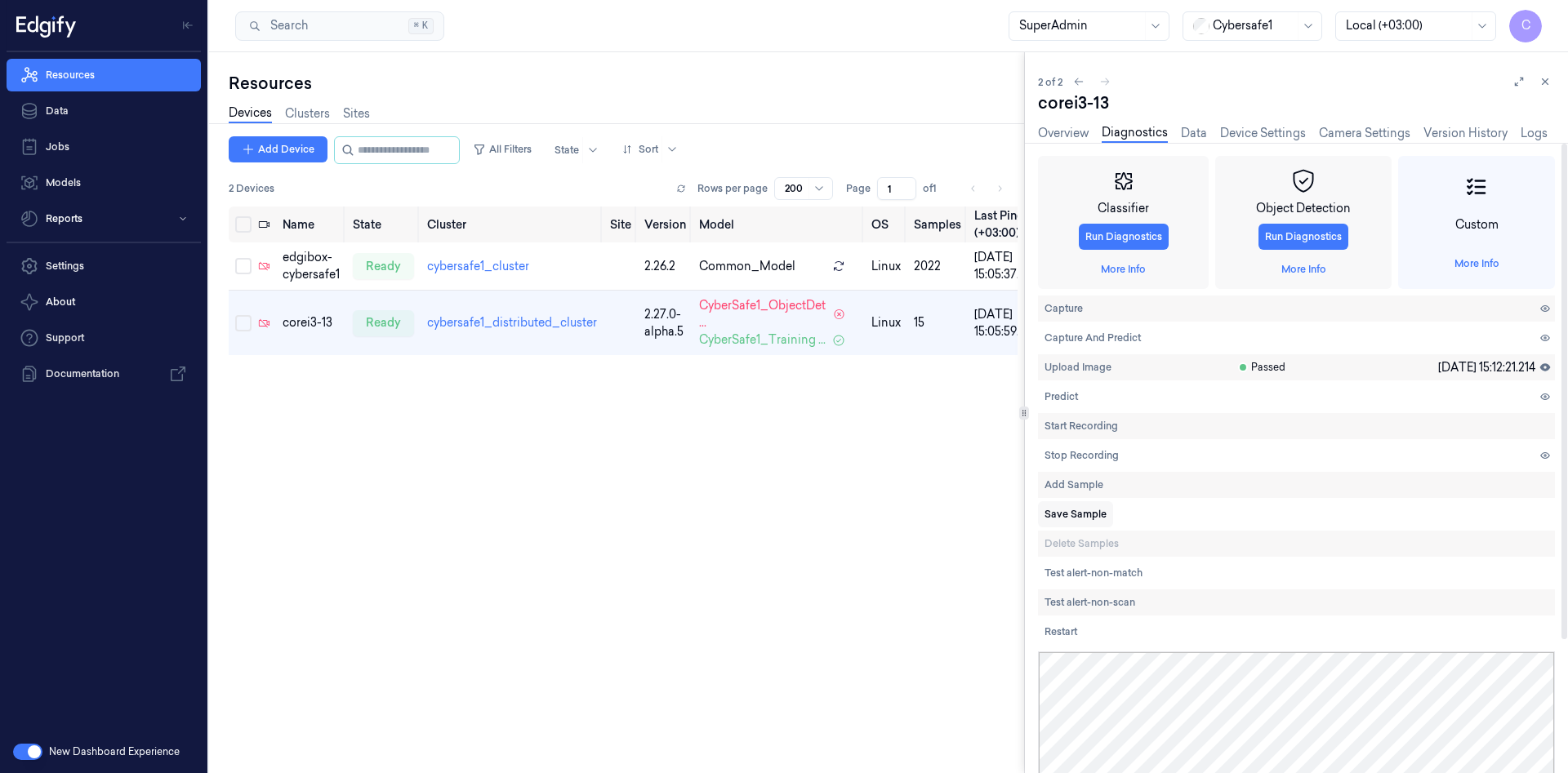
click at [1095, 514] on span "Save Sample" at bounding box center [1075, 513] width 62 height 15
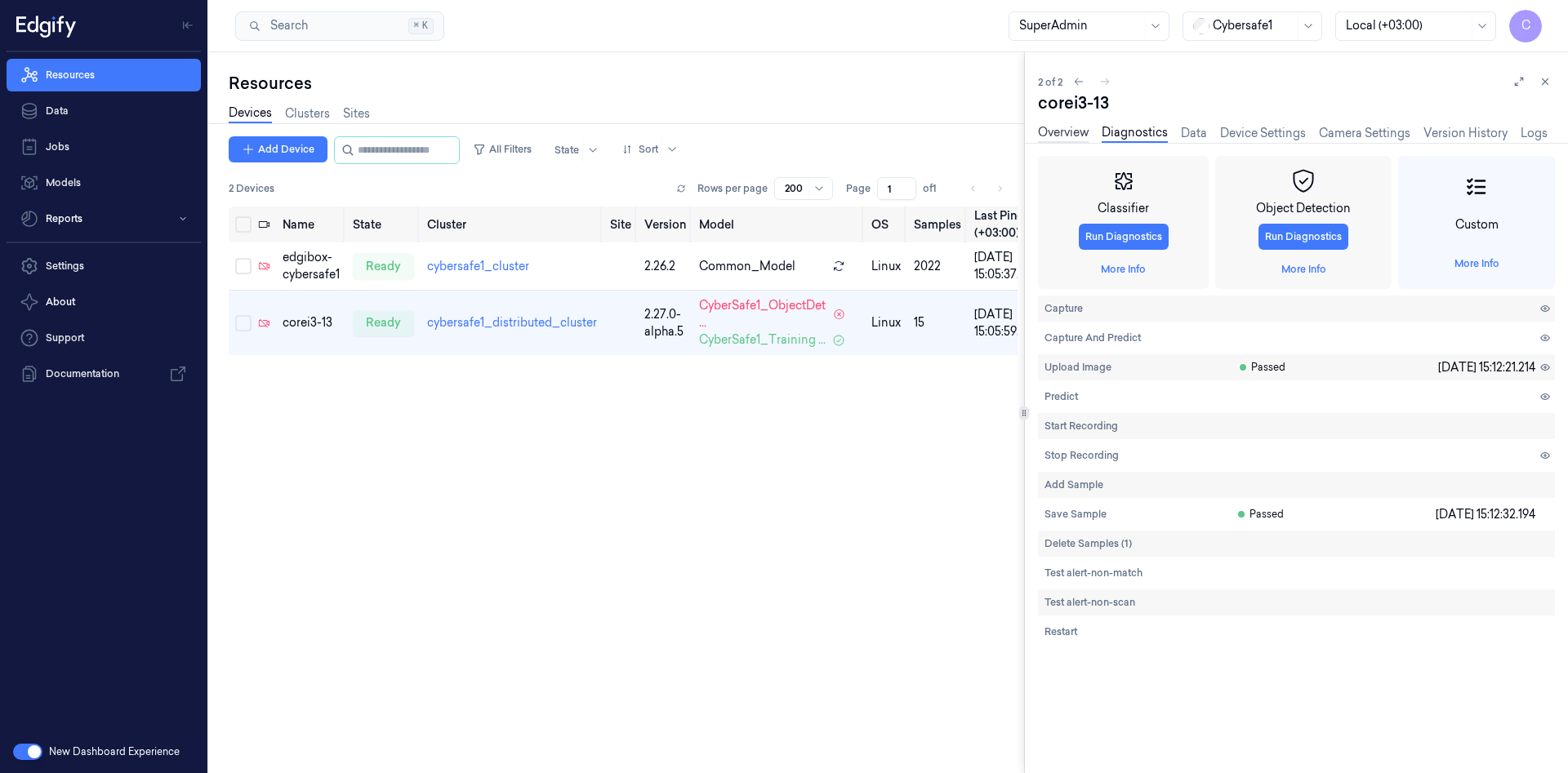
click at [1066, 130] on link "Overview" at bounding box center [1063, 133] width 51 height 19
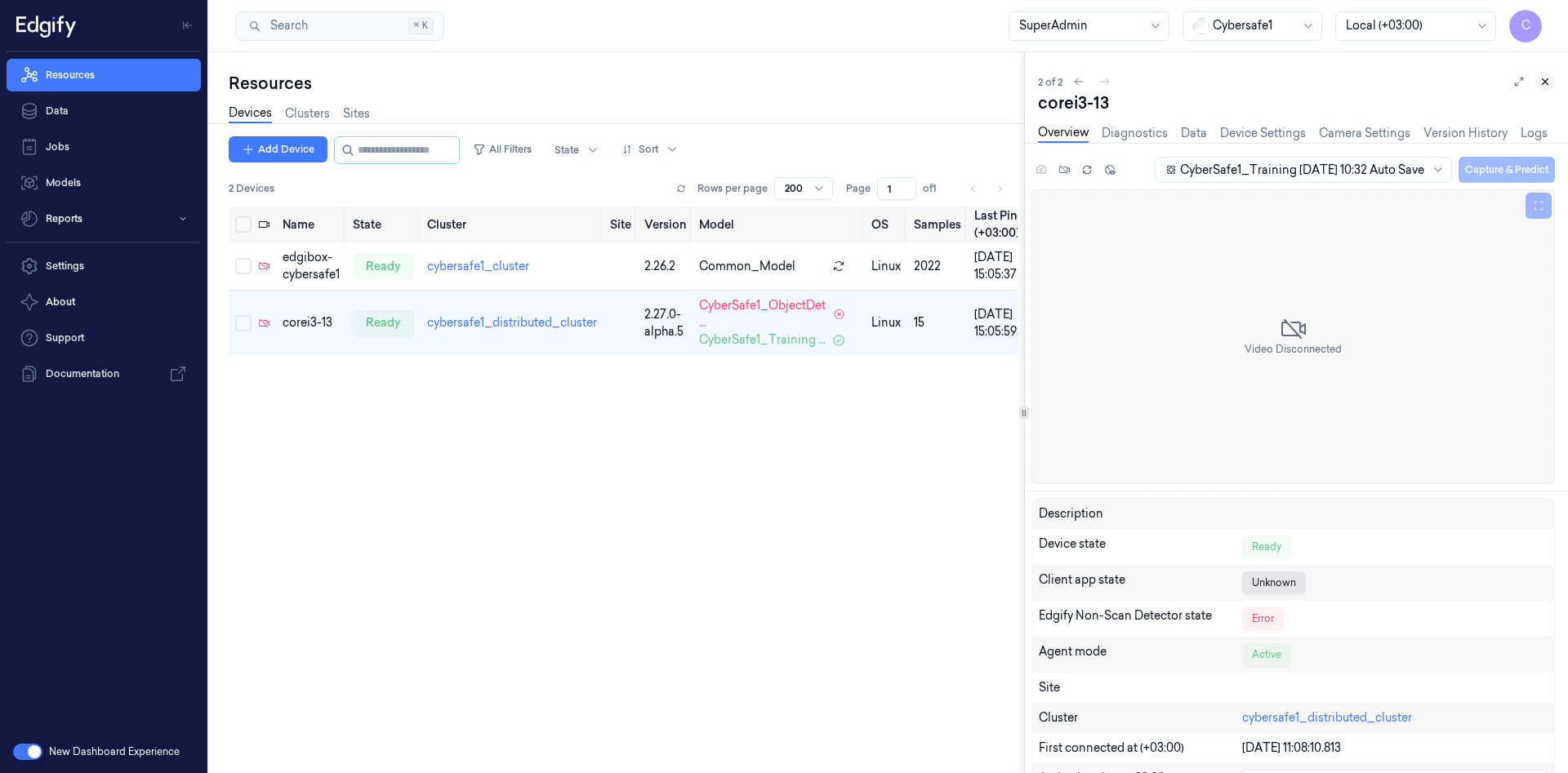
click at [1540, 86] on icon at bounding box center [1545, 81] width 12 height 12
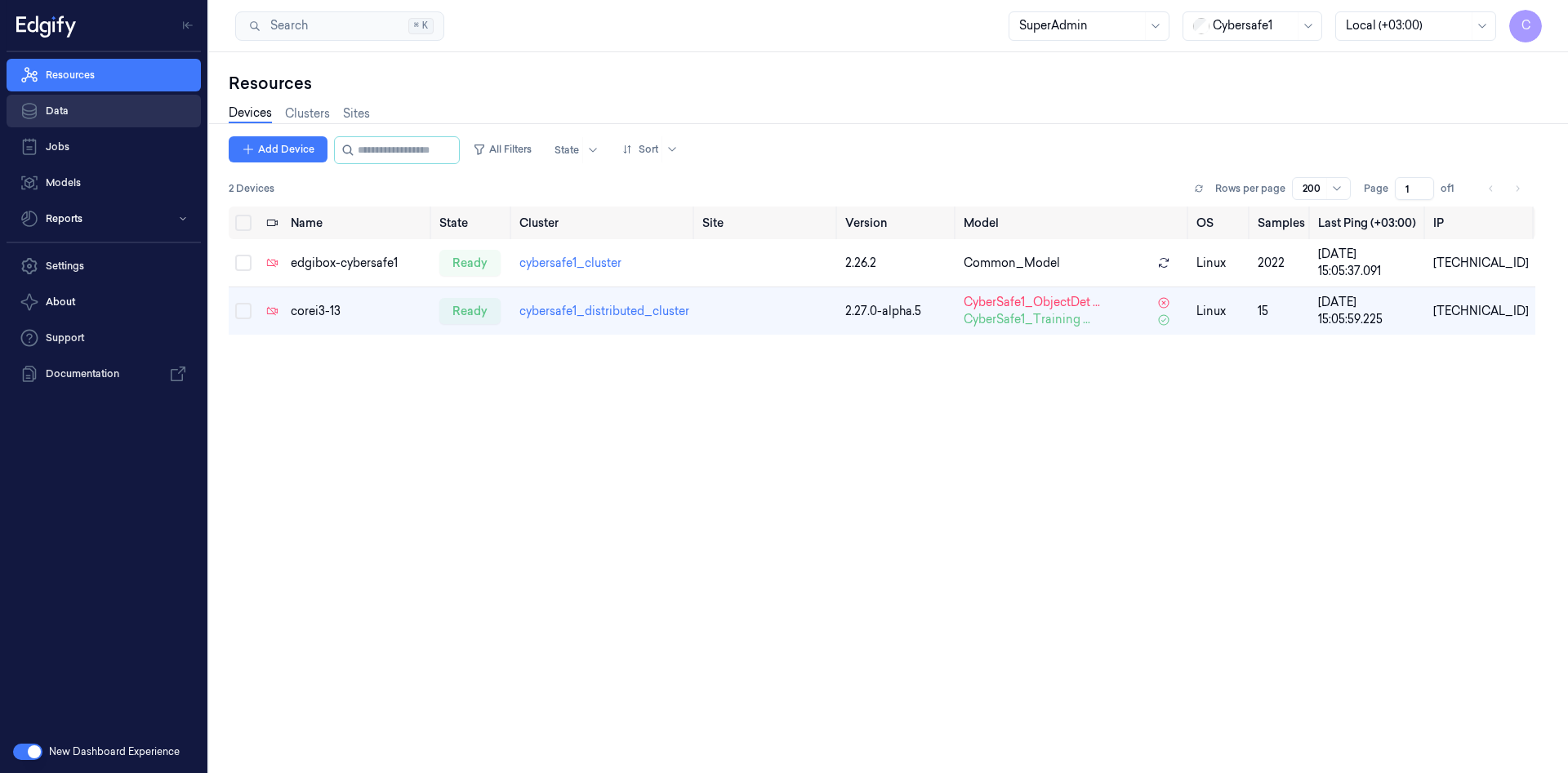
click at [58, 110] on link "Data" at bounding box center [104, 111] width 194 height 32
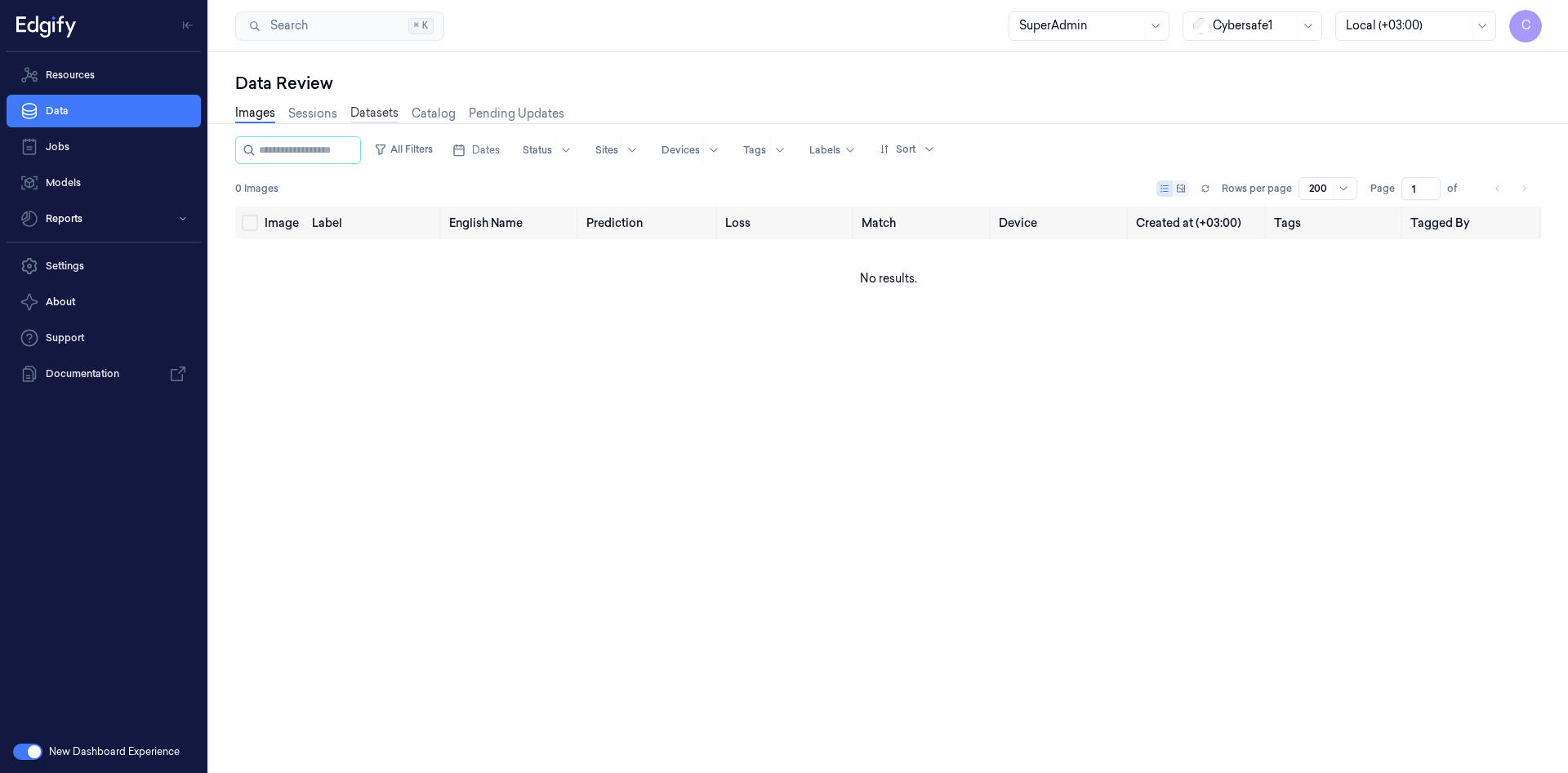
click at [374, 115] on link "Datasets" at bounding box center [373, 114] width 48 height 19
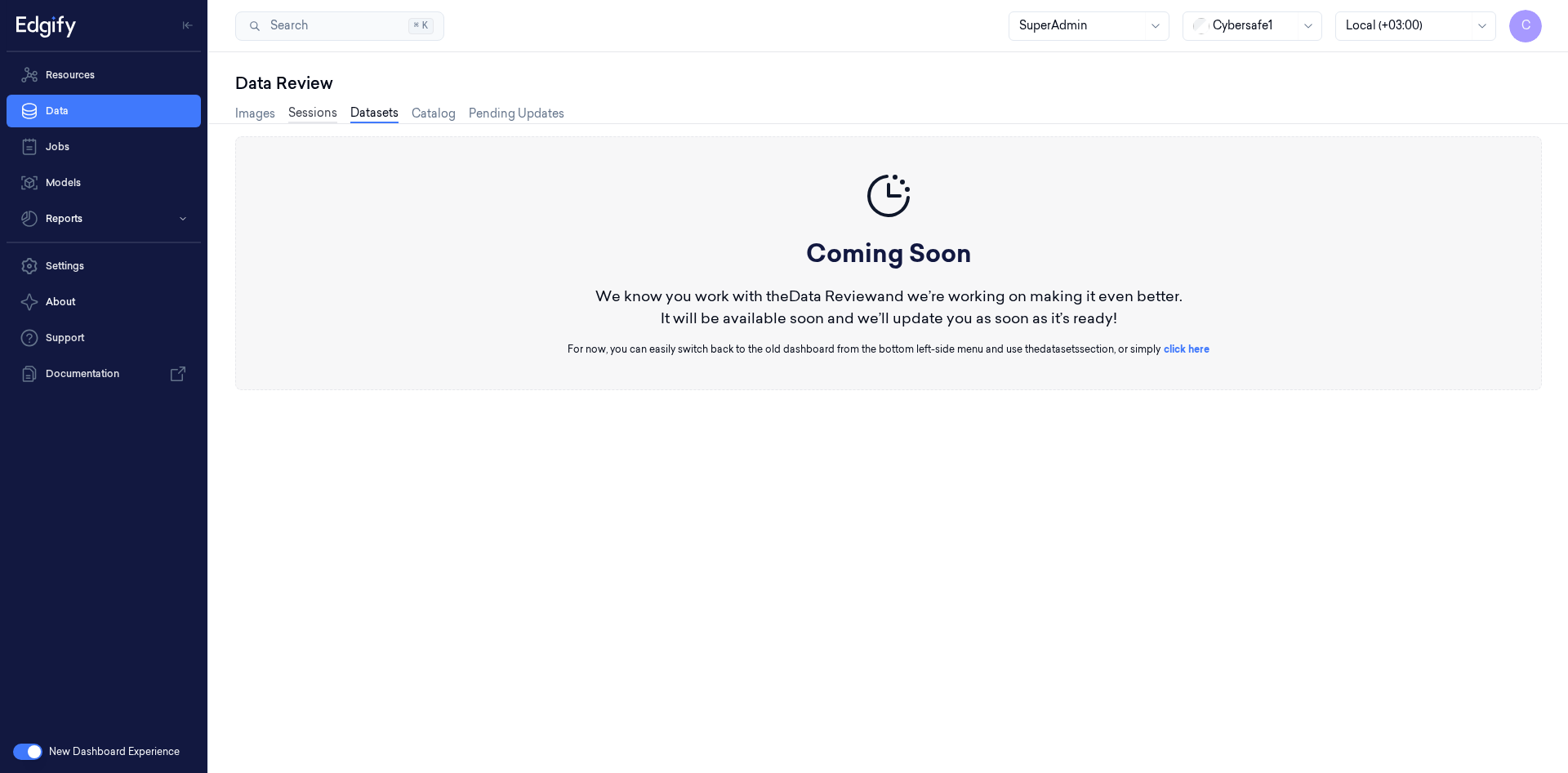
click at [316, 119] on link "Sessions" at bounding box center [313, 114] width 49 height 19
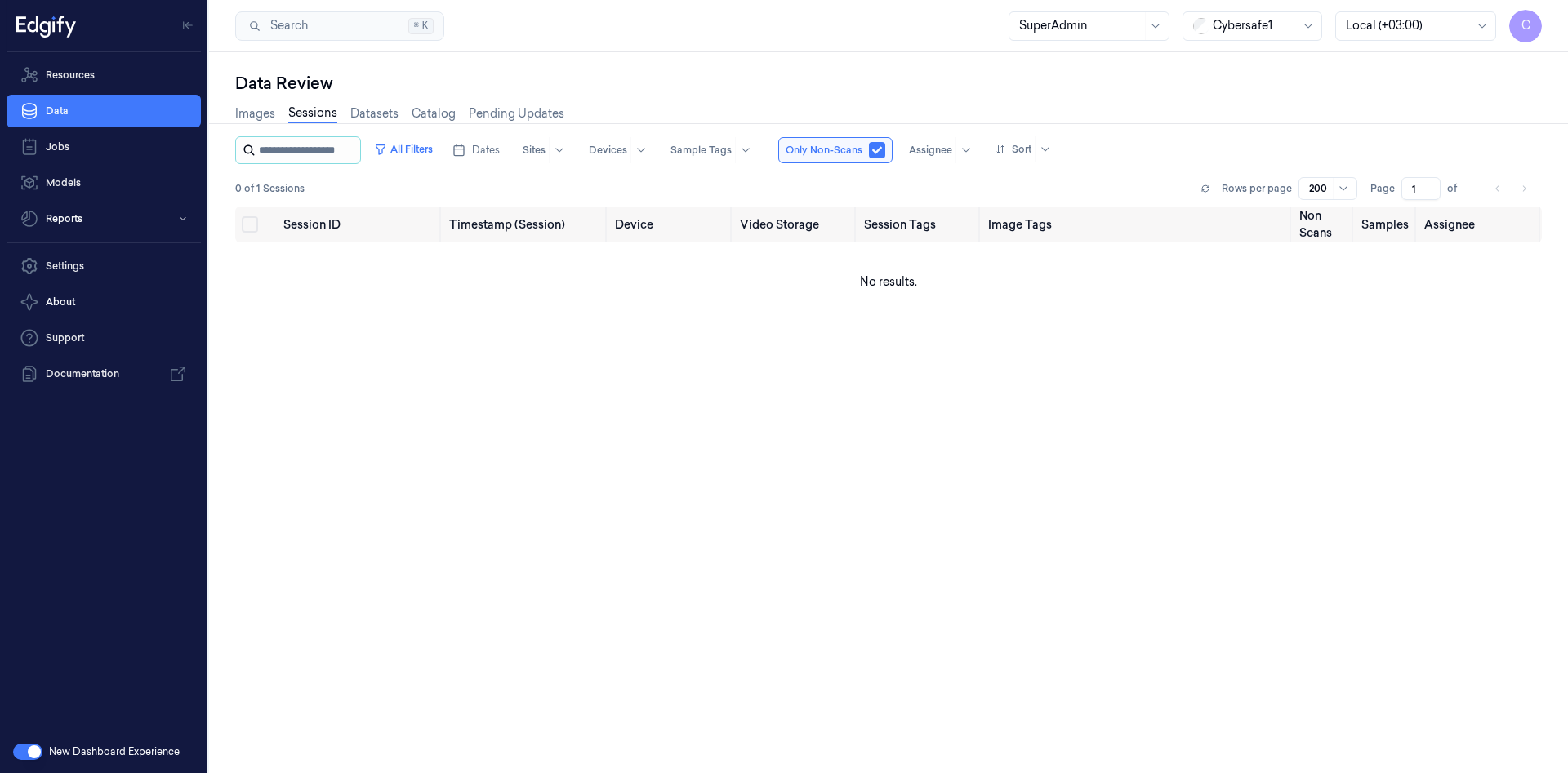
click at [345, 154] on input "string" at bounding box center [308, 150] width 98 height 26
click at [265, 120] on link "Images" at bounding box center [255, 114] width 40 height 19
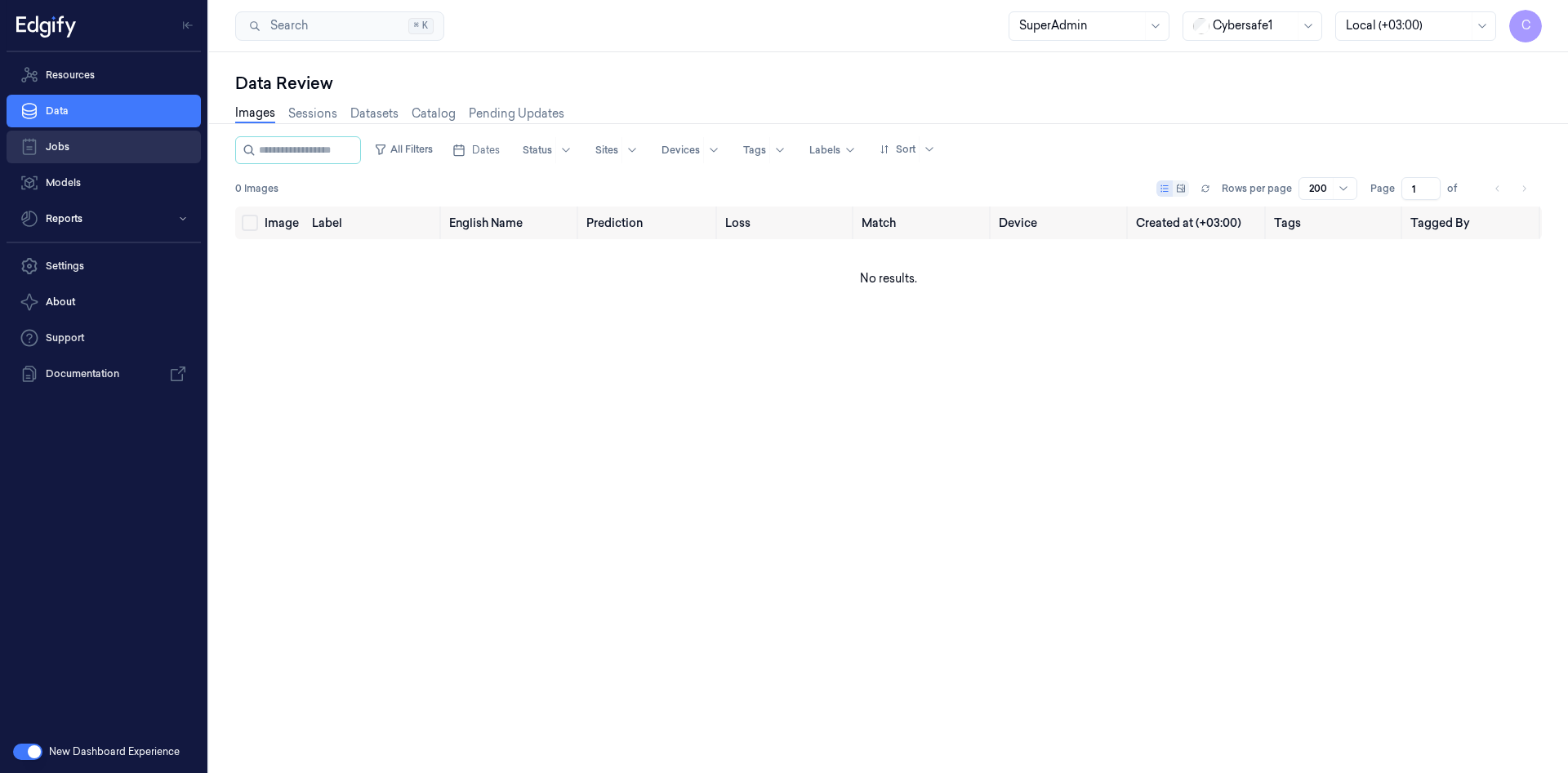
click at [62, 156] on link "Jobs" at bounding box center [104, 146] width 194 height 32
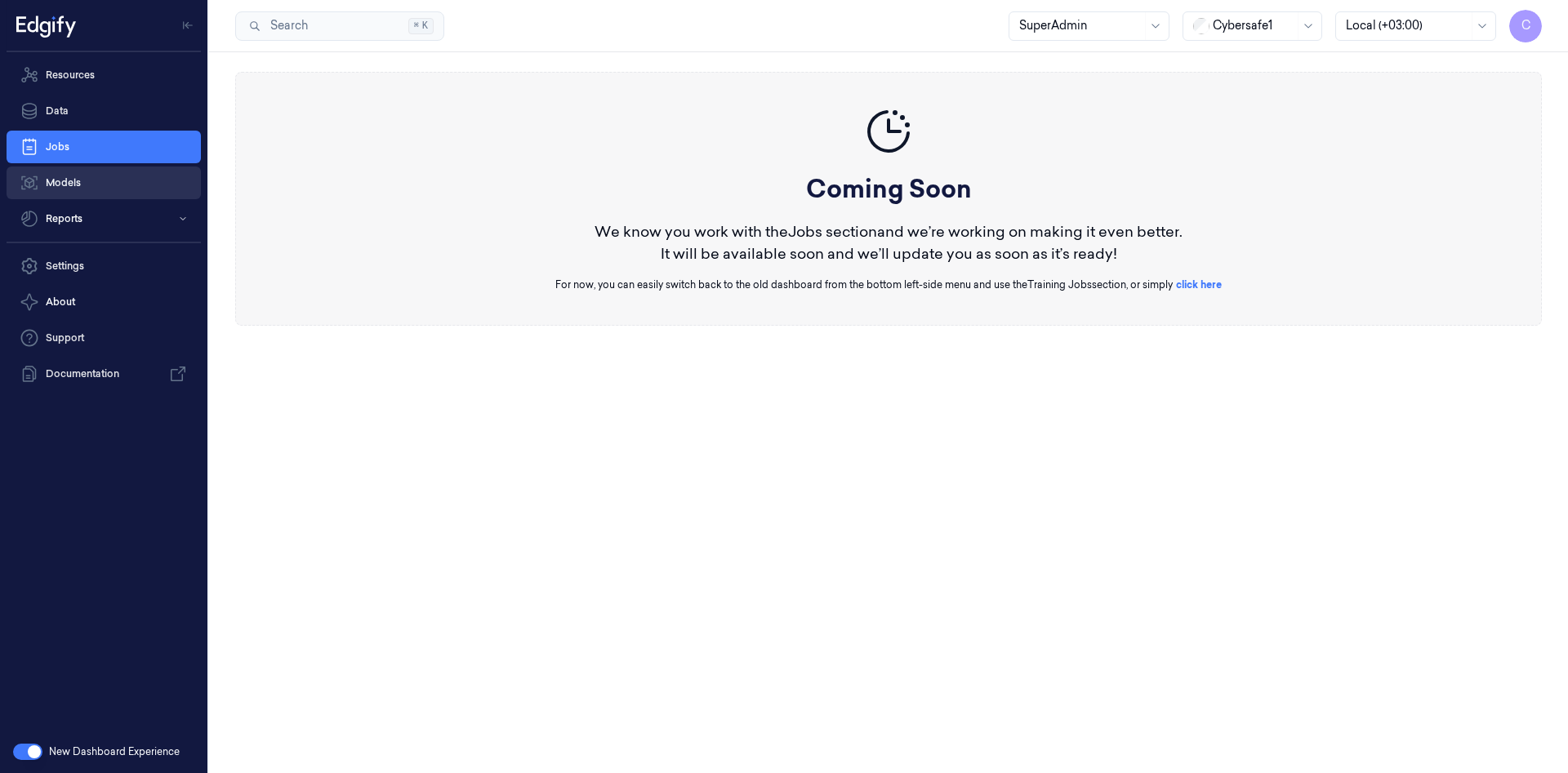
click at [61, 176] on link "Models" at bounding box center [104, 182] width 194 height 32
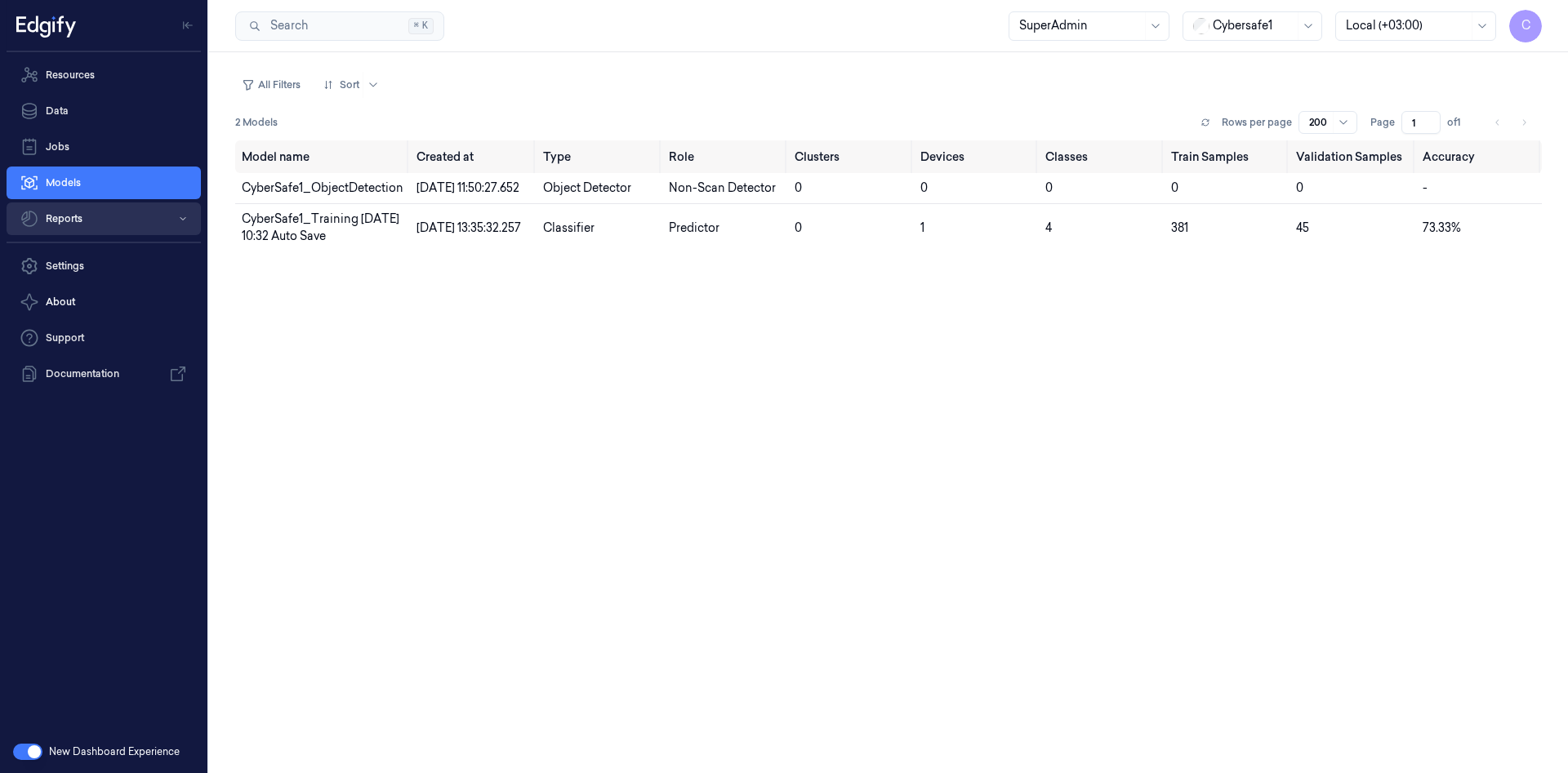
click at [64, 221] on button "Reports" at bounding box center [104, 218] width 194 height 32
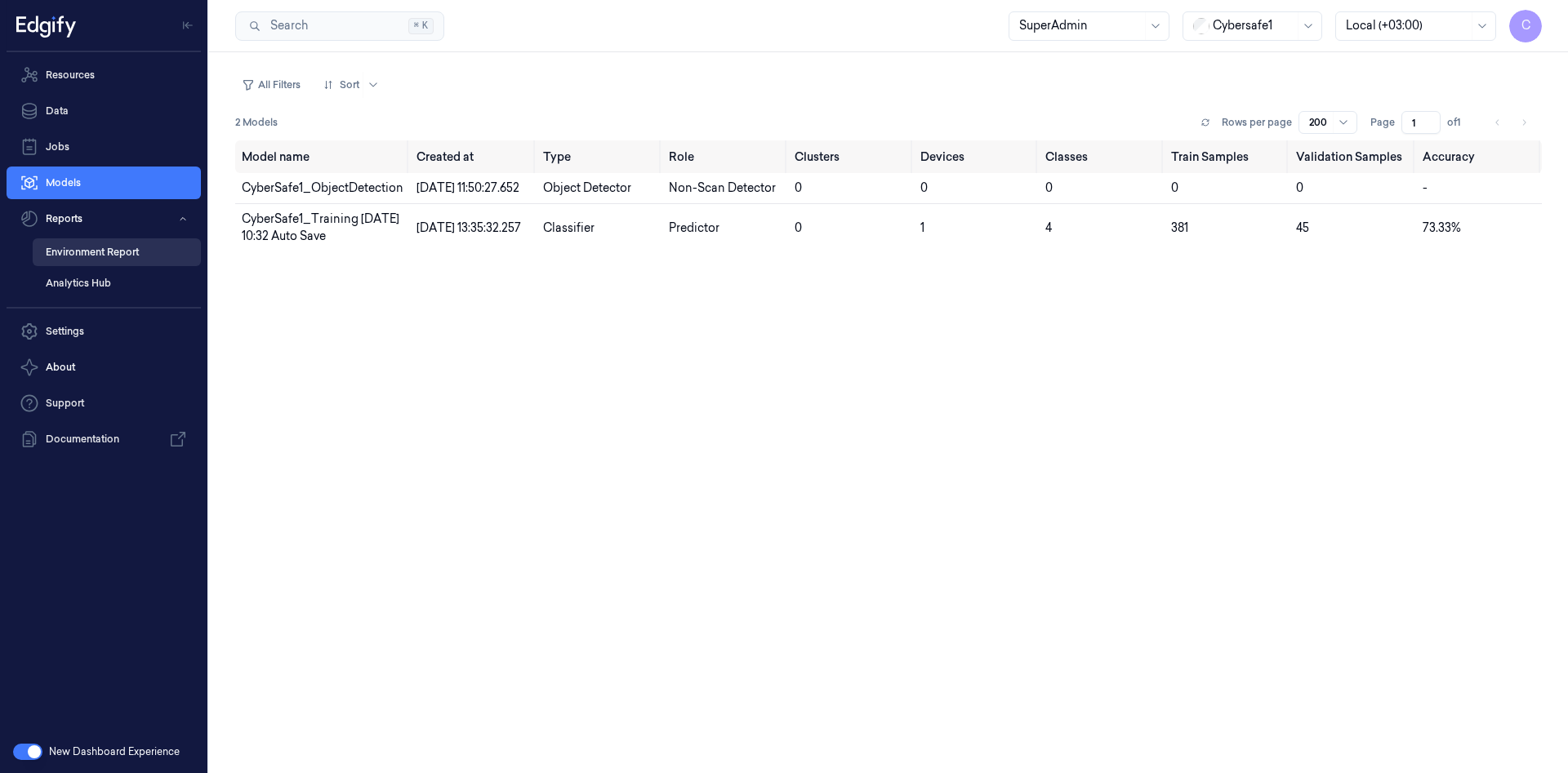
click at [98, 252] on link "Environment Report" at bounding box center [117, 252] width 169 height 27
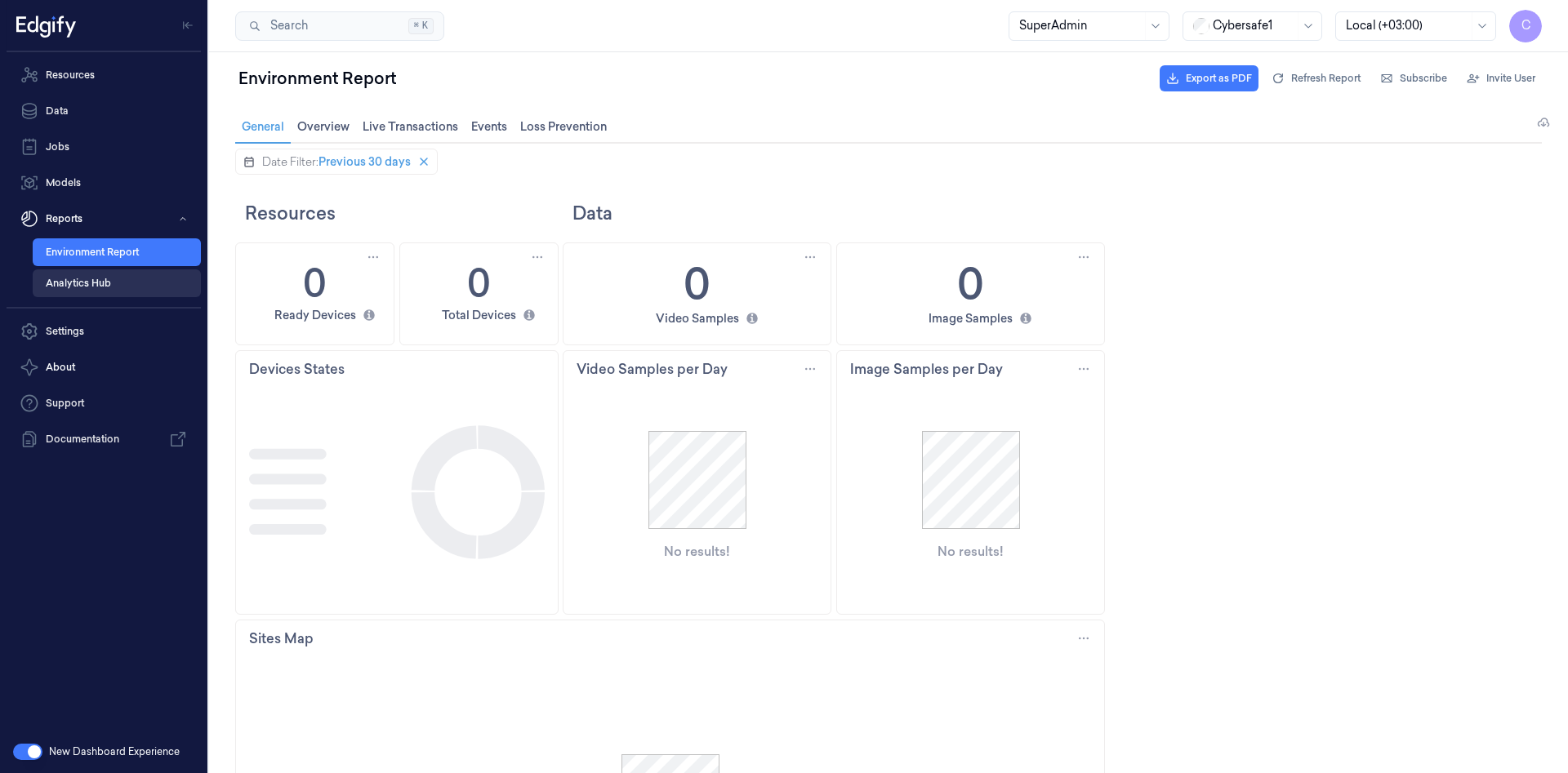
click at [95, 285] on link "Analytics Hub" at bounding box center [117, 283] width 169 height 27
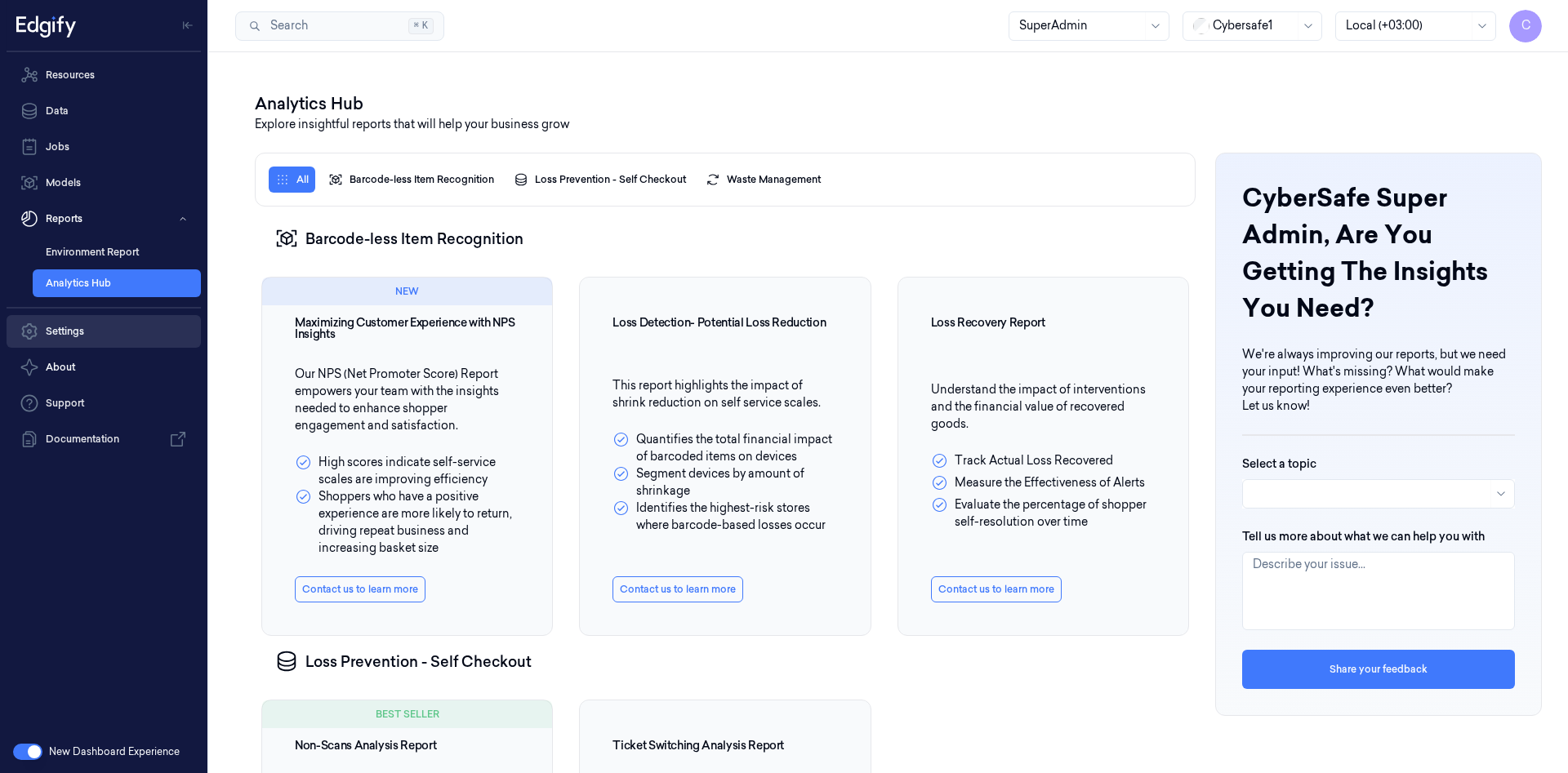
click at [80, 337] on link "Settings" at bounding box center [104, 331] width 194 height 32
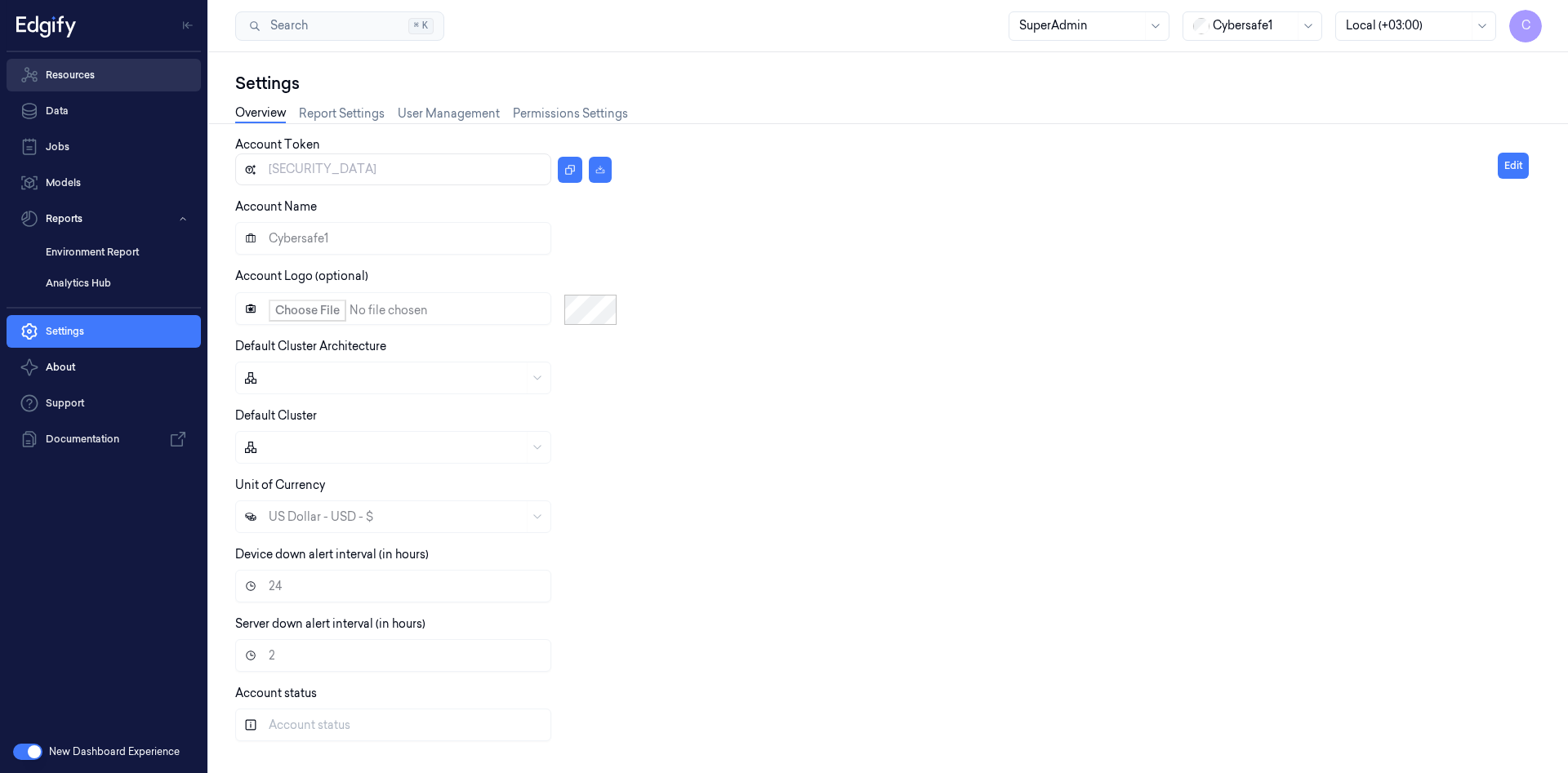
click at [85, 78] on link "Resources" at bounding box center [104, 74] width 194 height 32
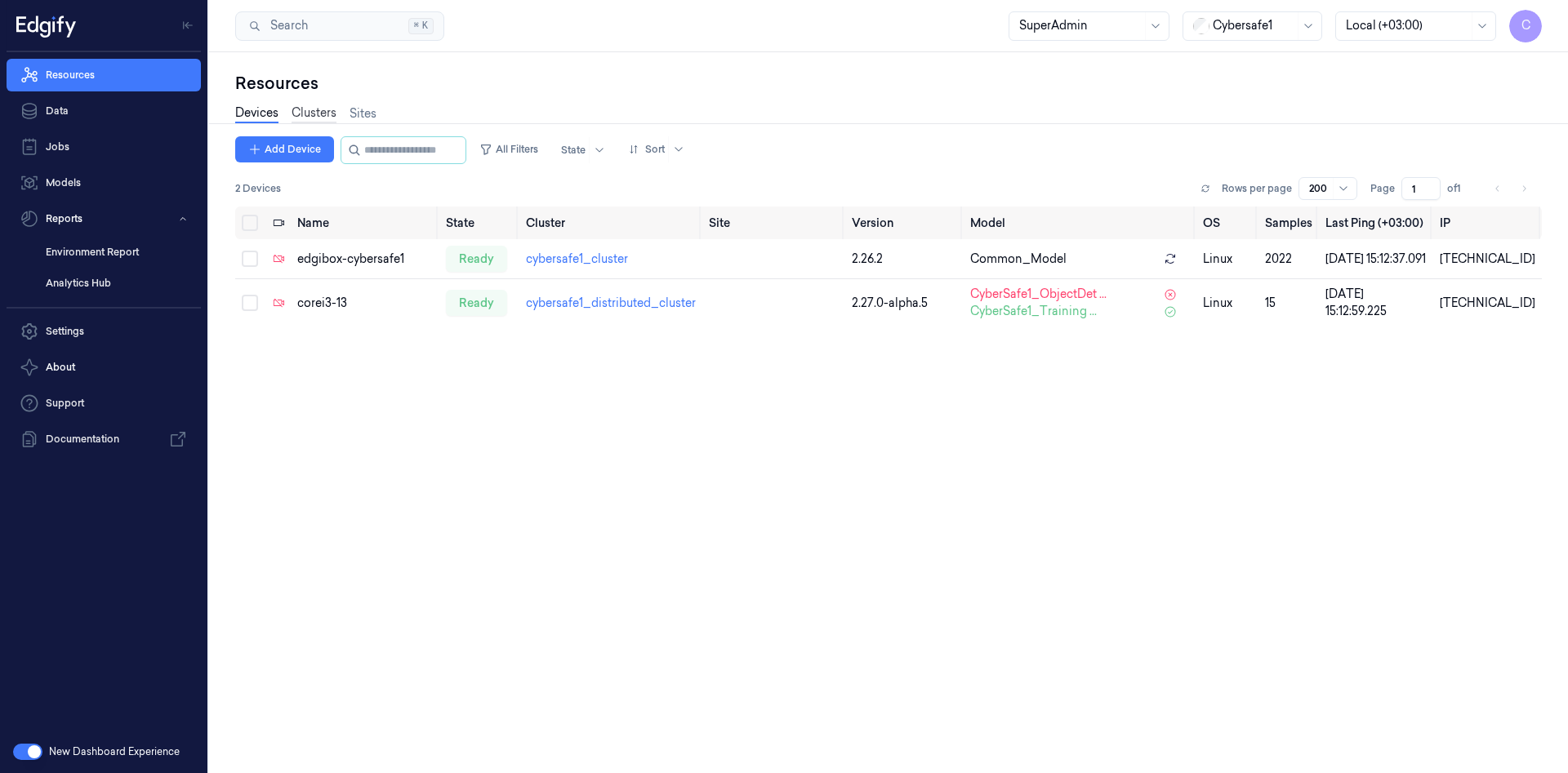
click at [308, 117] on link "Clusters" at bounding box center [314, 114] width 45 height 19
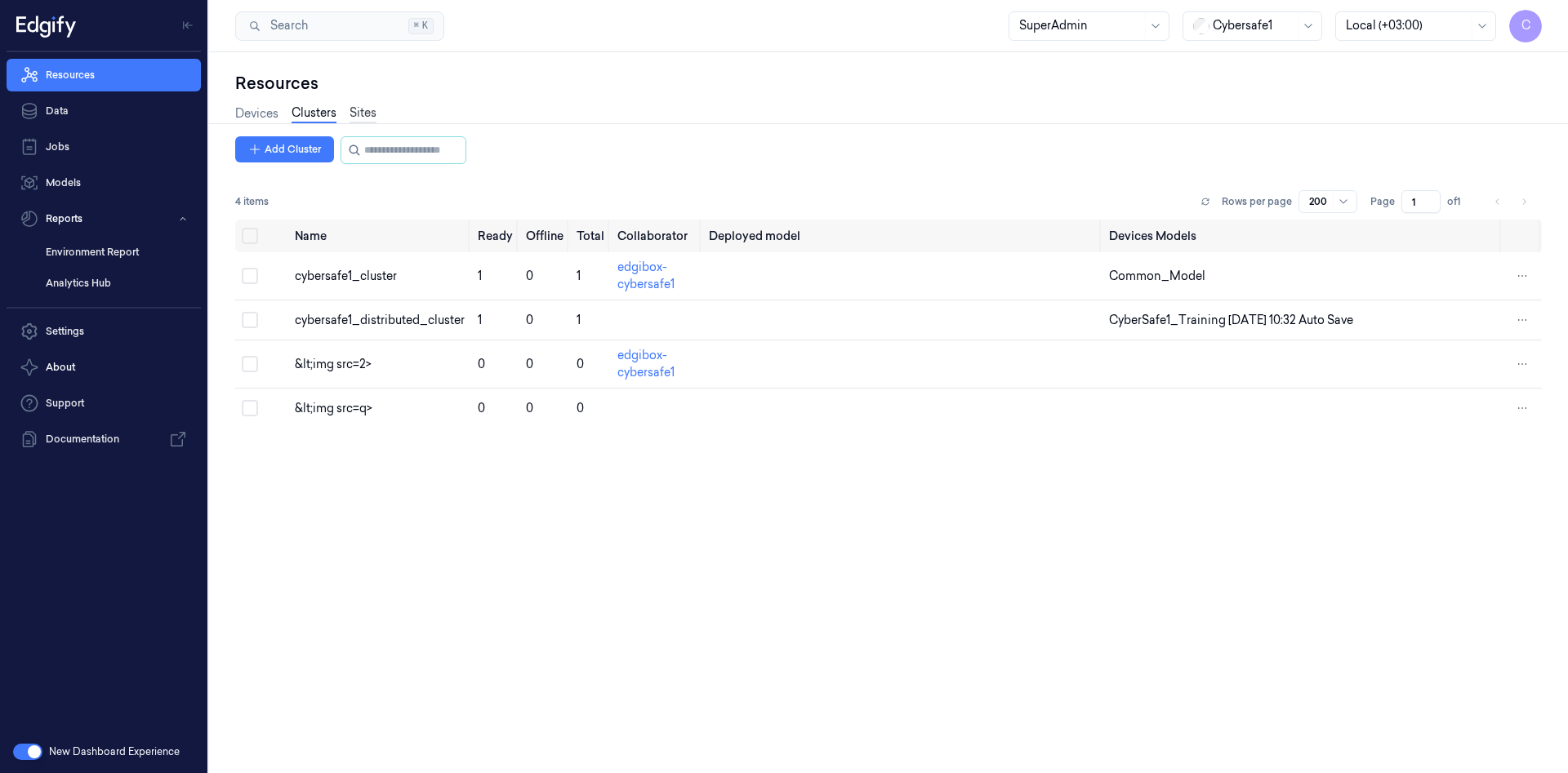
click at [363, 117] on link "Sites" at bounding box center [363, 114] width 26 height 19
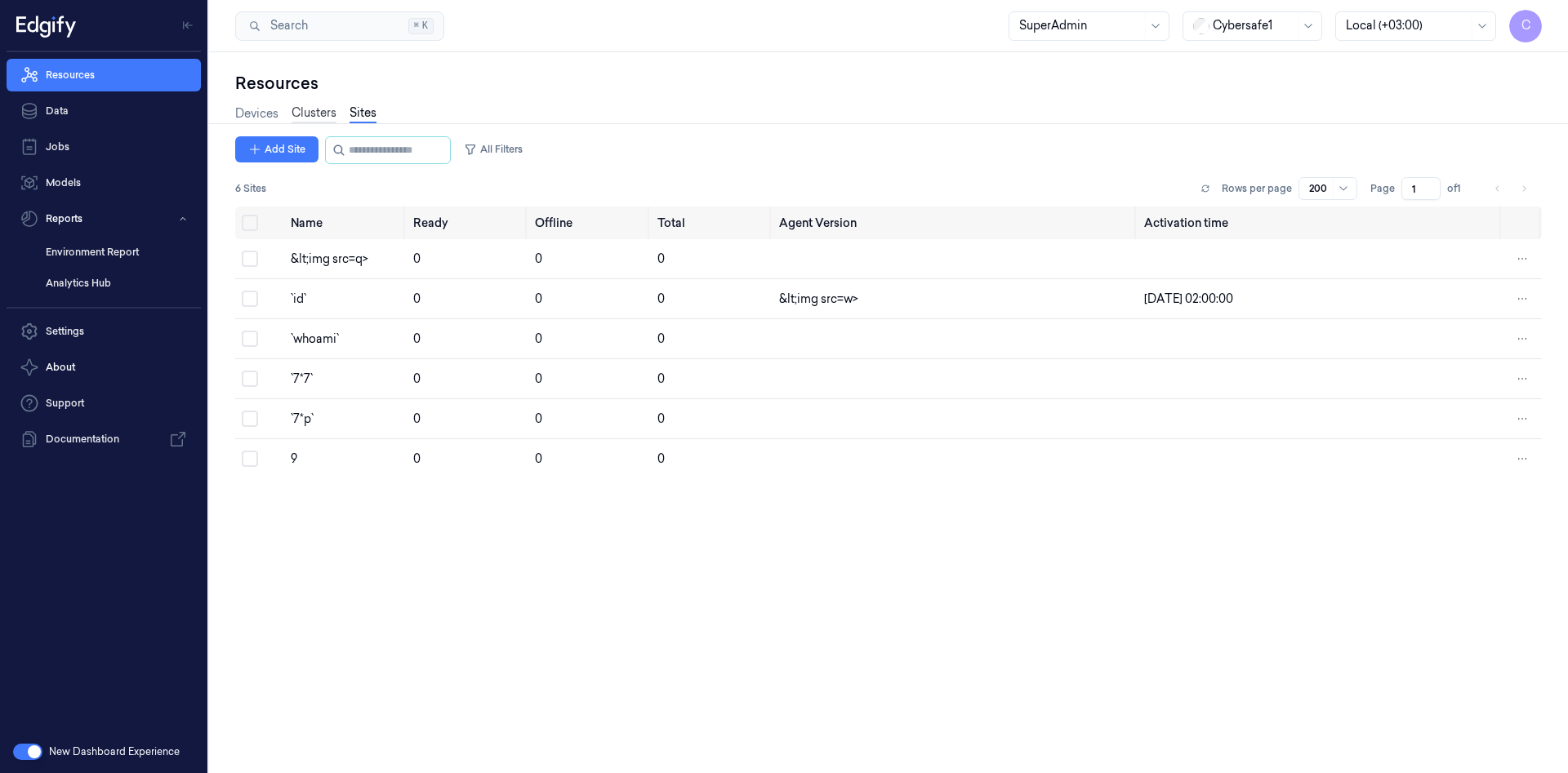
click at [295, 114] on link "Clusters" at bounding box center [314, 114] width 45 height 19
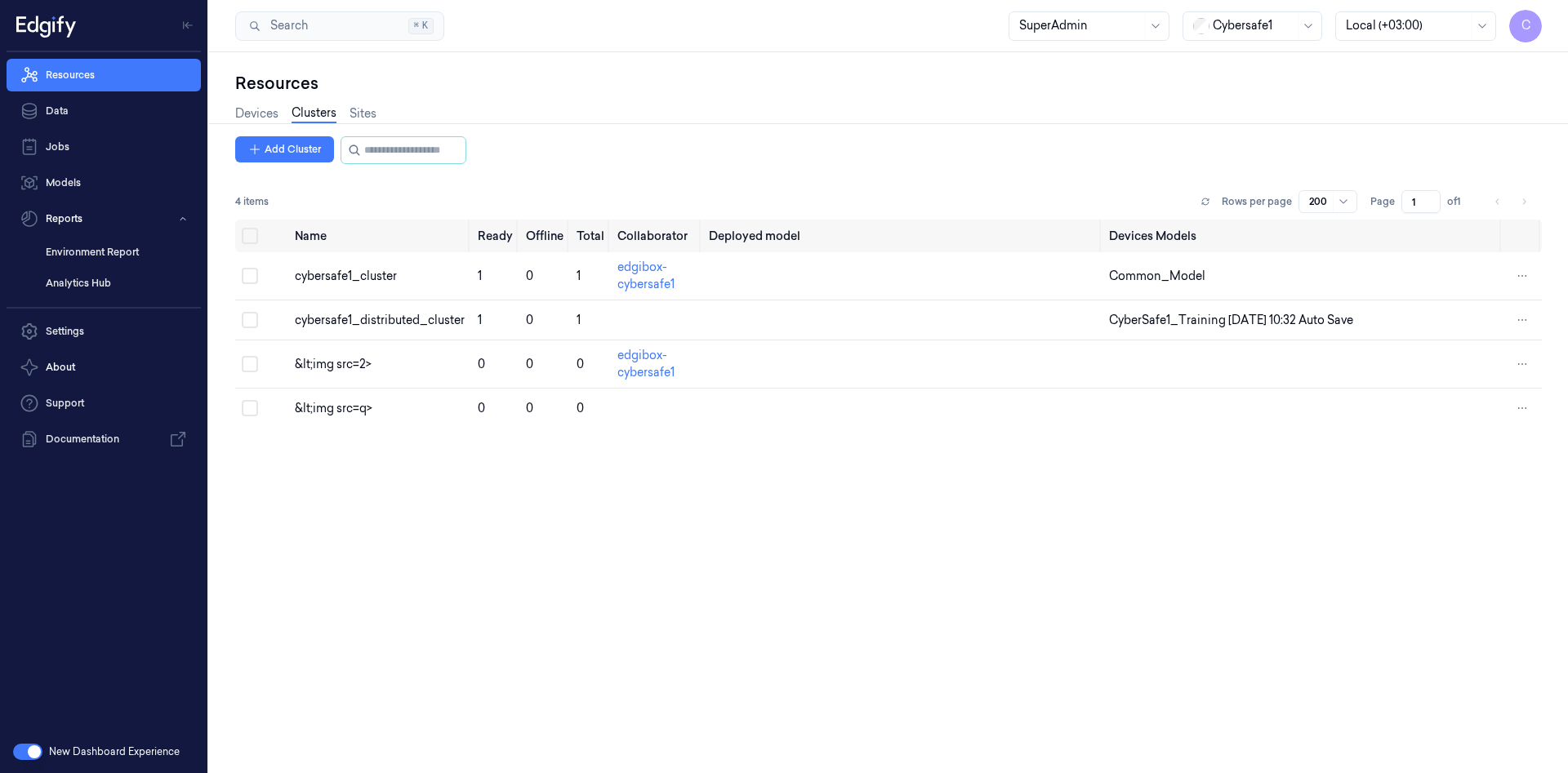
click at [41, 754] on button "button" at bounding box center [27, 751] width 29 height 17
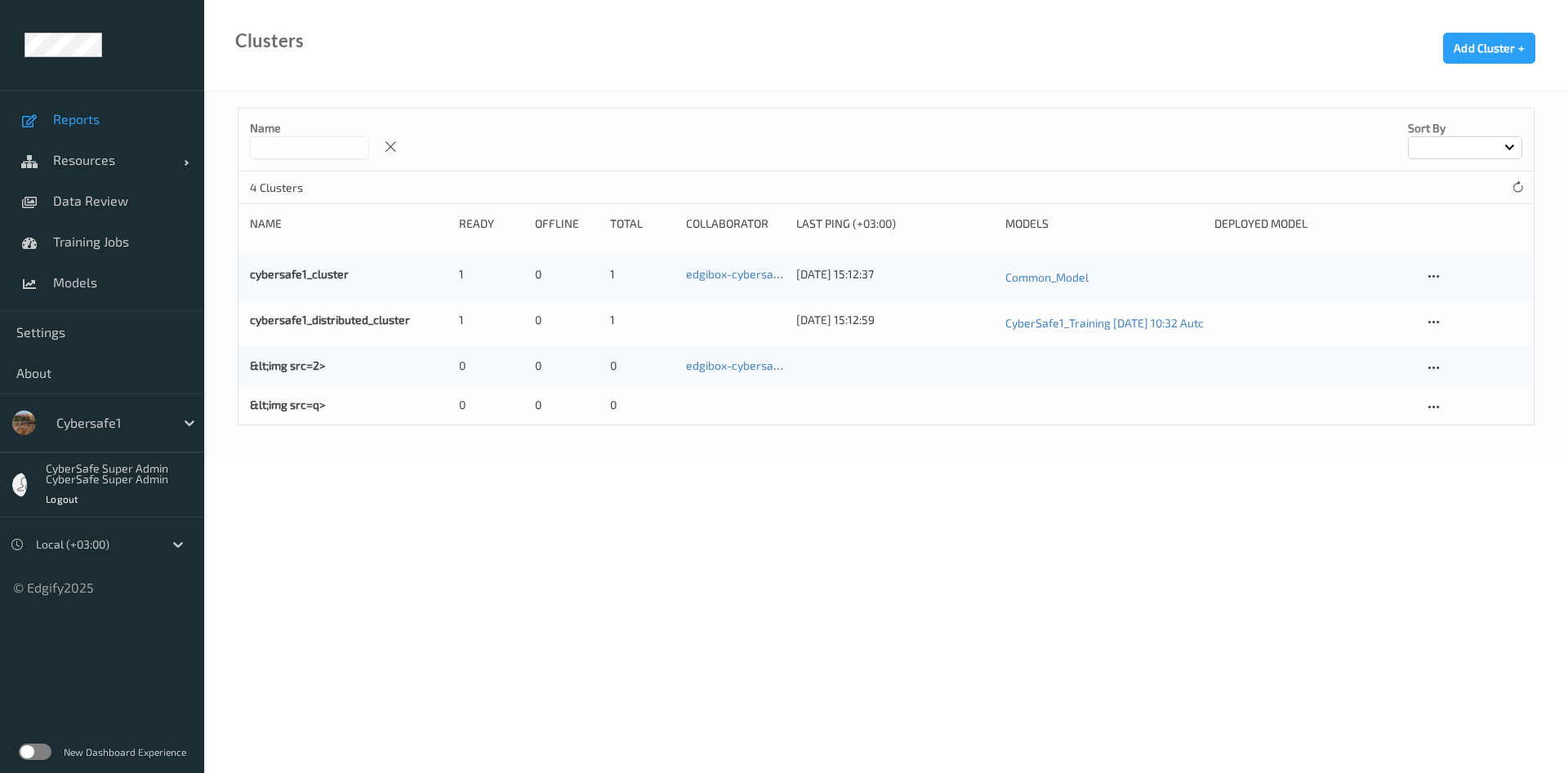
click at [83, 119] on span "Reports" at bounding box center [120, 119] width 134 height 17
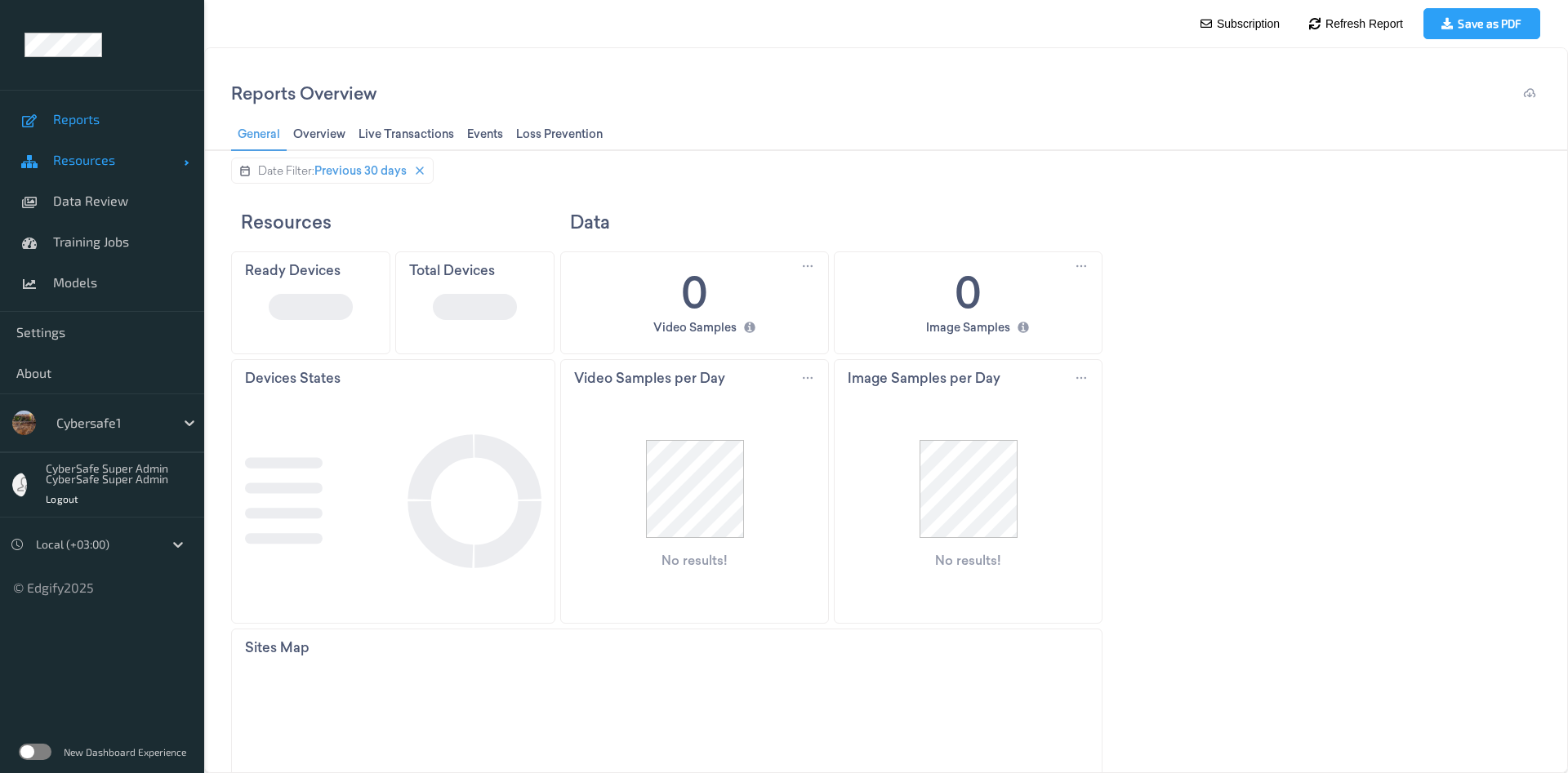
click at [80, 168] on span "Resources" at bounding box center [118, 160] width 130 height 17
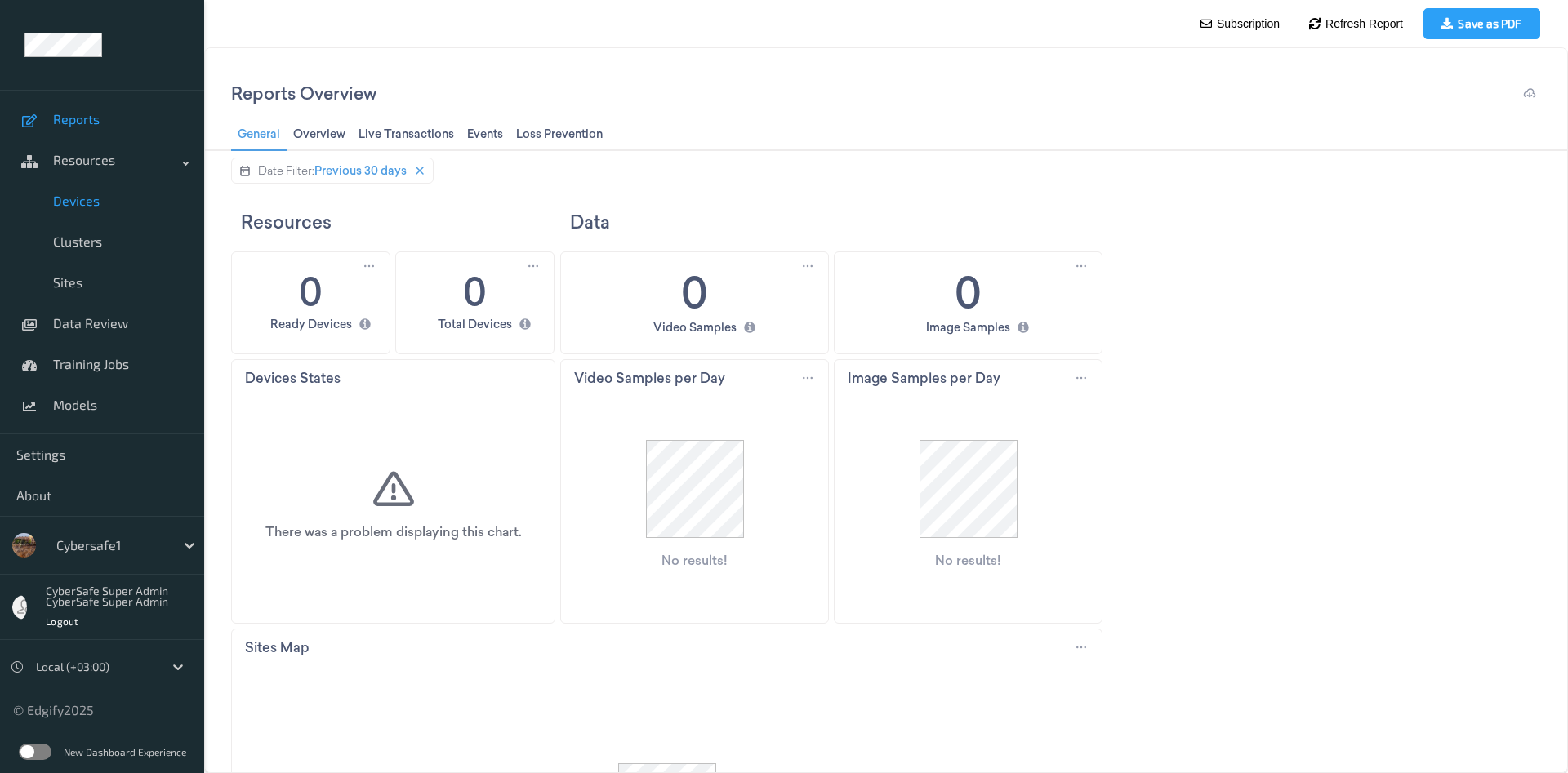
click at [86, 205] on span "Devices" at bounding box center [120, 201] width 134 height 17
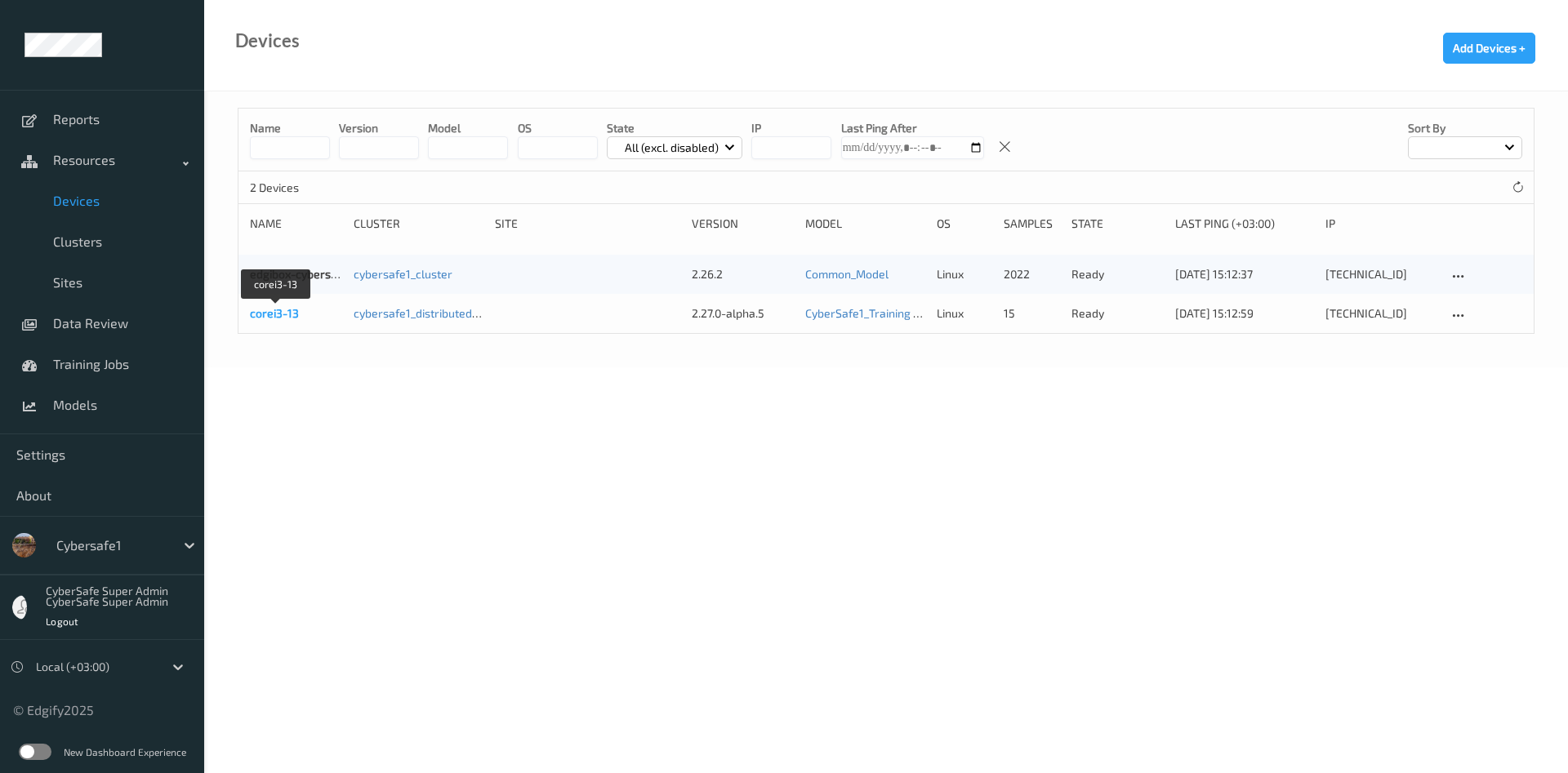
click at [287, 313] on link "corei3-13" at bounding box center [274, 313] width 49 height 14
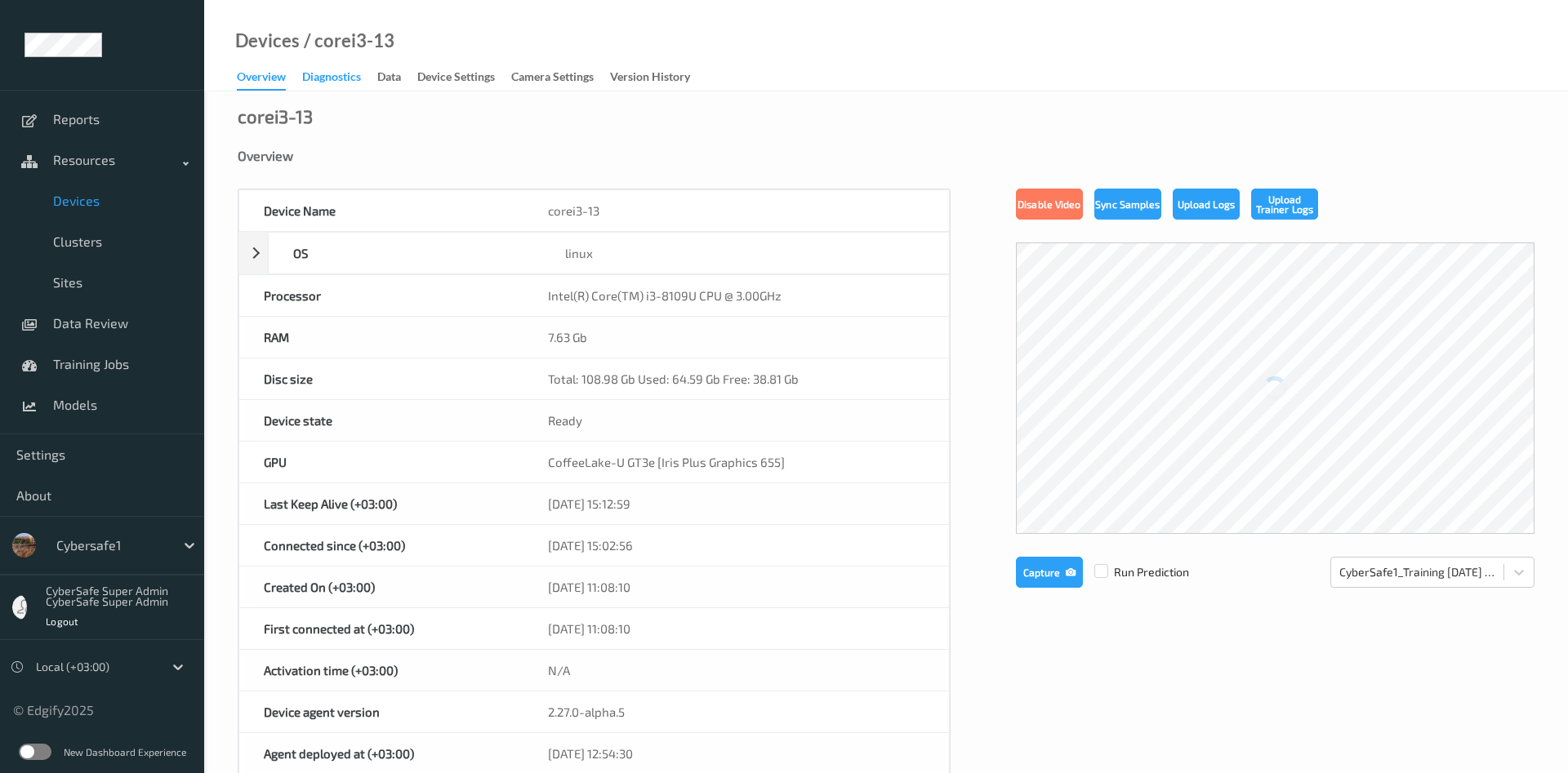
click at [332, 82] on div "Diagnostics" at bounding box center [331, 78] width 59 height 21
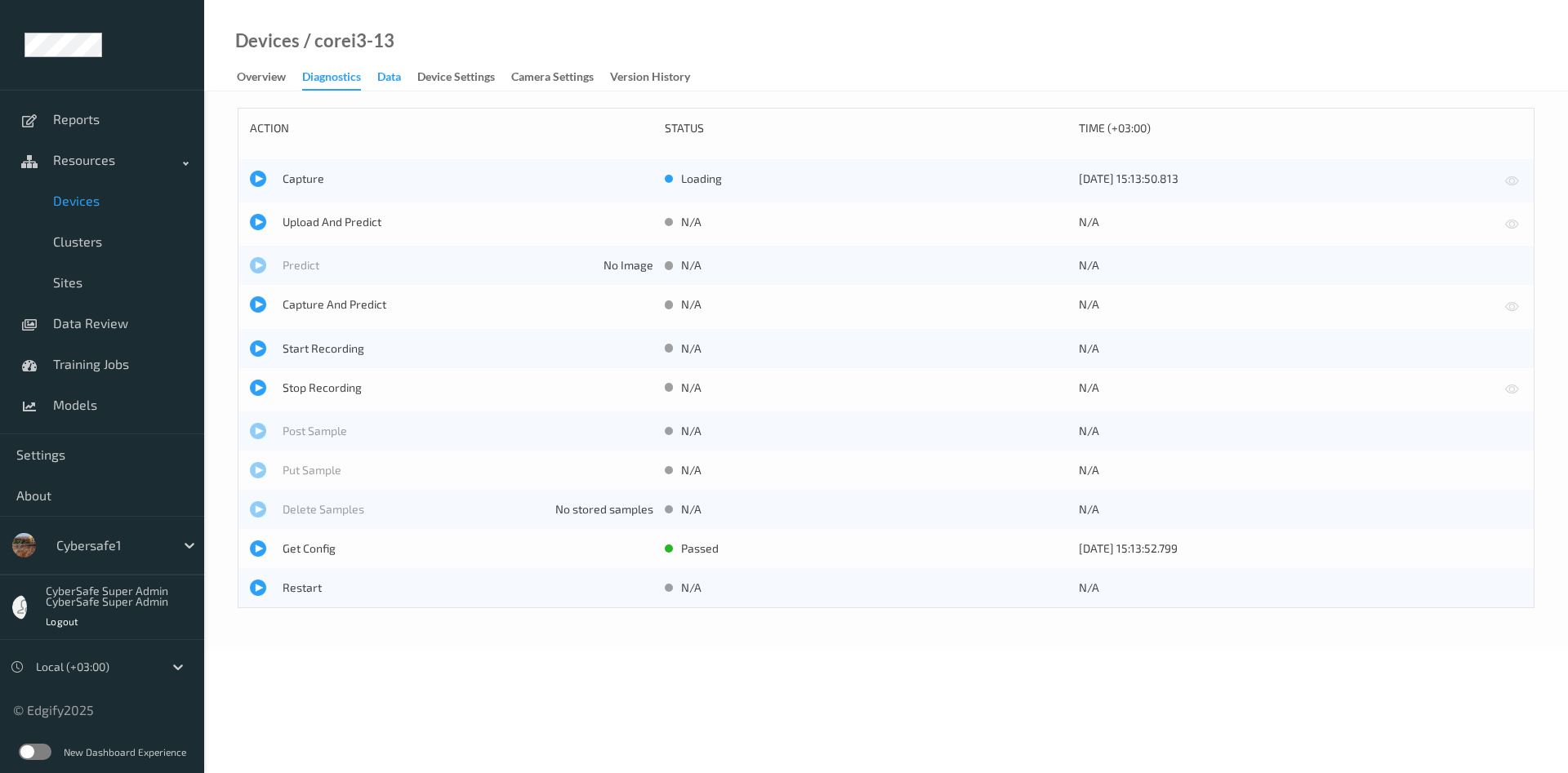
click at [394, 82] on div "Data" at bounding box center [389, 78] width 24 height 21
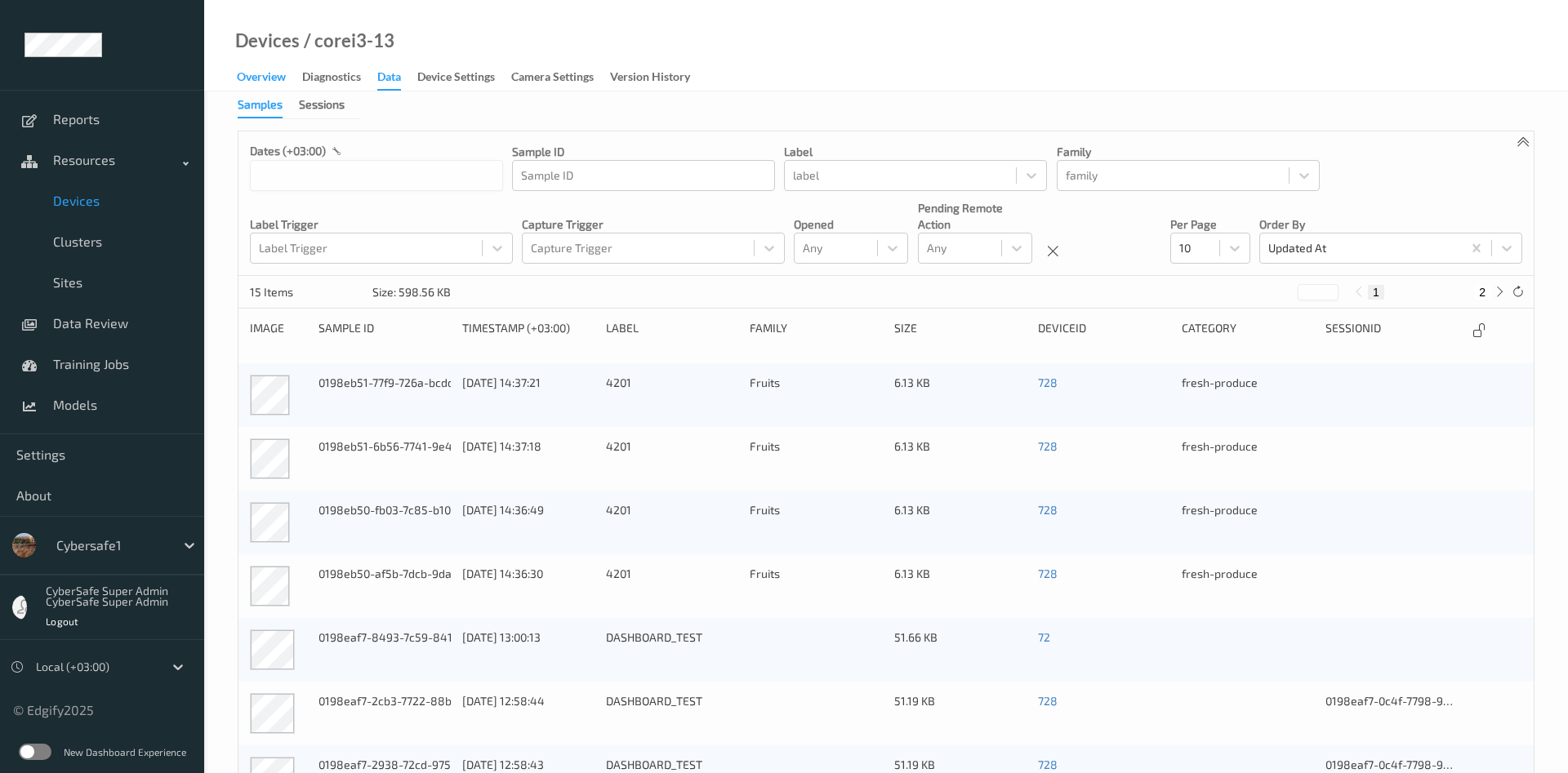
click at [253, 72] on div "Overview" at bounding box center [262, 78] width 49 height 21
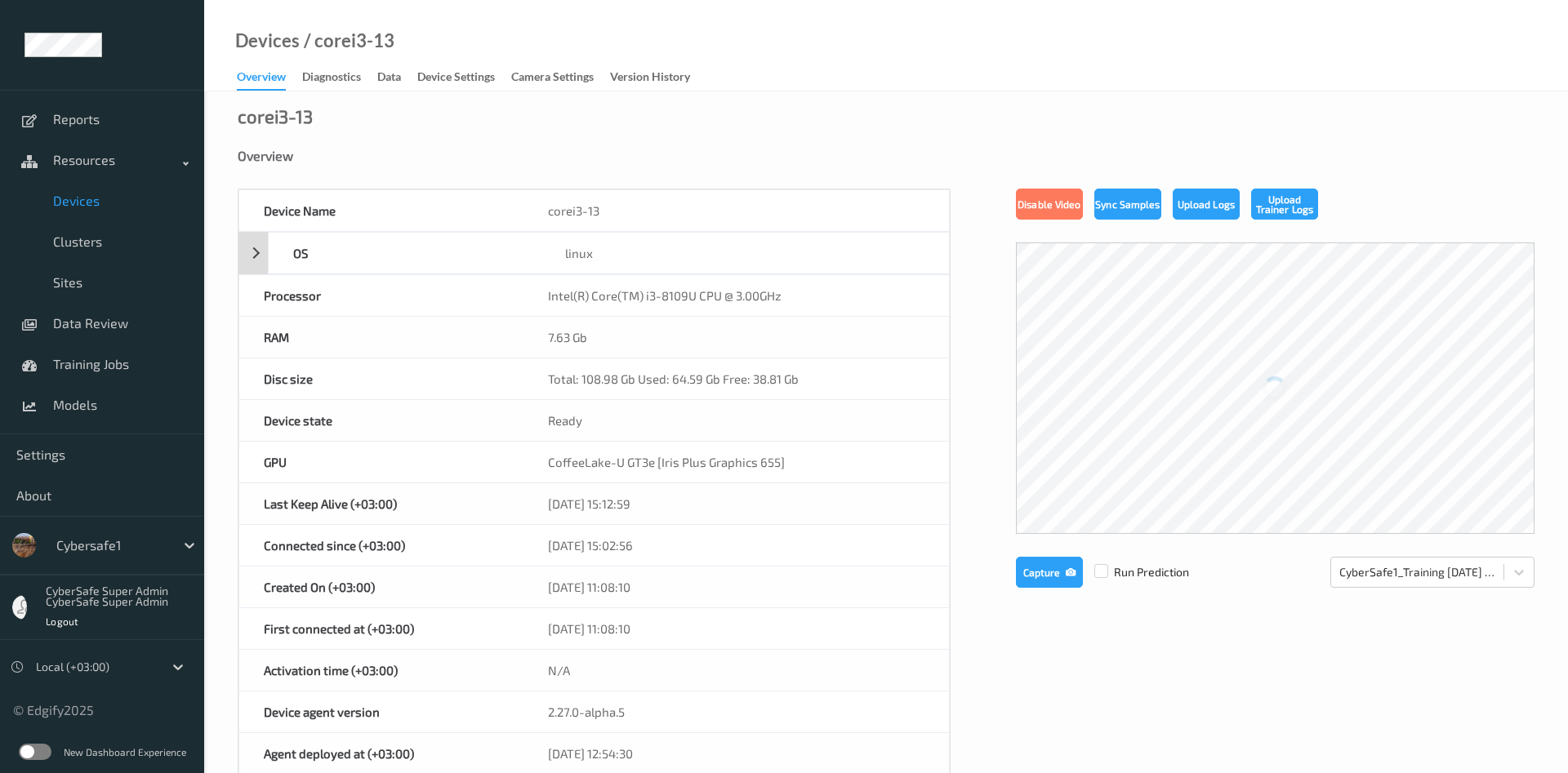
click at [260, 257] on div "OS linux" at bounding box center [594, 253] width 711 height 42
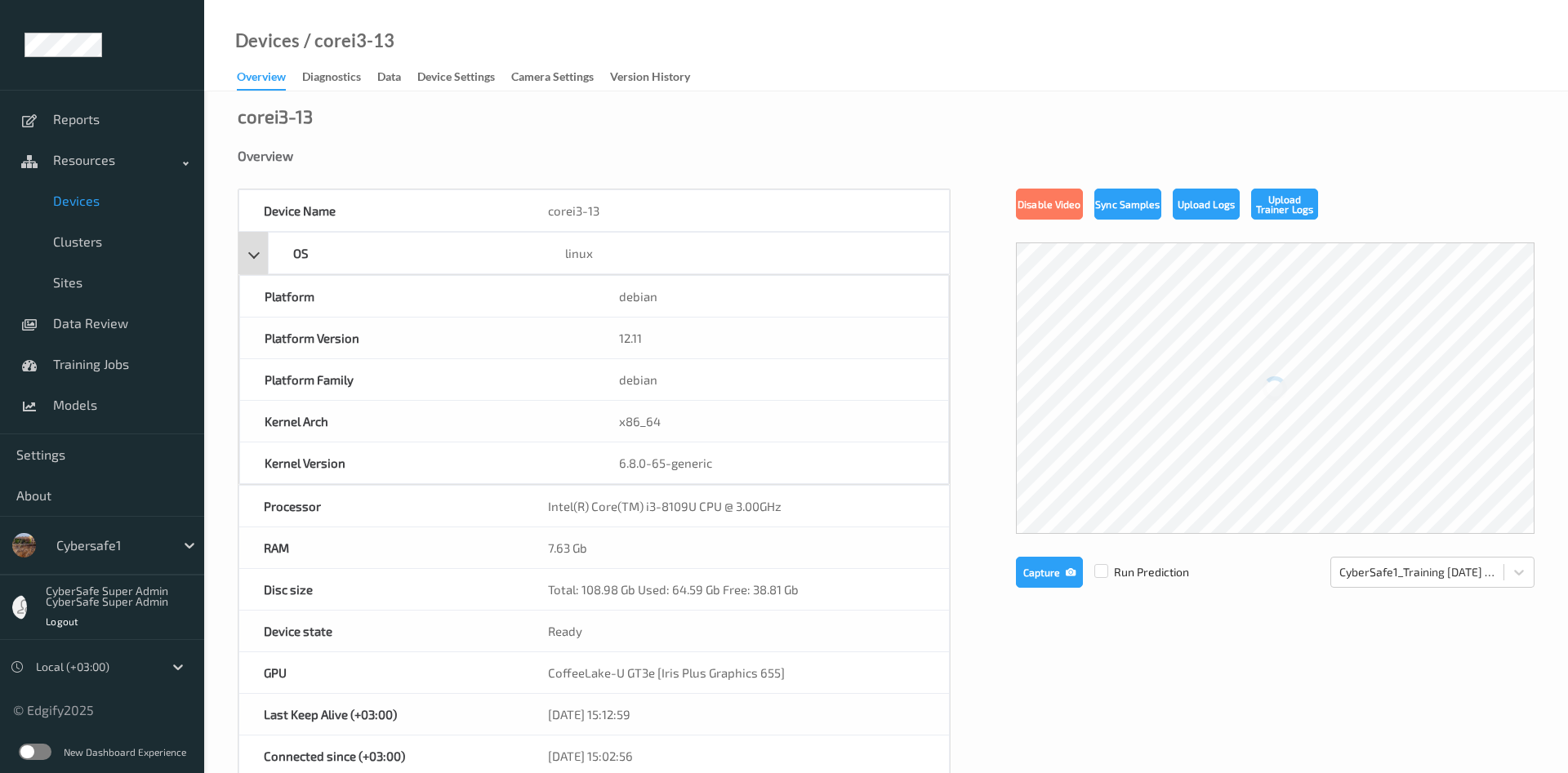
click at [260, 257] on div "OS linux" at bounding box center [594, 253] width 711 height 42
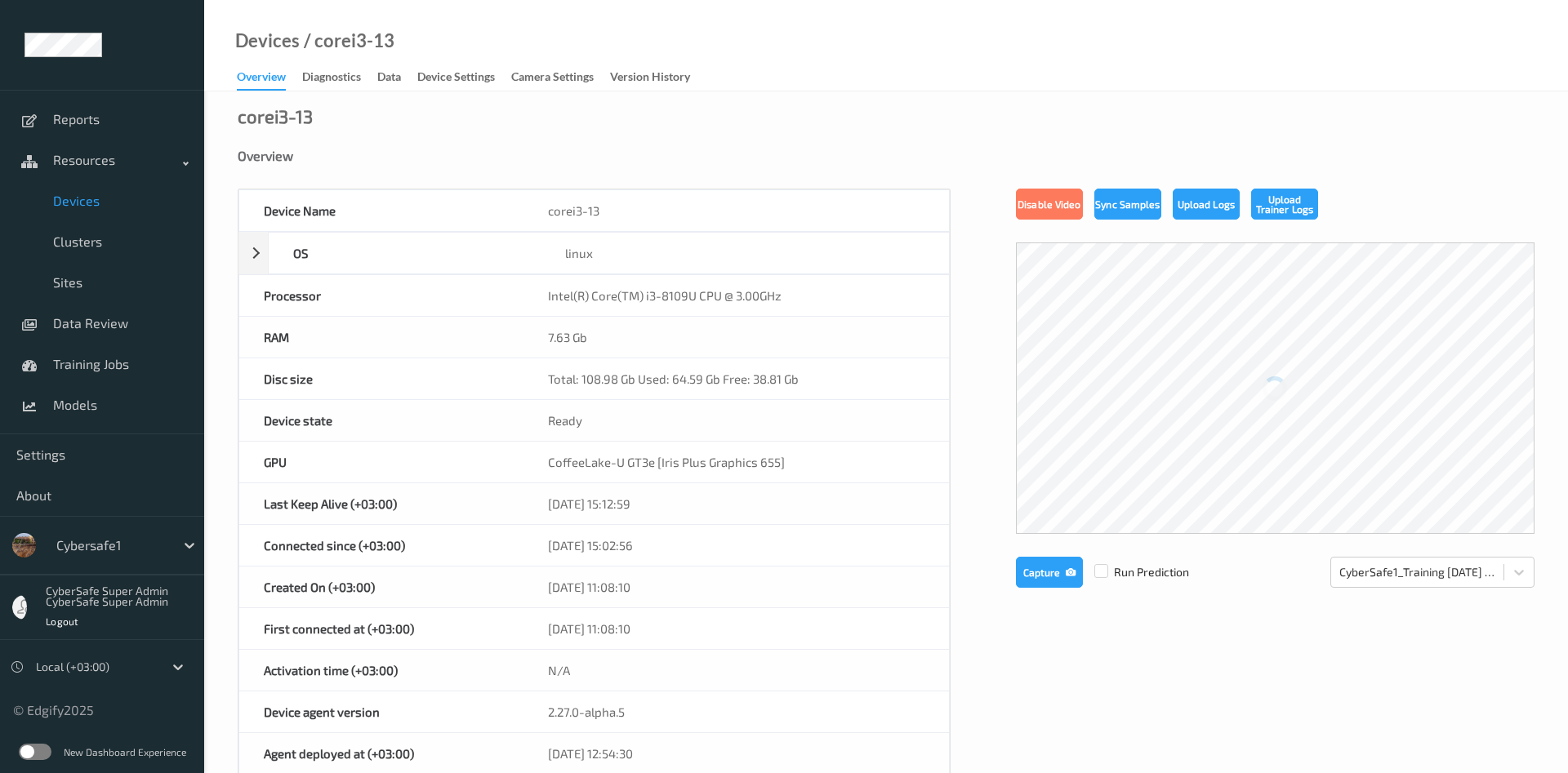
click at [95, 202] on span "Devices" at bounding box center [120, 201] width 134 height 17
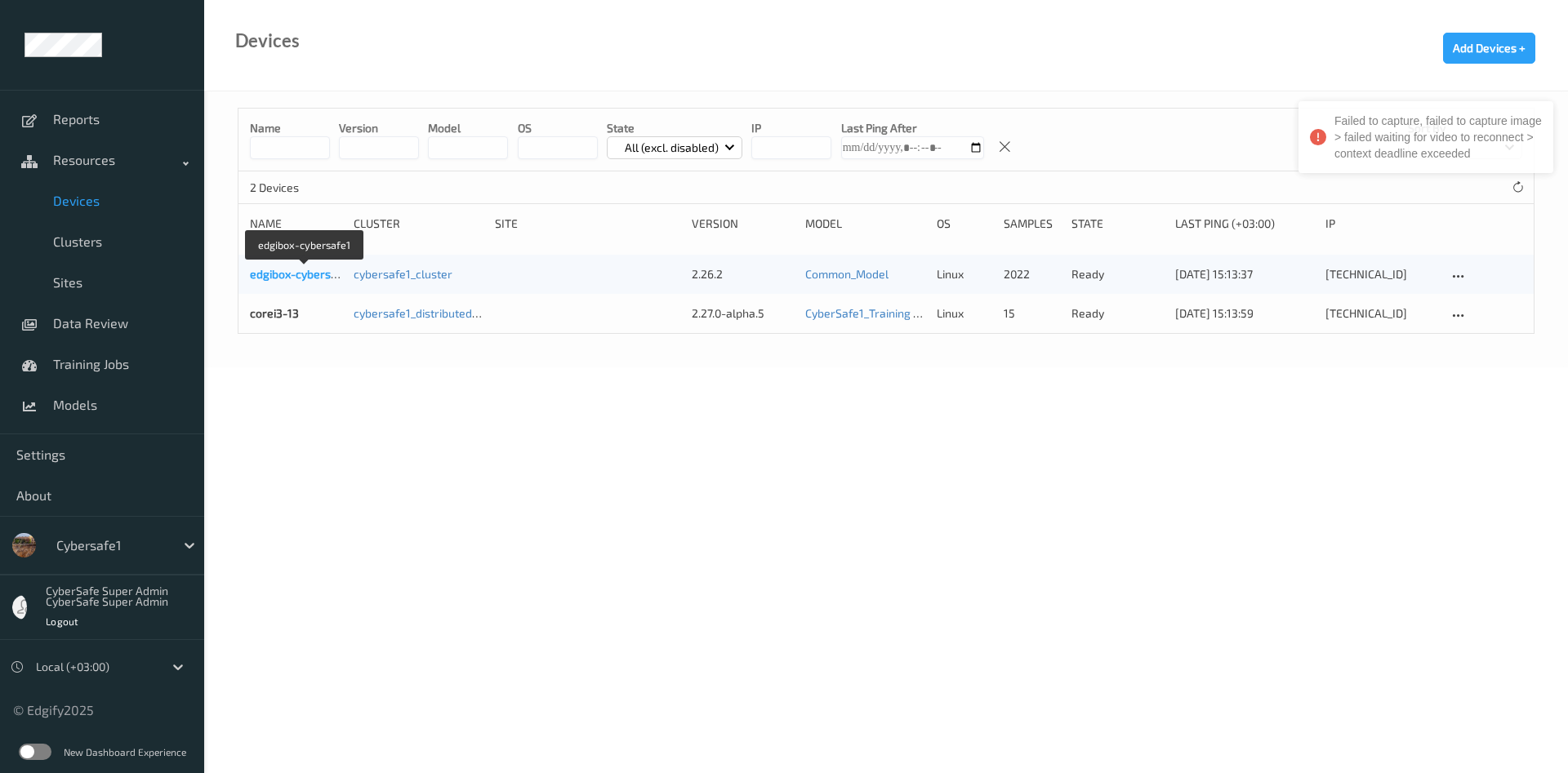
click at [289, 281] on link "edgibox-cybersafe1" at bounding box center [301, 273] width 103 height 14
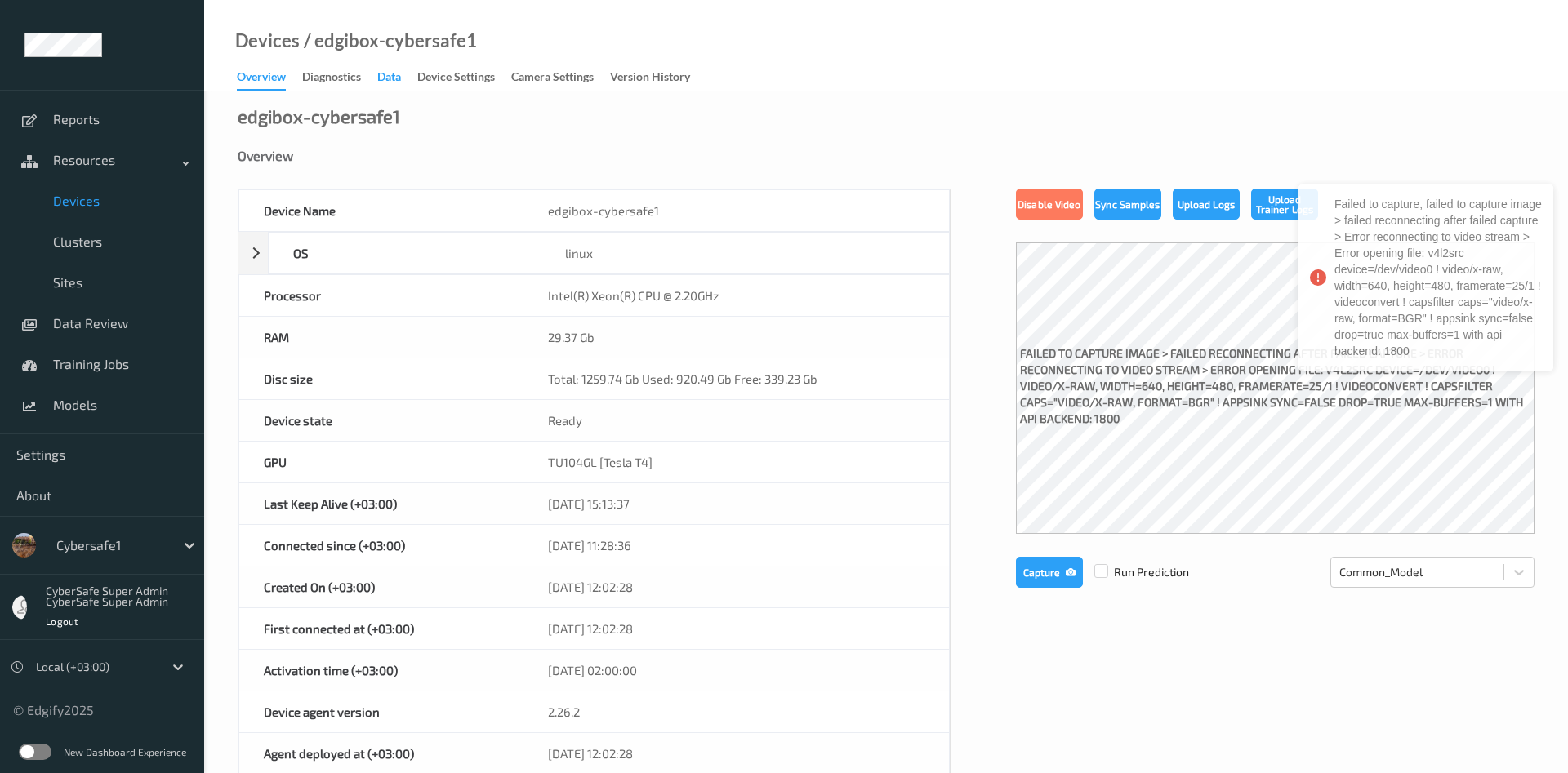
click at [389, 83] on div "Data" at bounding box center [389, 78] width 24 height 21
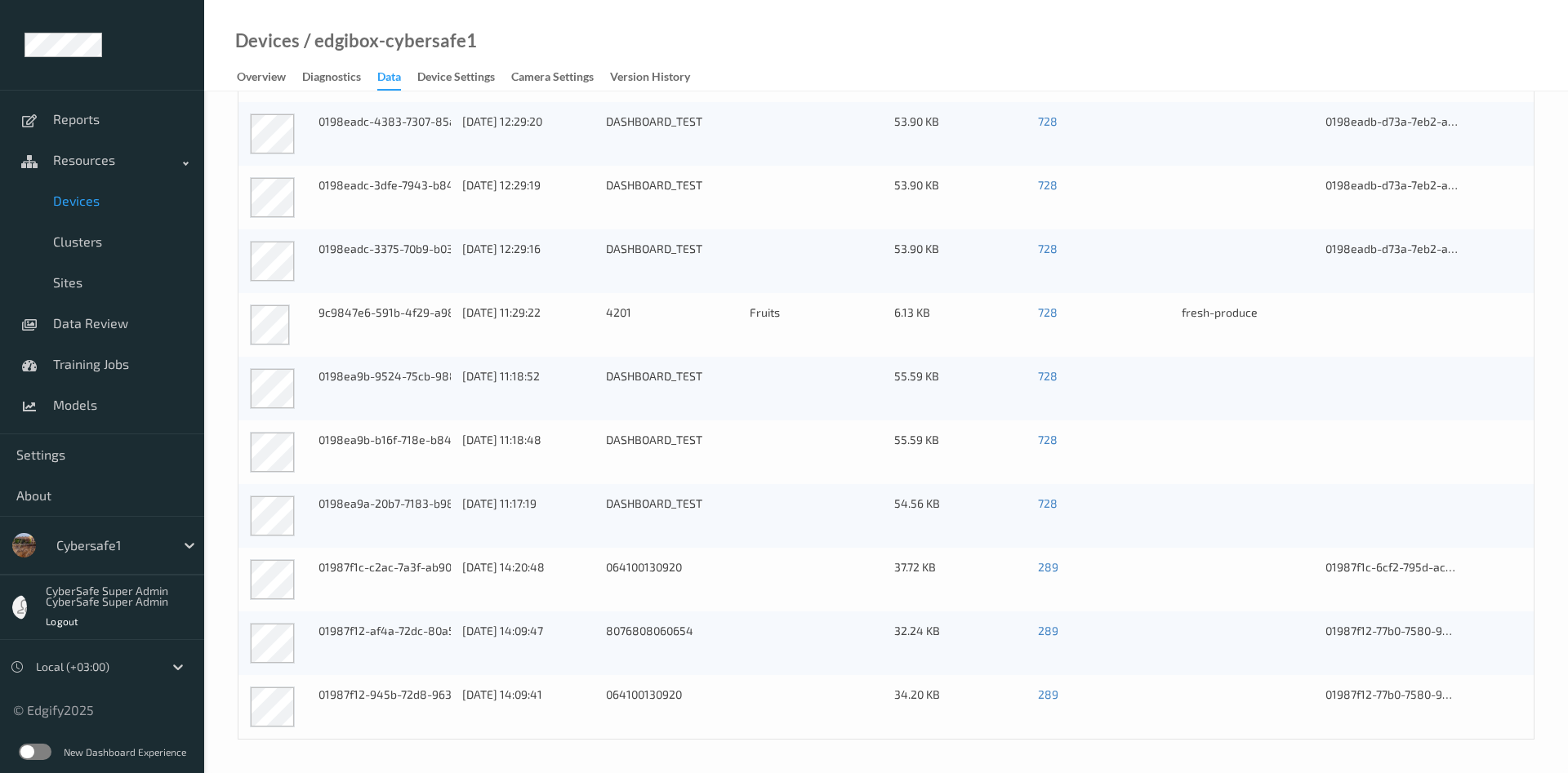
scroll to position [261, 0]
click at [441, 569] on div "01987f1c-c2ac-7a3f-ab90-8eb0fcb5afc0" at bounding box center [384, 568] width 132 height 17
click at [1049, 570] on link "289" at bounding box center [1048, 567] width 21 height 14
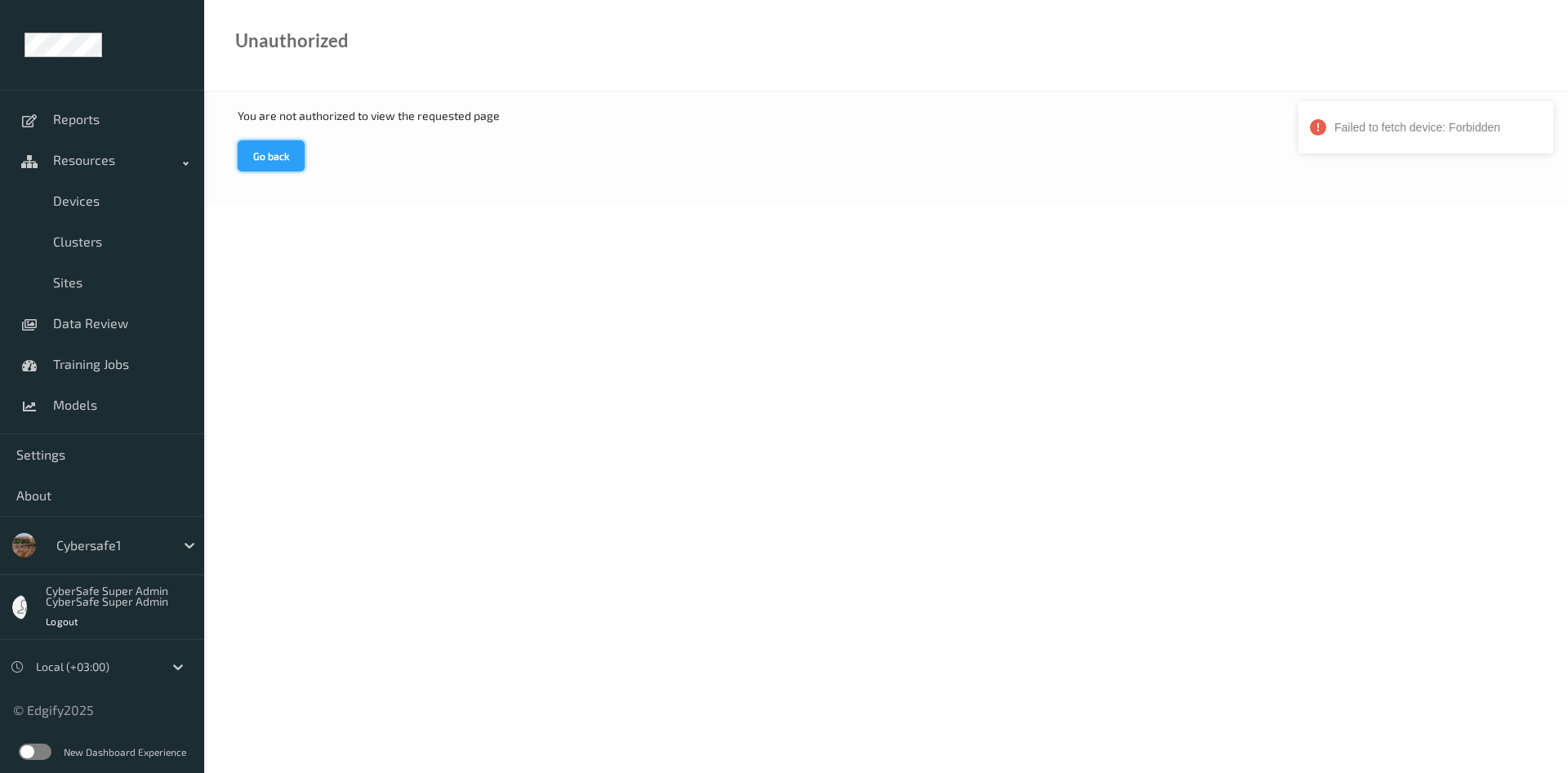
click at [286, 159] on button "Go back" at bounding box center [270, 156] width 67 height 31
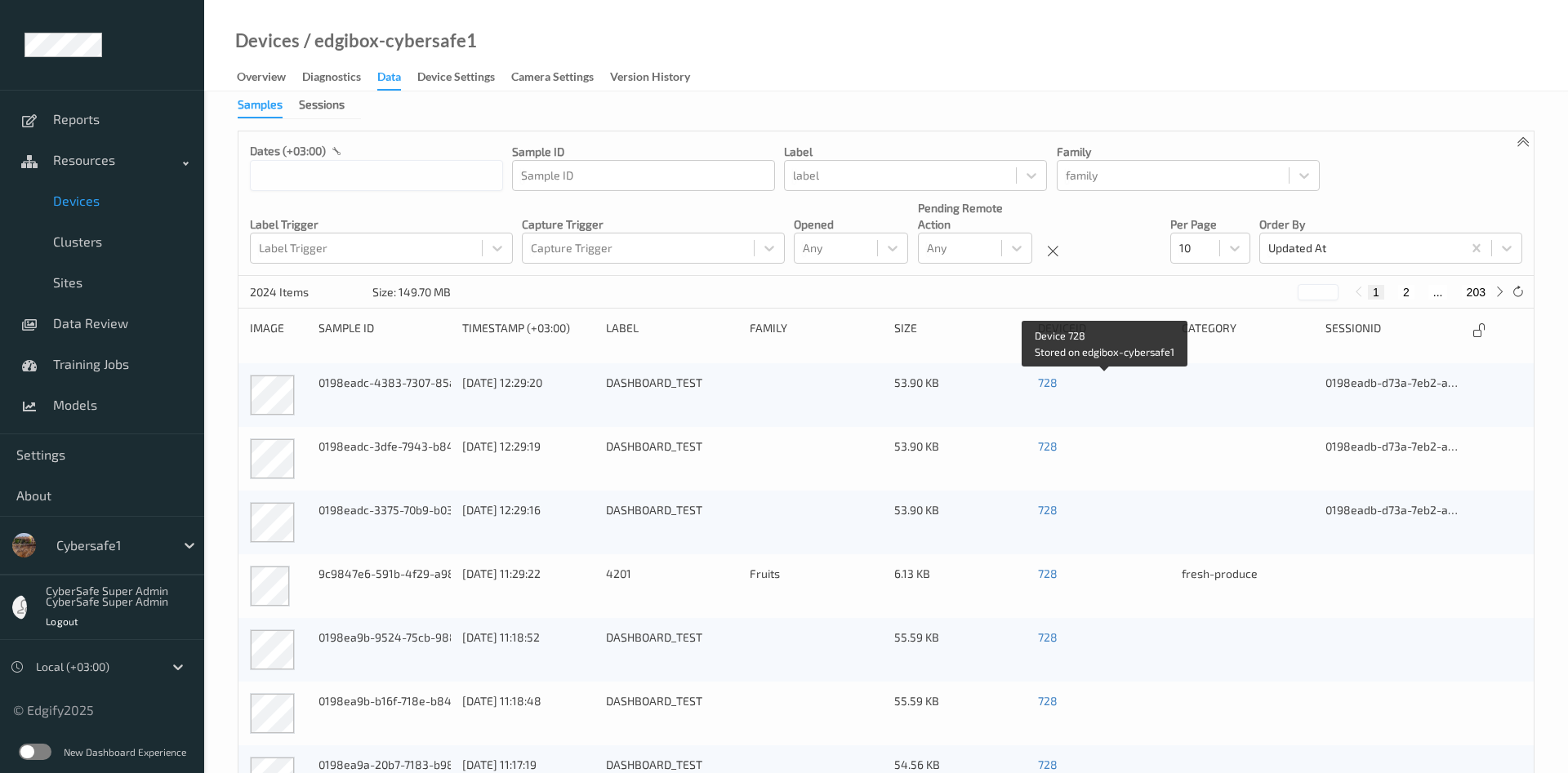
click at [1048, 384] on link "728" at bounding box center [1048, 382] width 20 height 14
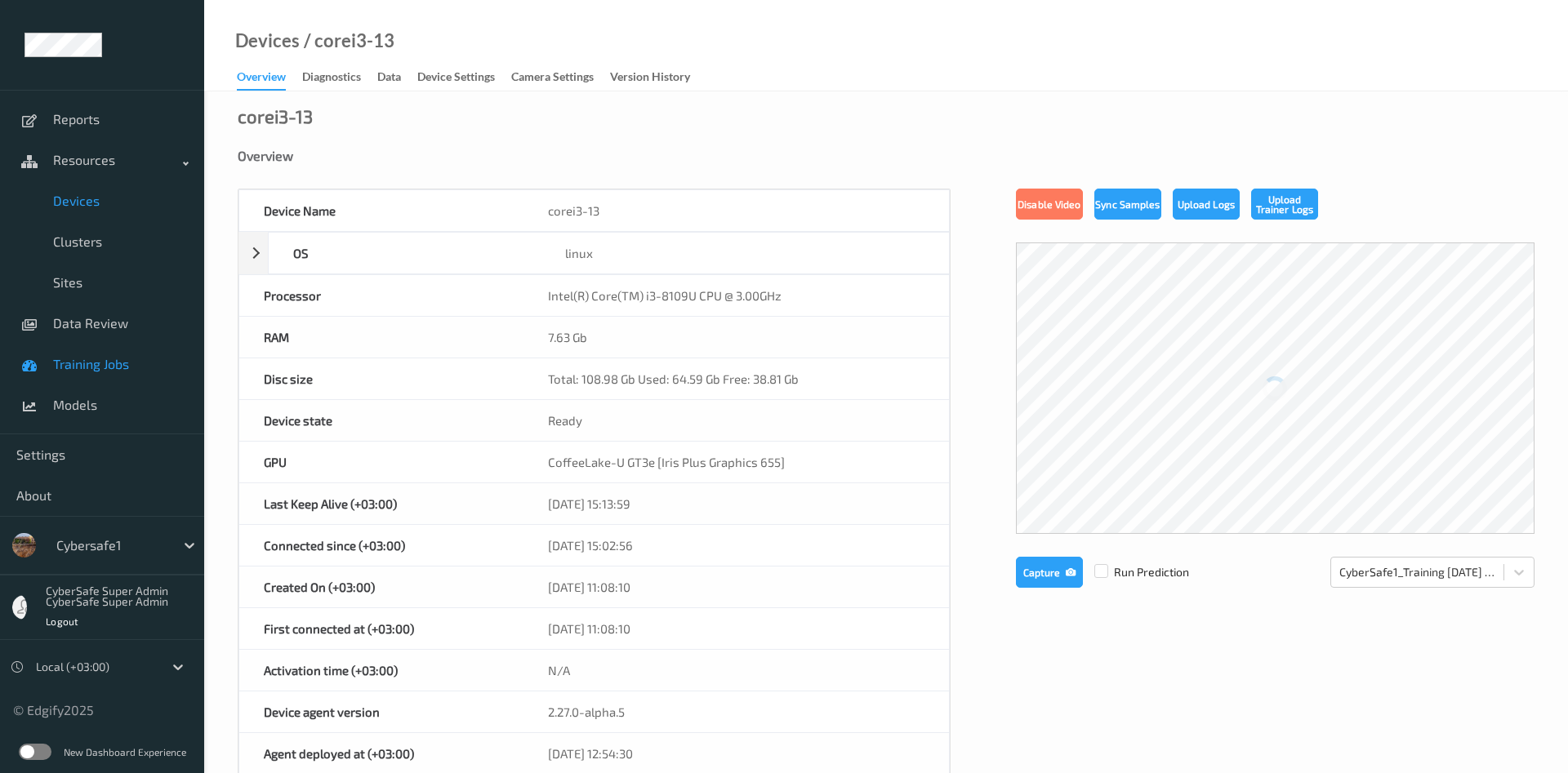
click at [99, 369] on span "Training Jobs" at bounding box center [120, 363] width 134 height 17
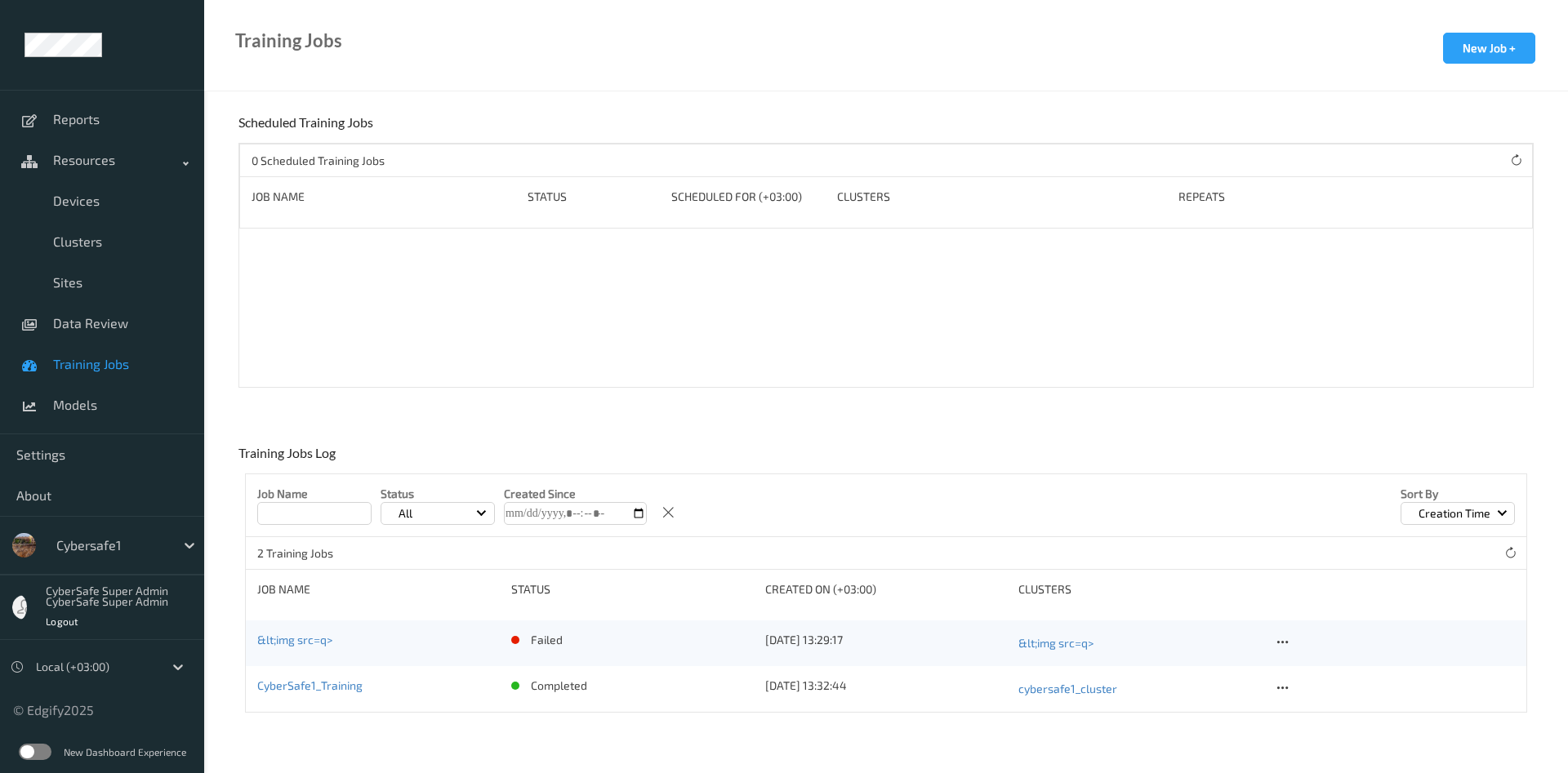
click at [36, 743] on div "New Dashboard Experience" at bounding box center [102, 751] width 204 height 42
click at [28, 748] on label at bounding box center [34, 751] width 32 height 17
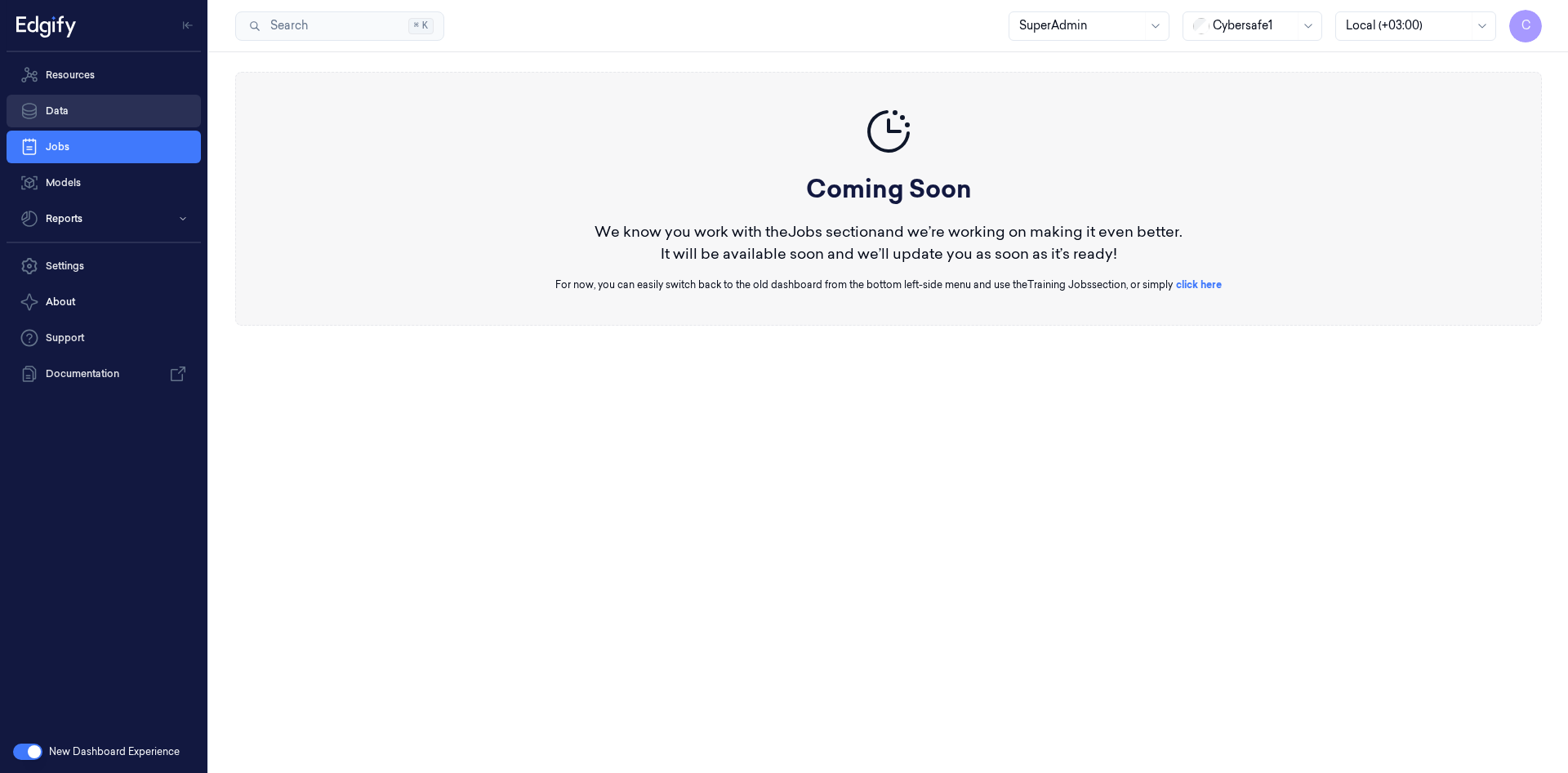
click at [67, 112] on link "Data" at bounding box center [104, 111] width 194 height 32
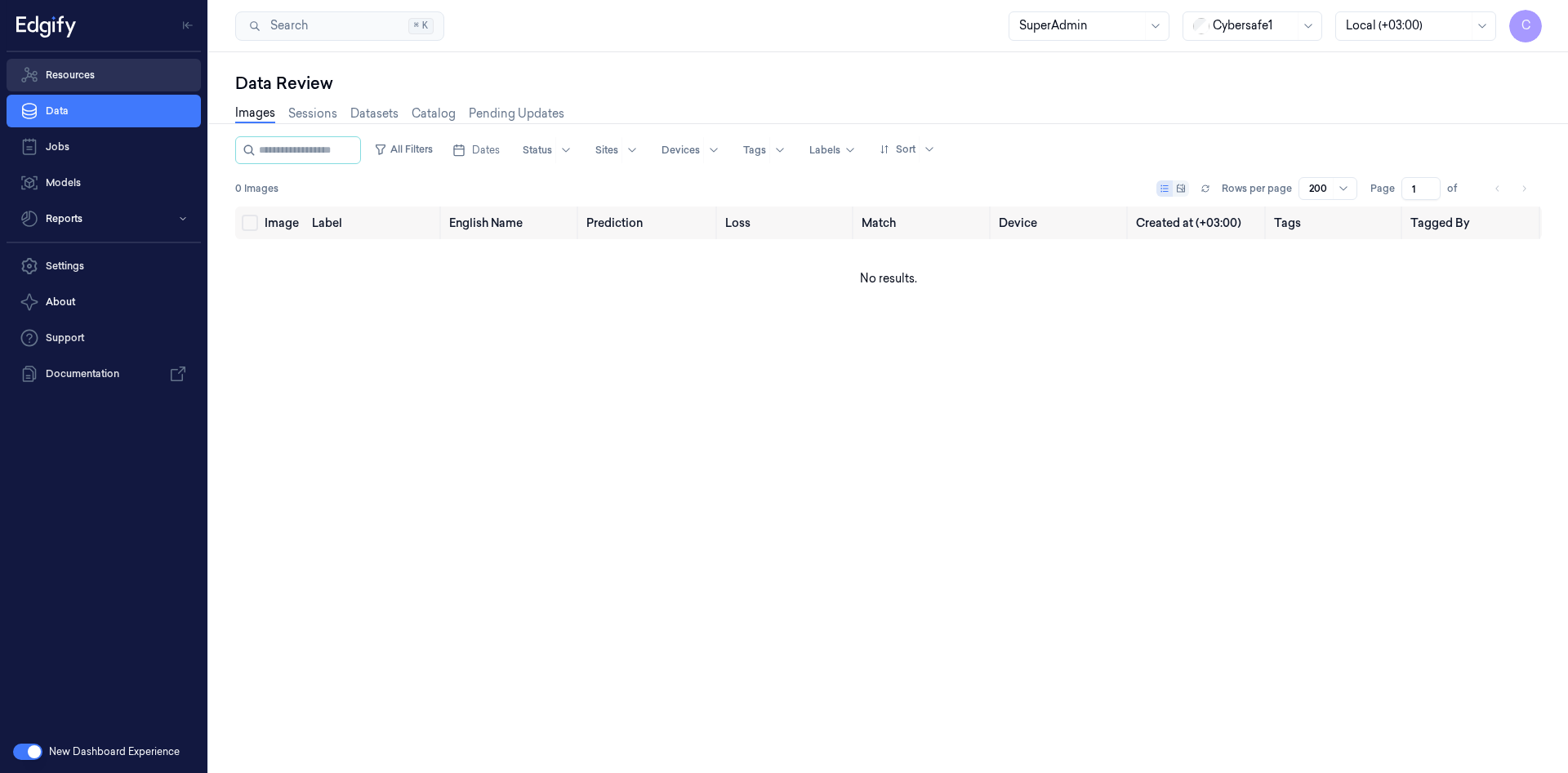
click at [81, 71] on link "Resources" at bounding box center [104, 74] width 194 height 32
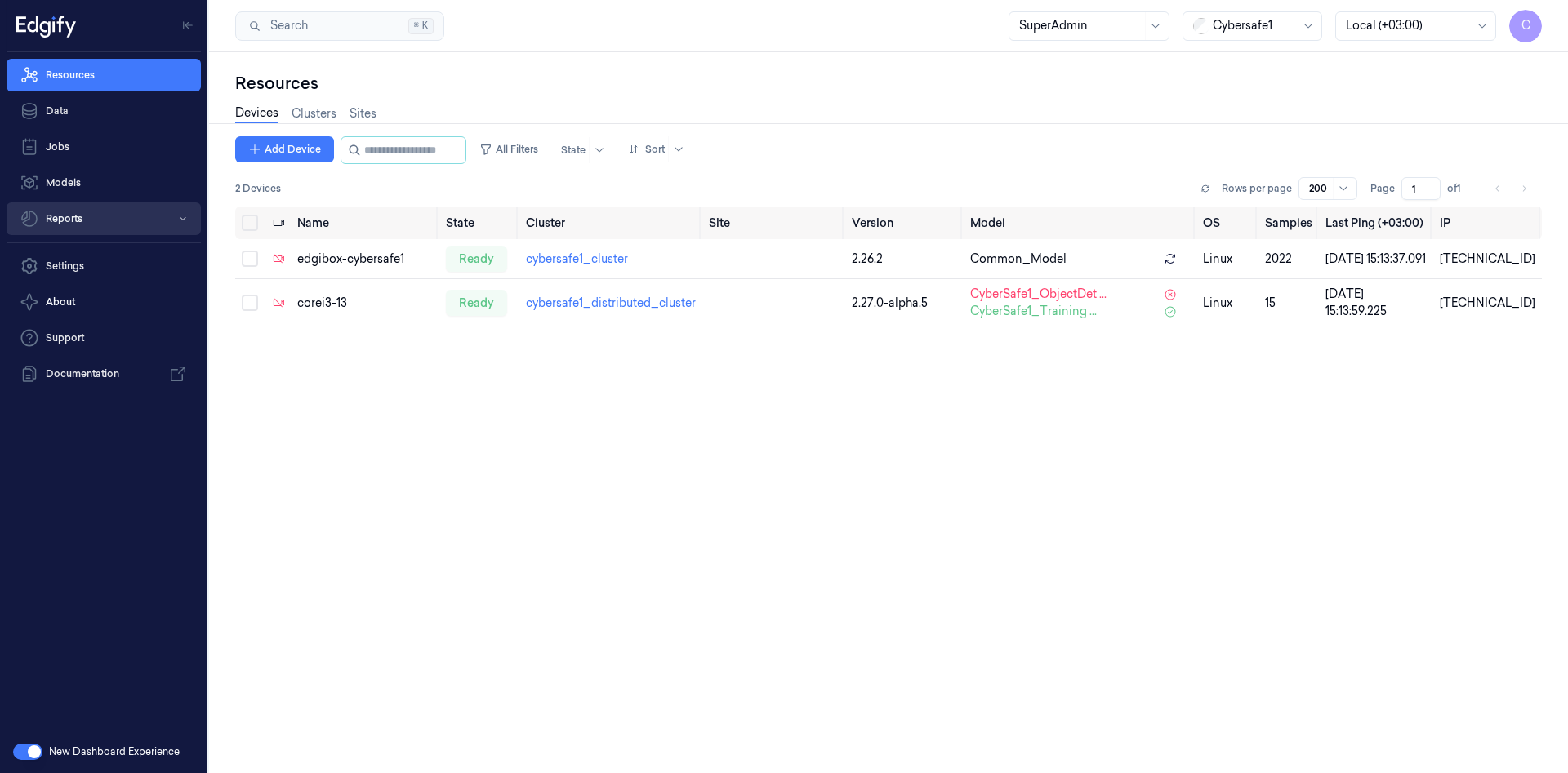
click at [70, 230] on button "Reports" at bounding box center [104, 218] width 194 height 32
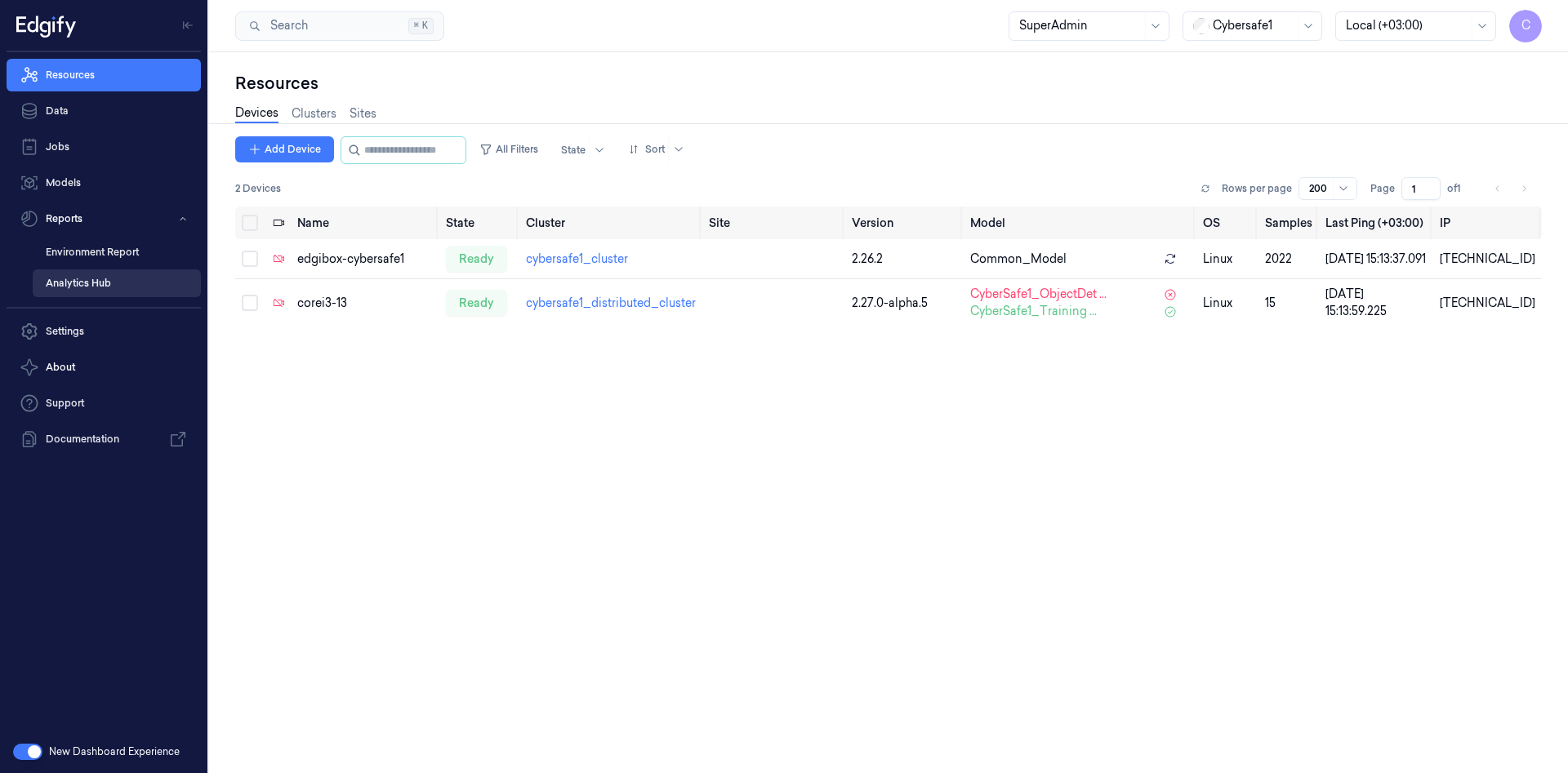
click at [69, 281] on link "Analytics Hub" at bounding box center [117, 283] width 169 height 27
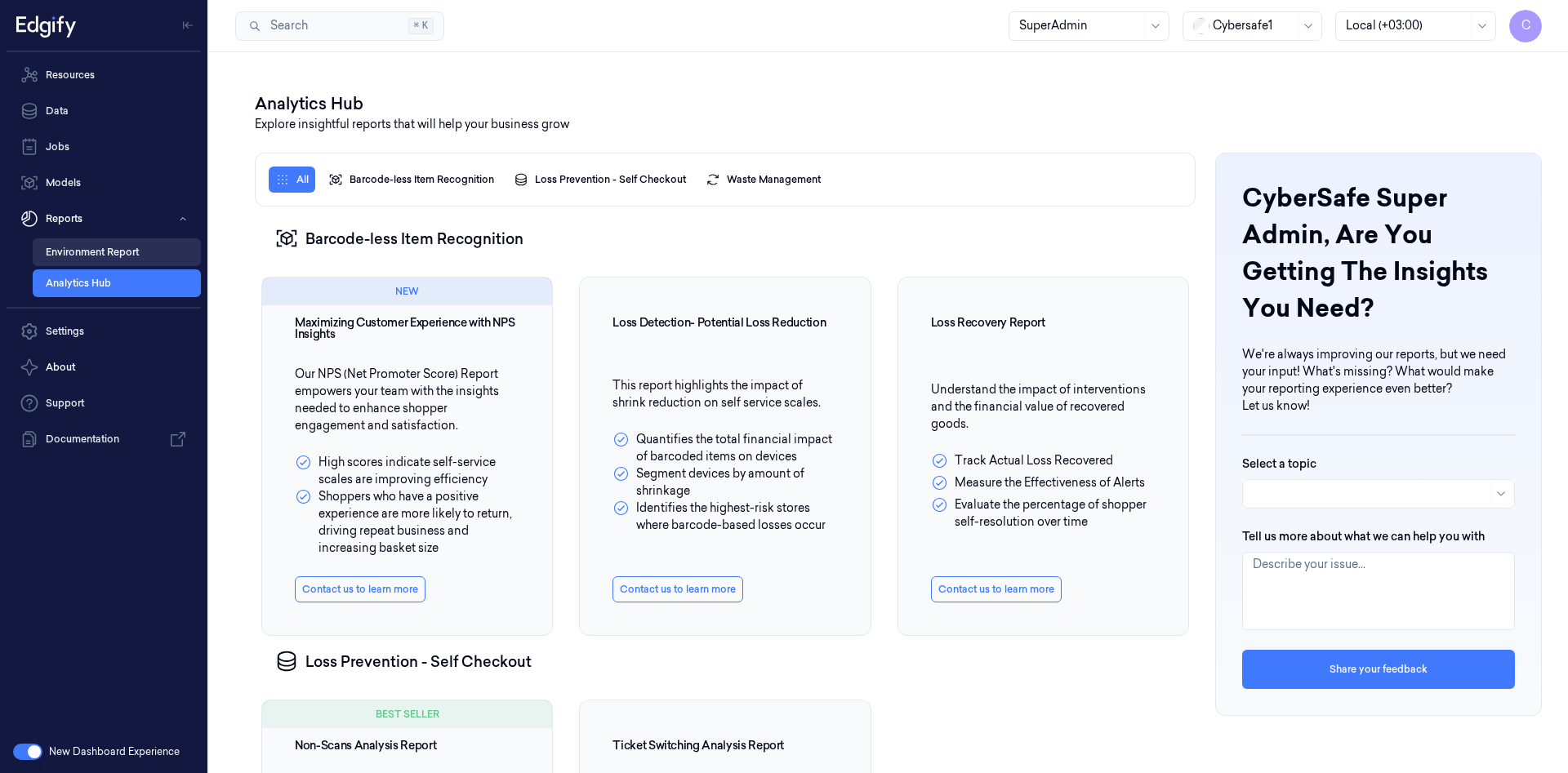
click at [122, 261] on link "Environment Report" at bounding box center [117, 252] width 169 height 27
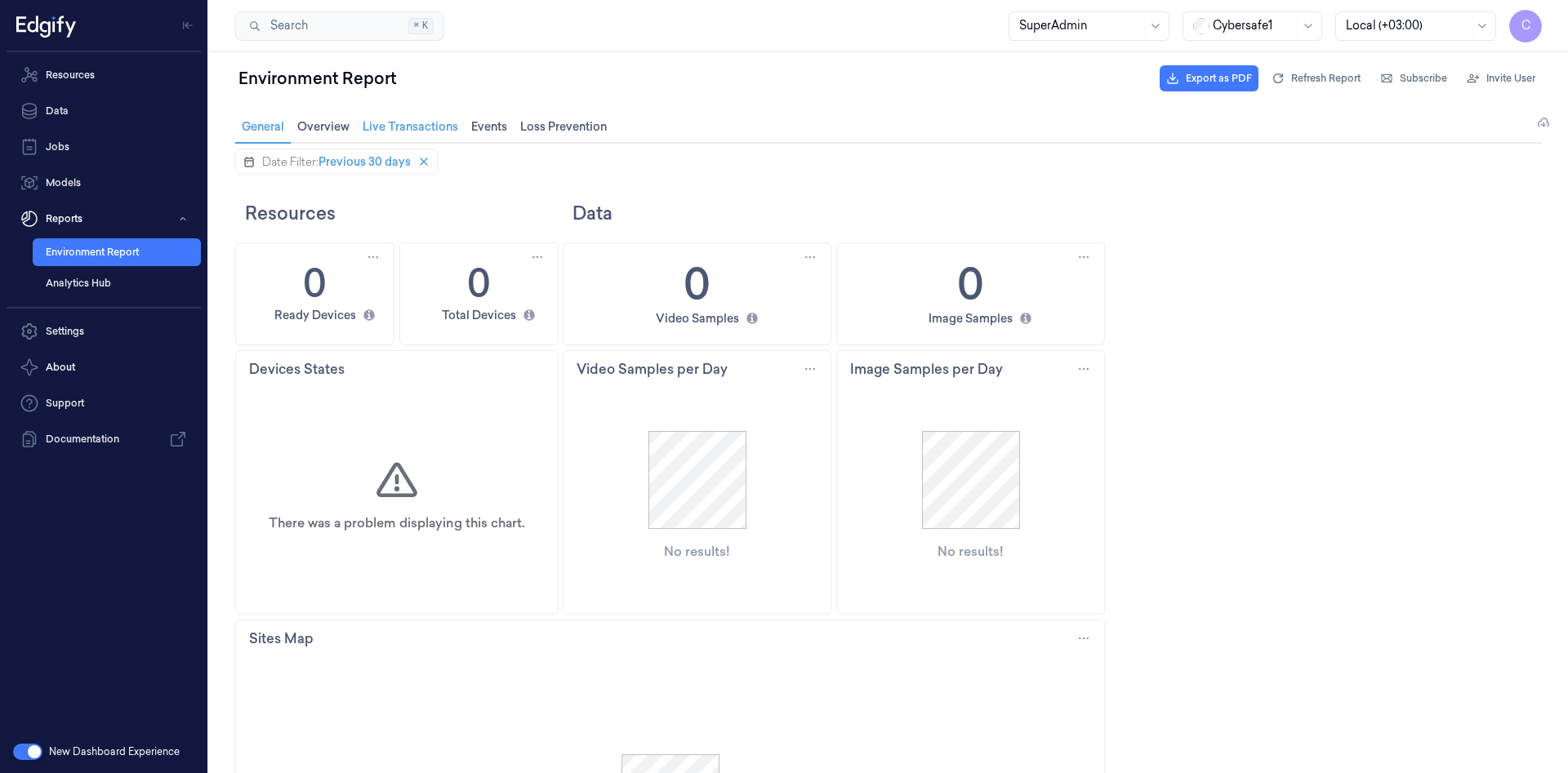
click at [399, 120] on span "Live Transactions Live Transactions" at bounding box center [410, 126] width 105 height 22
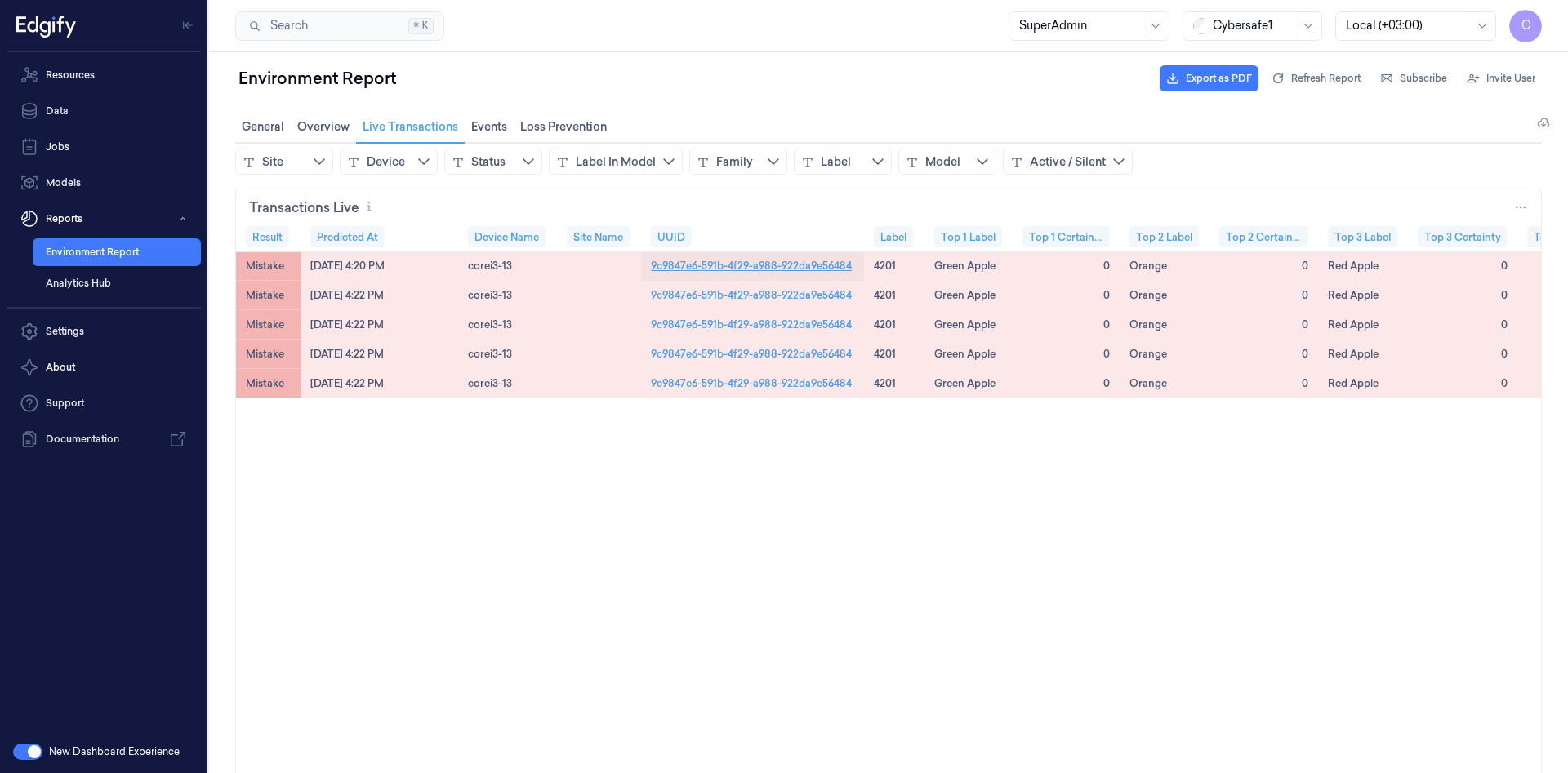
click at [728, 267] on link "9c9847e6-591b-4f29-a988-922da9e56484" at bounding box center [751, 265] width 201 height 15
click at [343, 261] on div "[DATE] 4:20 PM" at bounding box center [348, 266] width 74 height 14
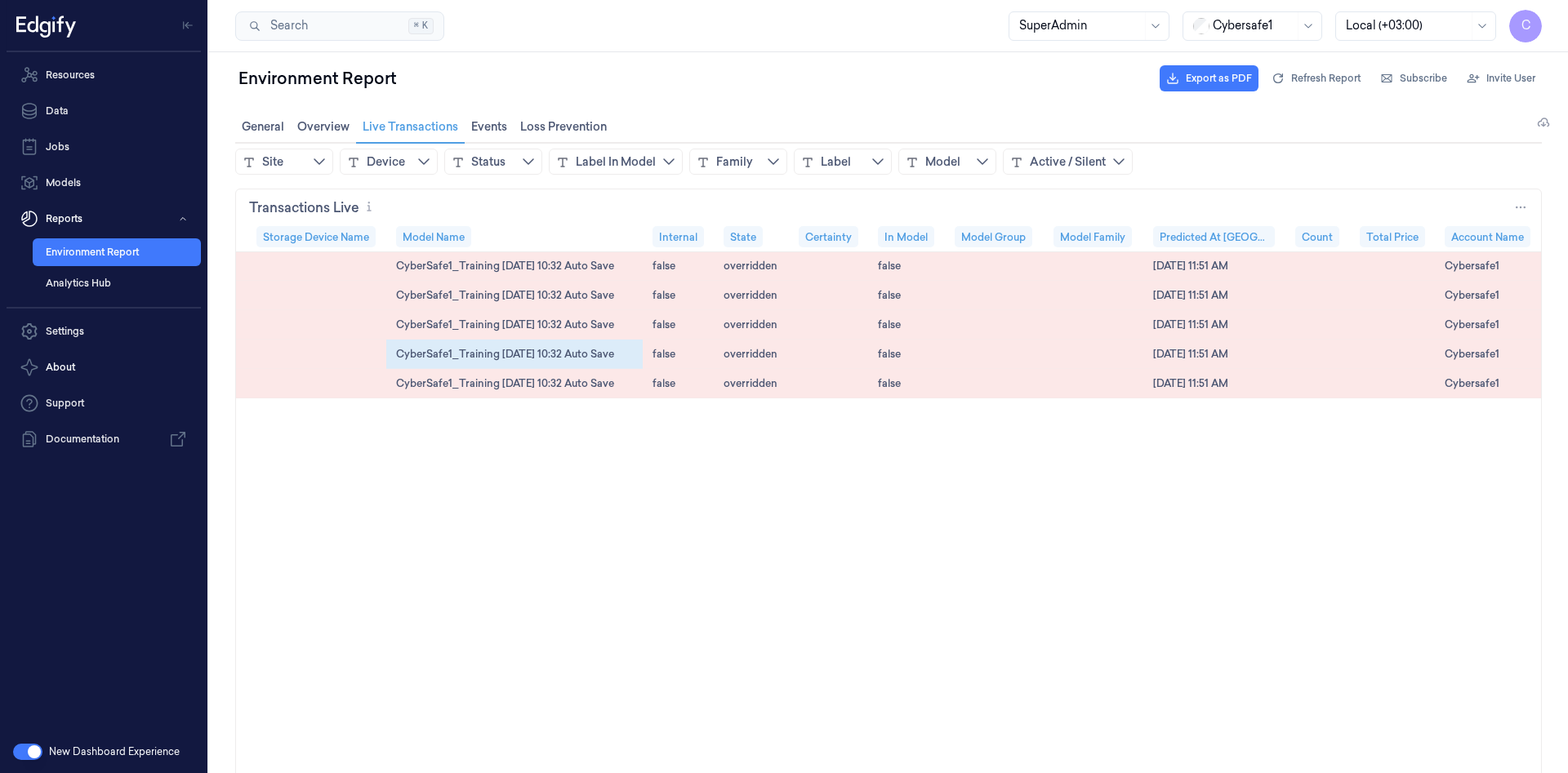
click at [530, 357] on div "CyberSafe1_Training [DATE] 10:32 Auto Save" at bounding box center [505, 354] width 218 height 14
click at [477, 343] on div "CyberSafe1_Training [DATE] 10:32 Auto Save" at bounding box center [514, 355] width 257 height 29
click at [496, 133] on span "Events Events" at bounding box center [489, 126] width 46 height 22
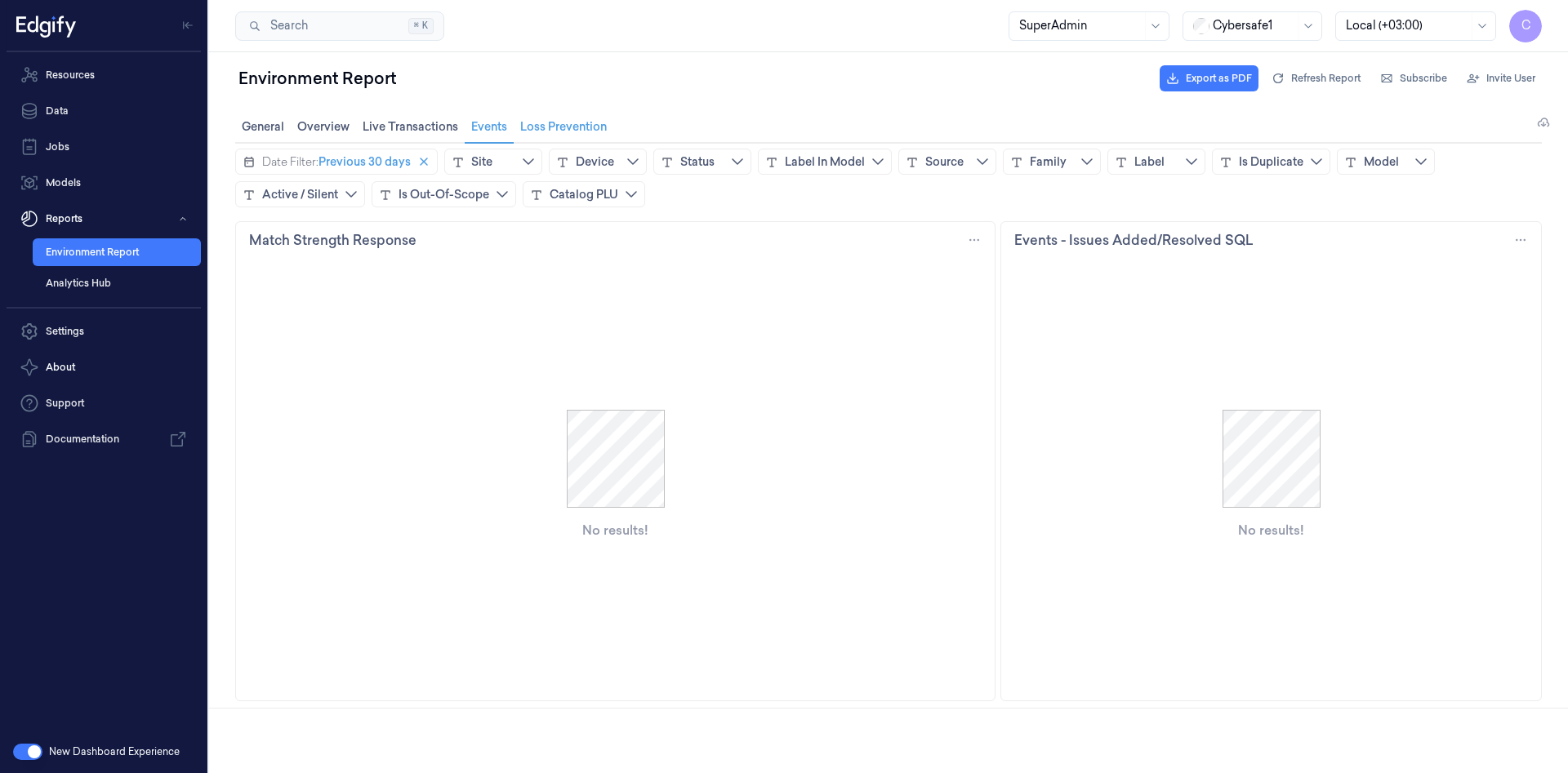
click at [562, 126] on span "Loss Prevention Loss Prevention" at bounding box center [564, 126] width 96 height 22
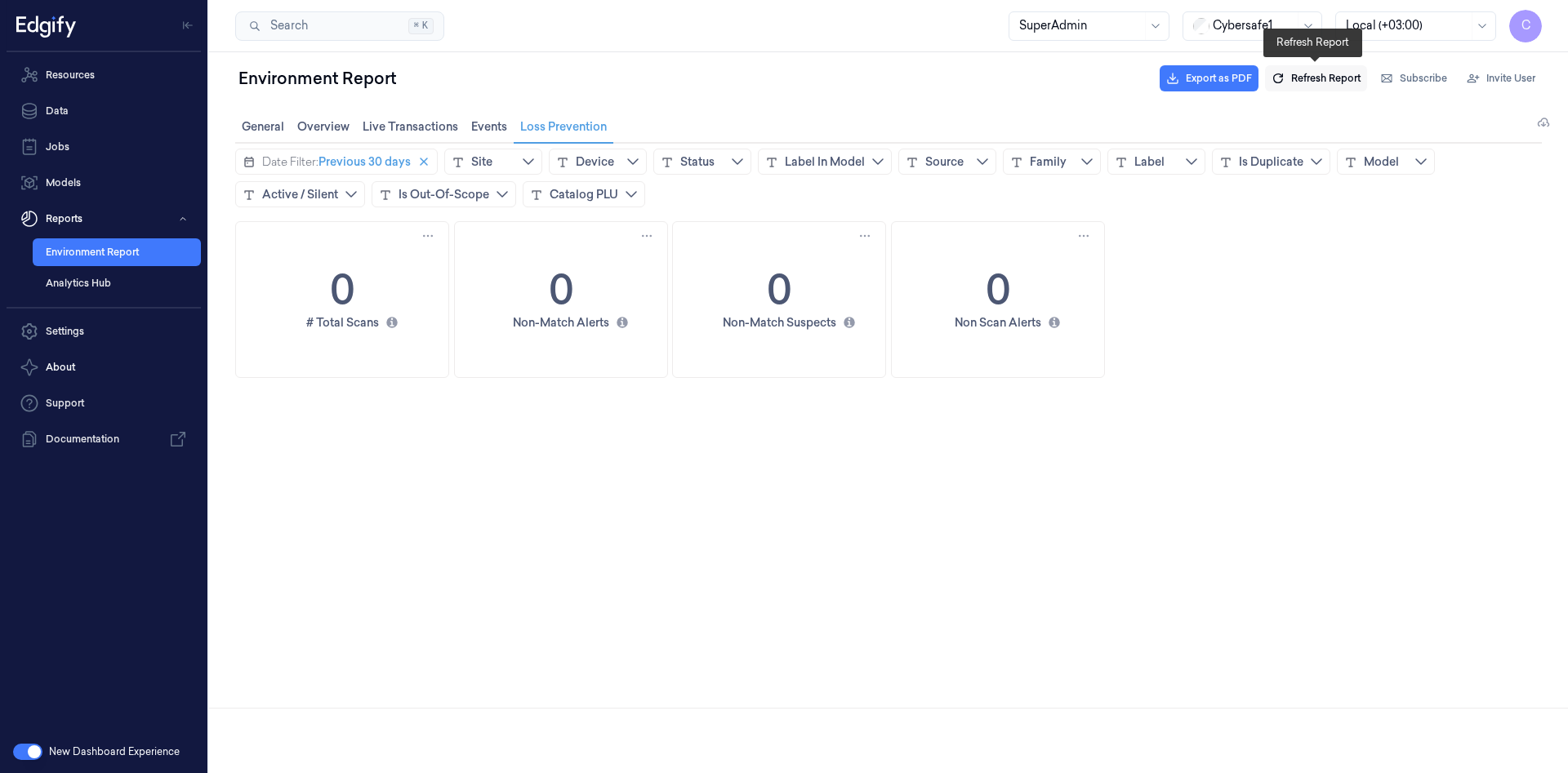
click at [1325, 81] on span "Refresh Report" at bounding box center [1325, 77] width 70 height 15
click at [1491, 78] on span "Invite User" at bounding box center [1511, 77] width 49 height 15
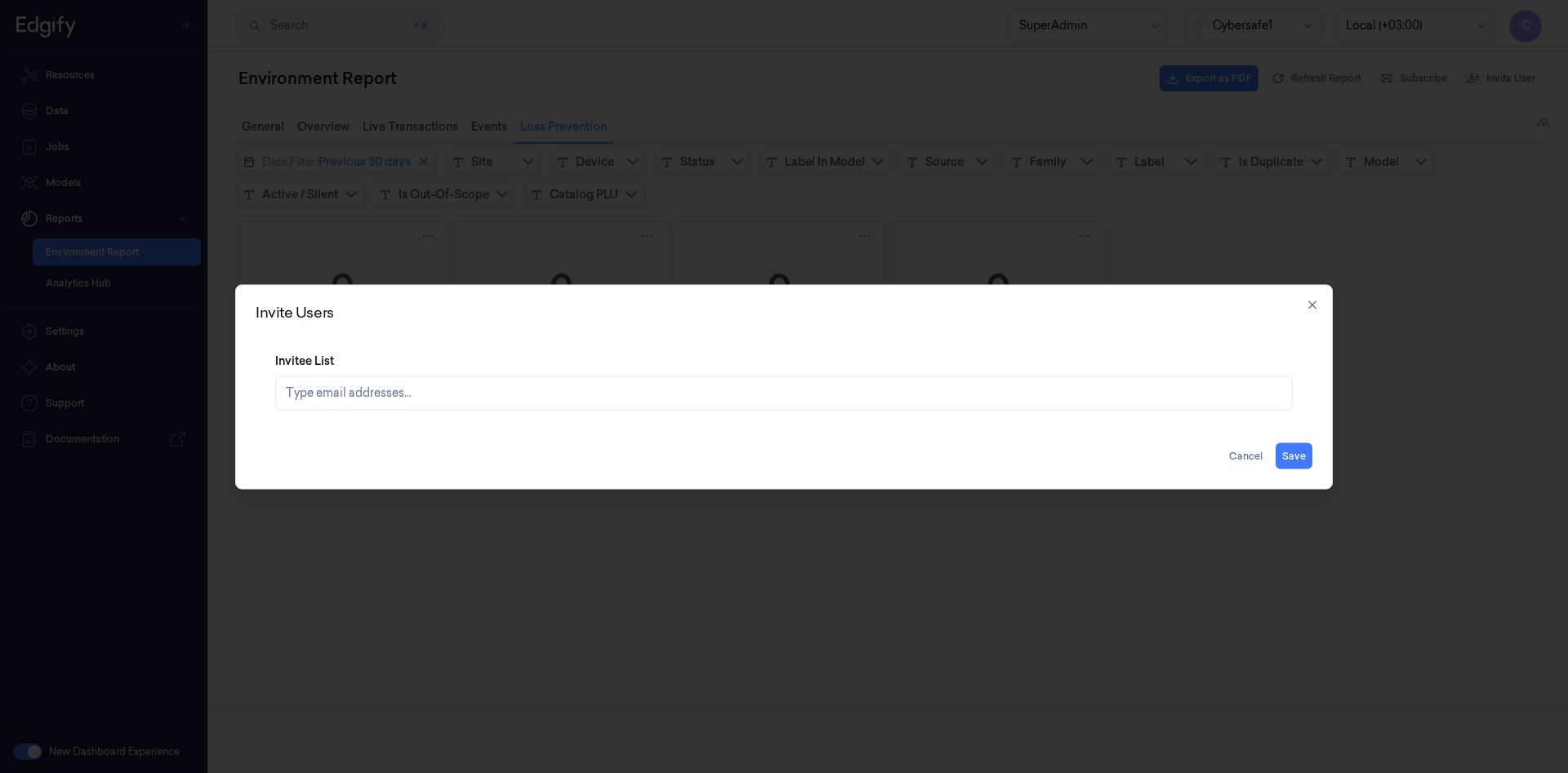
click at [346, 402] on div "Type email addresses..." at bounding box center [786, 392] width 1000 height 32
type input "[EMAIL_ADDRESS][DOMAIN_NAME]"
click at [1300, 457] on button "Save" at bounding box center [1294, 456] width 36 height 26
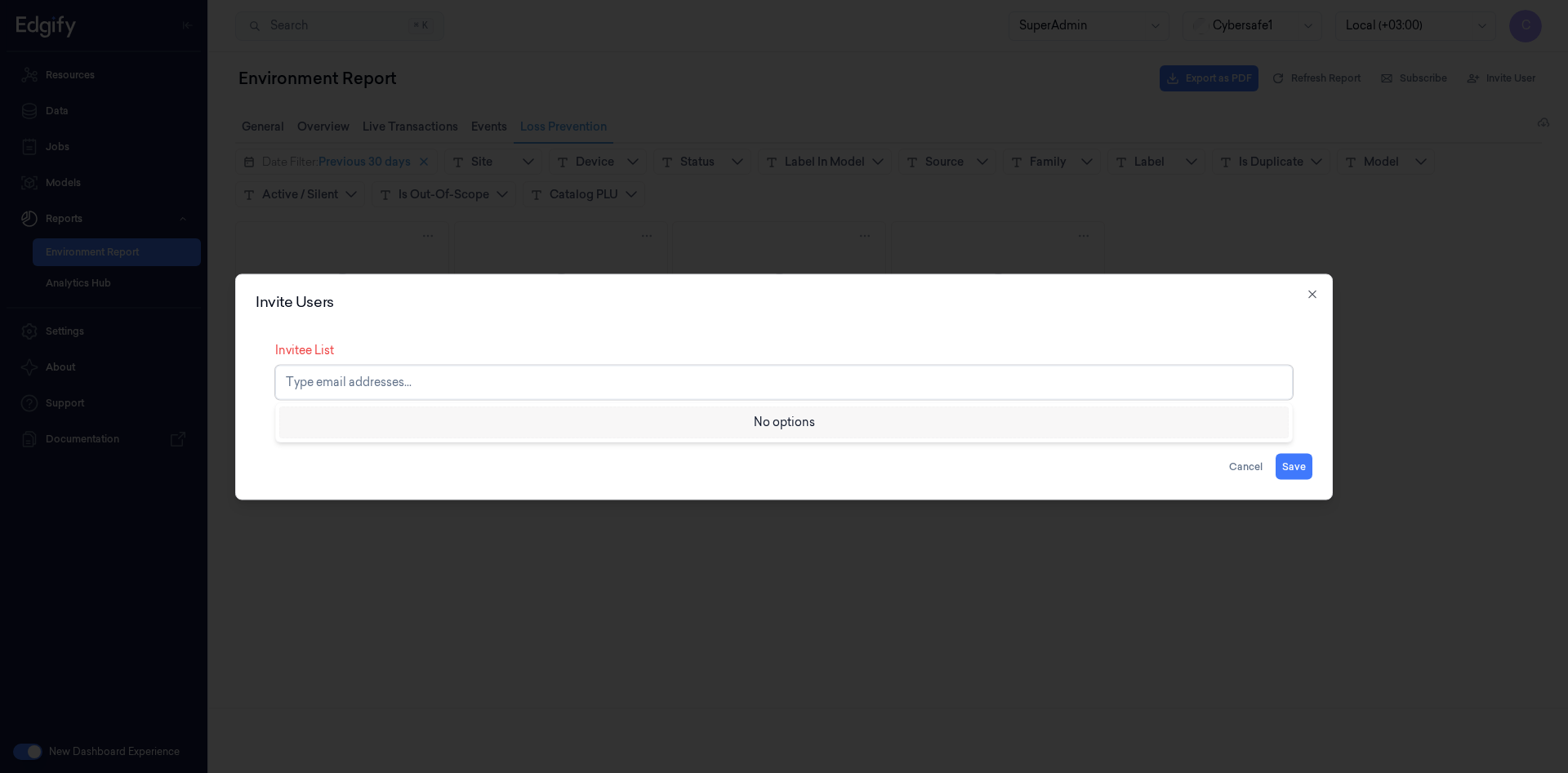
click at [418, 386] on div at bounding box center [786, 382] width 1000 height 17
click at [354, 384] on input "[EMAIL_ADDRESS][DOMAIN_NAME]" at bounding box center [355, 382] width 138 height 17
type input "[EMAIL_ADDRESS][DOMAIN_NAME]"
click at [1306, 461] on button "Save" at bounding box center [1294, 465] width 36 height 26
click at [1307, 461] on button "Save" at bounding box center [1294, 465] width 36 height 26
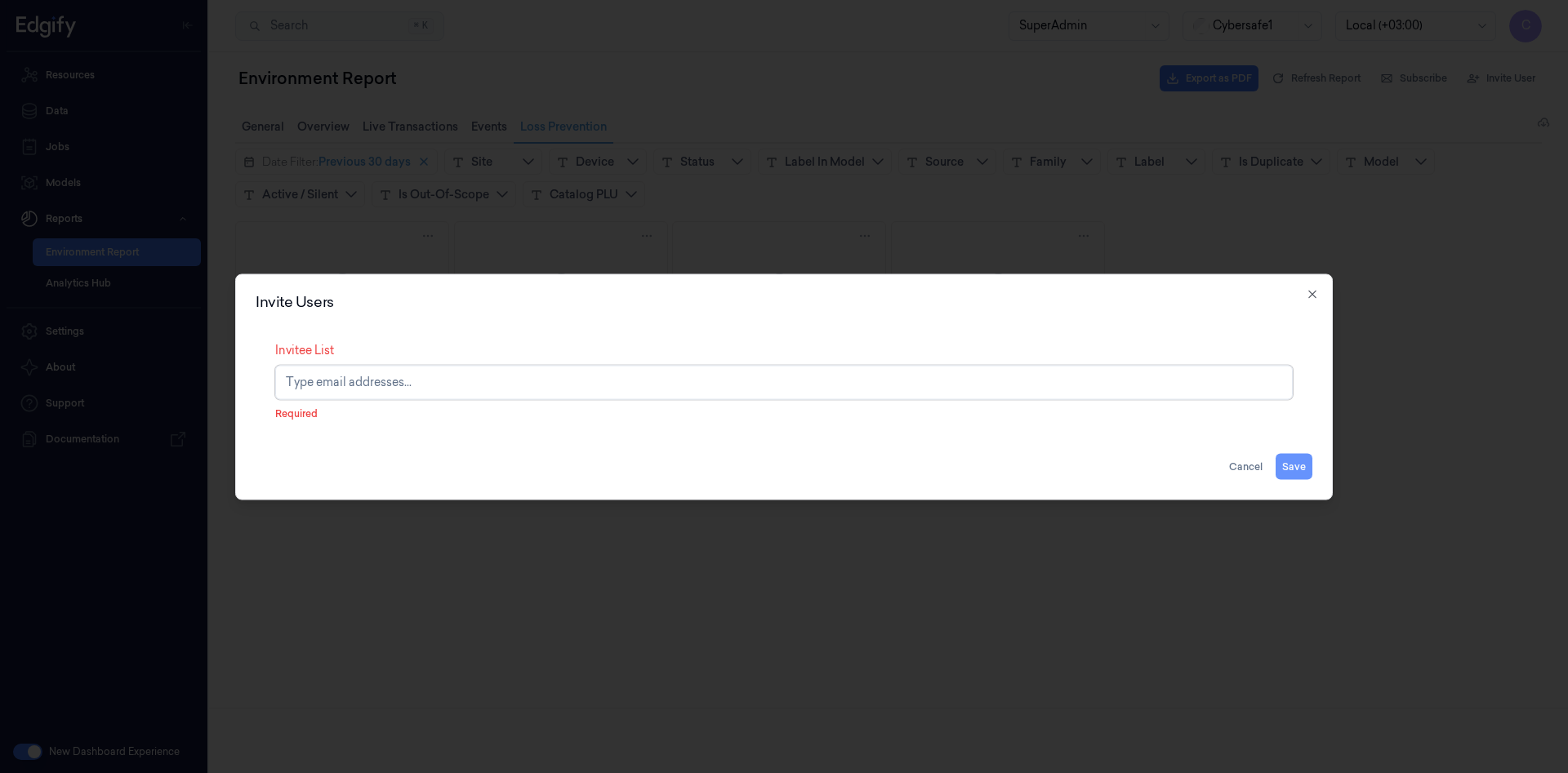
click at [1307, 461] on button "Save" at bounding box center [1294, 465] width 36 height 26
click at [316, 346] on label "Invitee List" at bounding box center [305, 349] width 59 height 15
drag, startPoint x: 316, startPoint y: 346, endPoint x: 319, endPoint y: 365, distance: 19.2
click at [319, 354] on label "Invitee List" at bounding box center [305, 349] width 59 height 15
drag, startPoint x: 310, startPoint y: 396, endPoint x: 335, endPoint y: 431, distance: 43.0
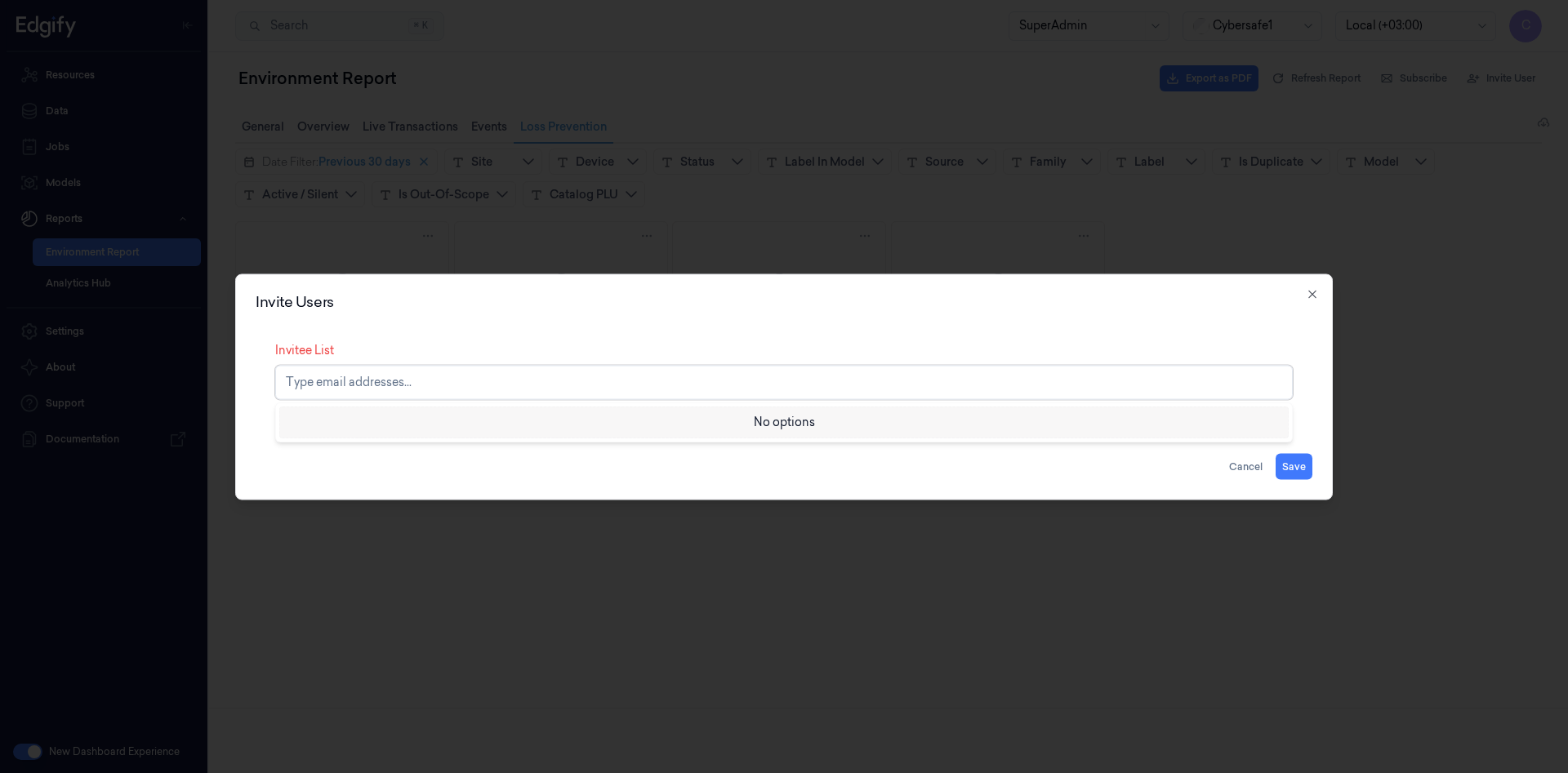
click at [304, 772] on div "No options Invite Users Invitee List Use Up and Down to choose options, press E…" at bounding box center [784, 773] width 1568 height 0
click at [1315, 301] on div "Invite Users Invitee List Type email addresses... Required Cancel Save Close" at bounding box center [784, 386] width 1098 height 226
click at [1314, 296] on icon "button" at bounding box center [1311, 293] width 7 height 7
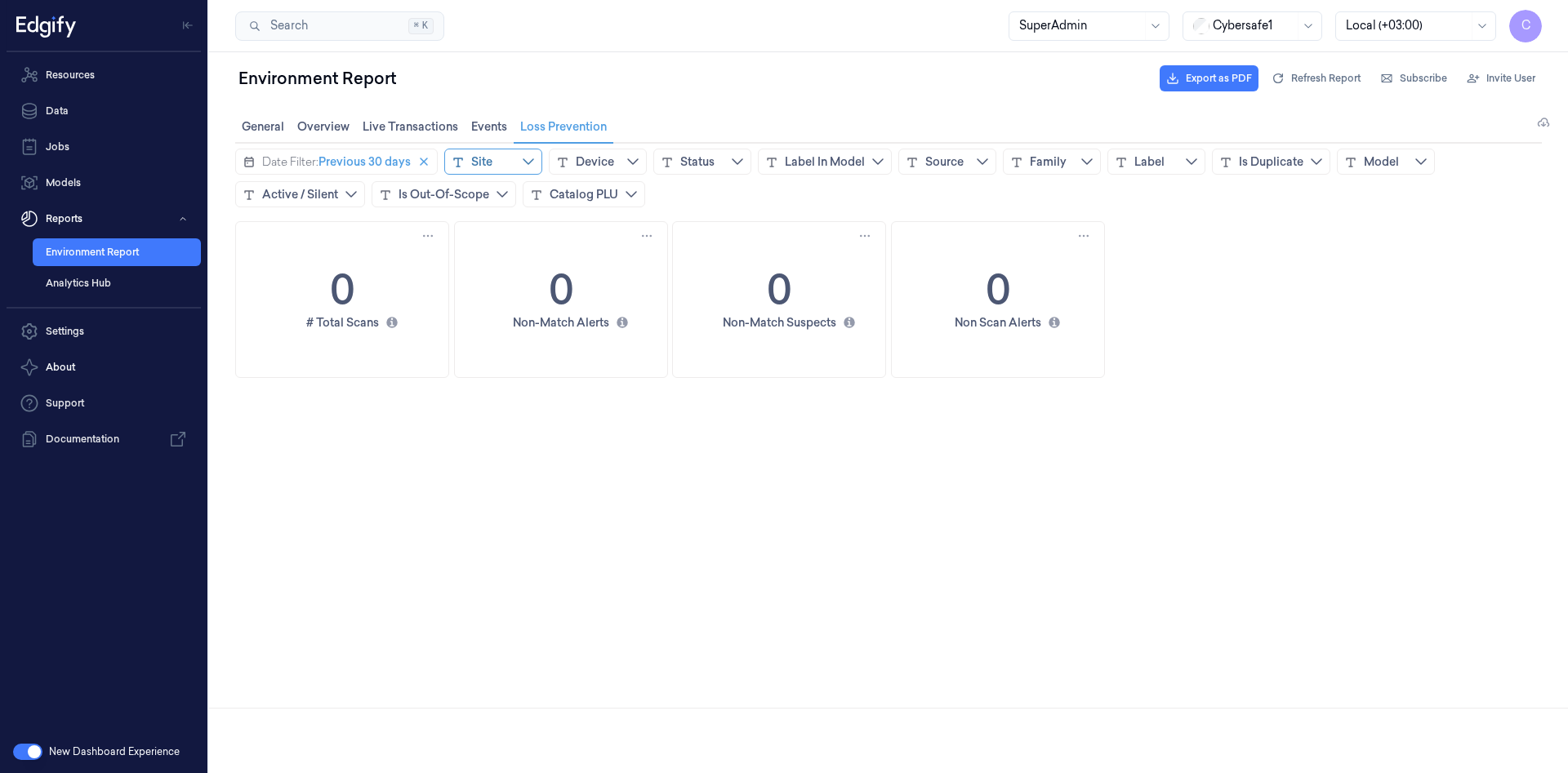
click at [515, 166] on div "Site" at bounding box center [493, 162] width 98 height 26
click at [603, 165] on div "Device" at bounding box center [594, 162] width 38 height 17
click at [1154, 23] on icon at bounding box center [1154, 25] width 13 height 13
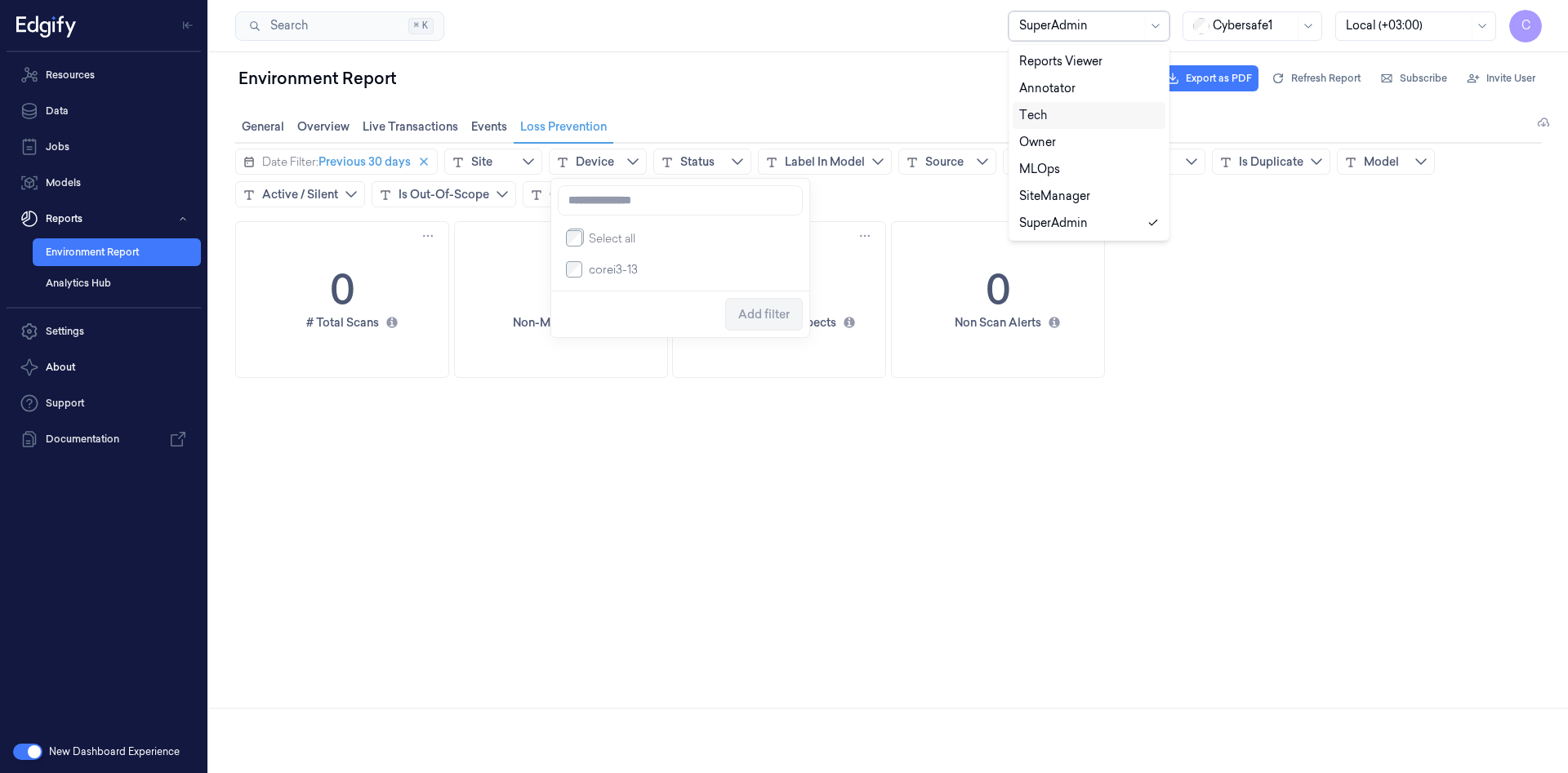
click at [1048, 112] on div "Tech" at bounding box center [1089, 115] width 139 height 17
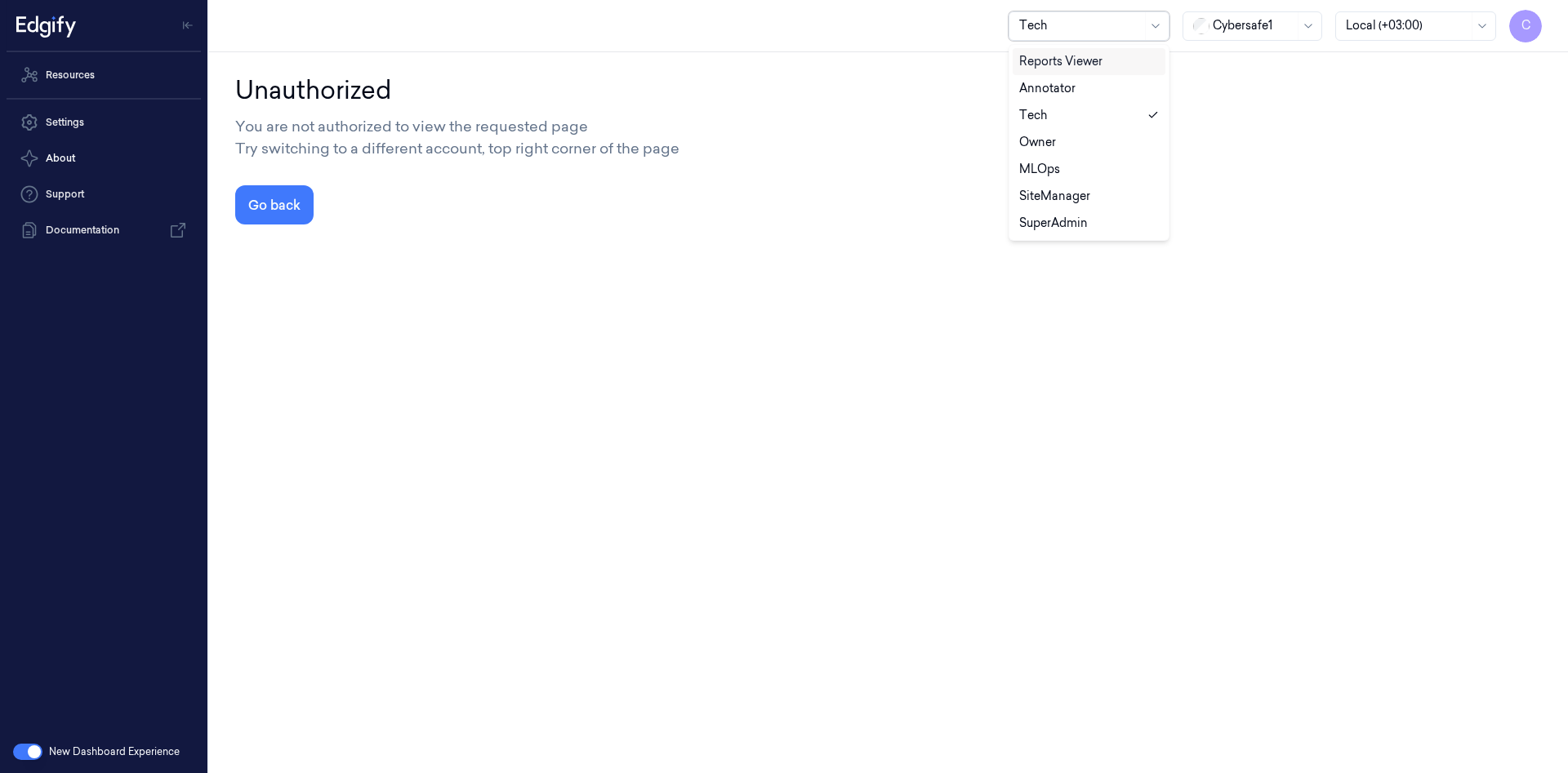
click at [1099, 24] on div at bounding box center [1080, 24] width 122 height 17
click at [90, 81] on link "Resources" at bounding box center [104, 74] width 194 height 32
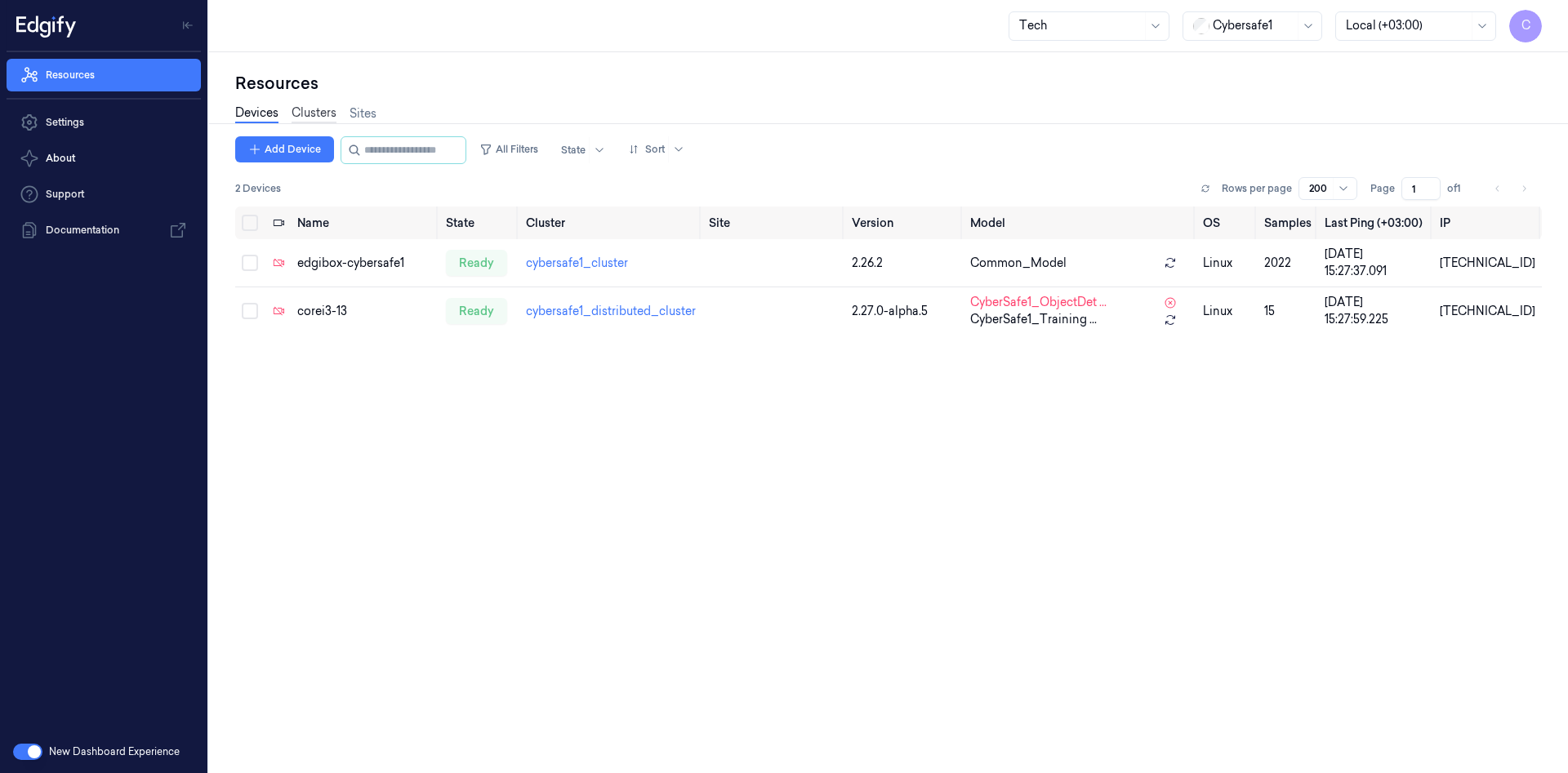
click at [314, 115] on link "Clusters" at bounding box center [314, 114] width 45 height 19
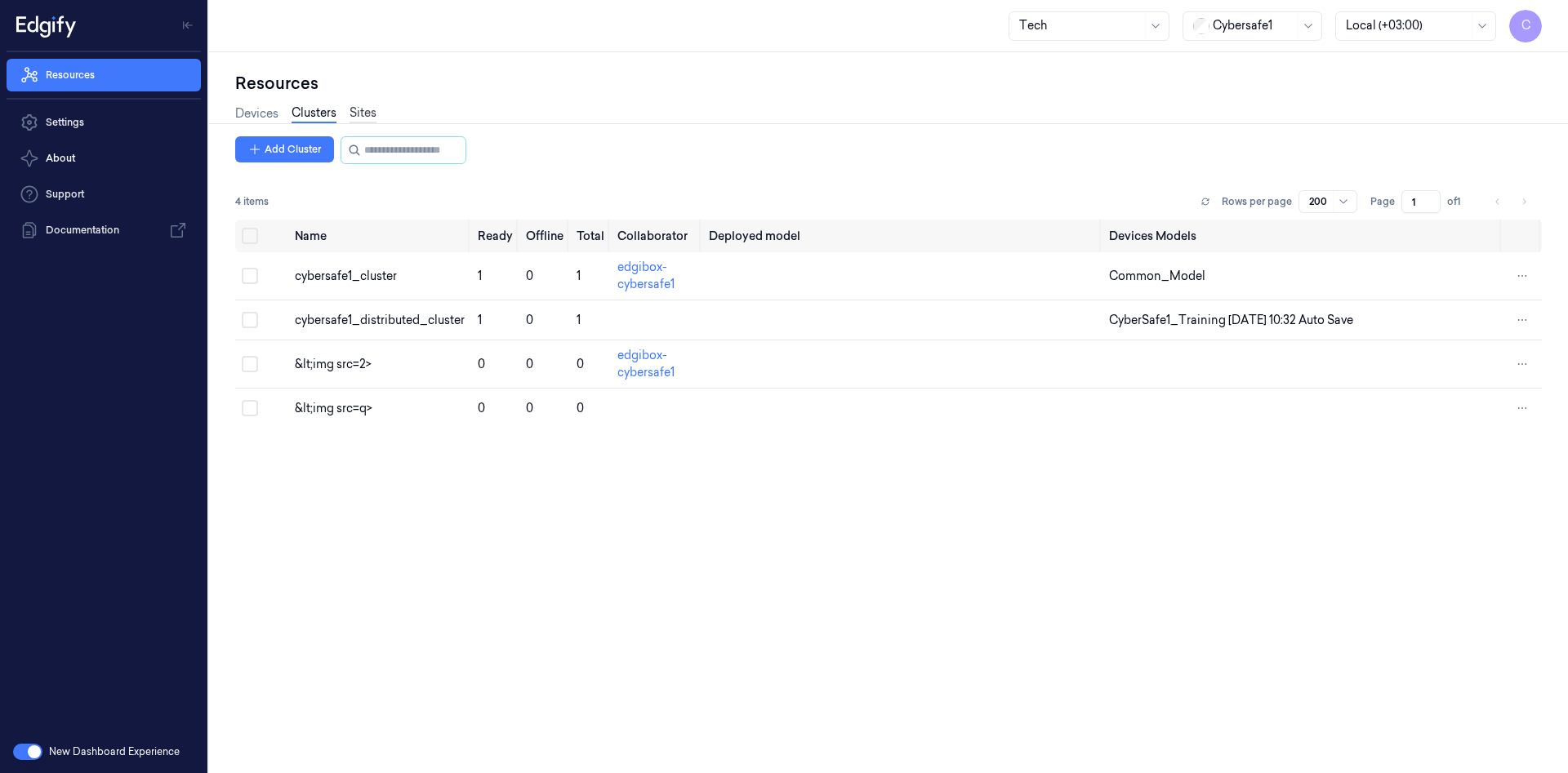
click at [358, 110] on link "Sites" at bounding box center [363, 114] width 26 height 19
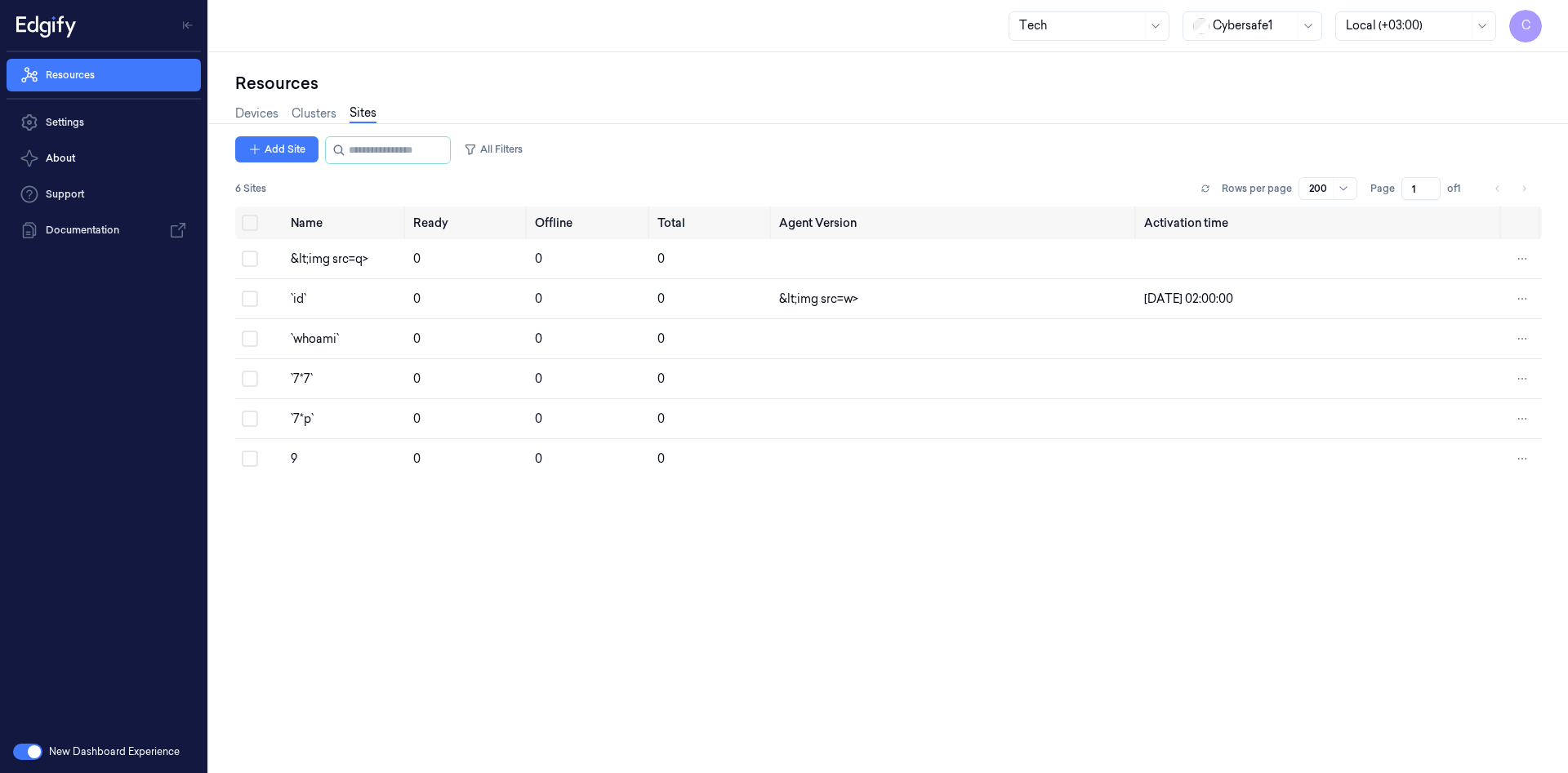
click at [1147, 33] on div at bounding box center [1154, 25] width 21 height 27
click at [1085, 198] on div "SiteManager" at bounding box center [1054, 196] width 71 height 17
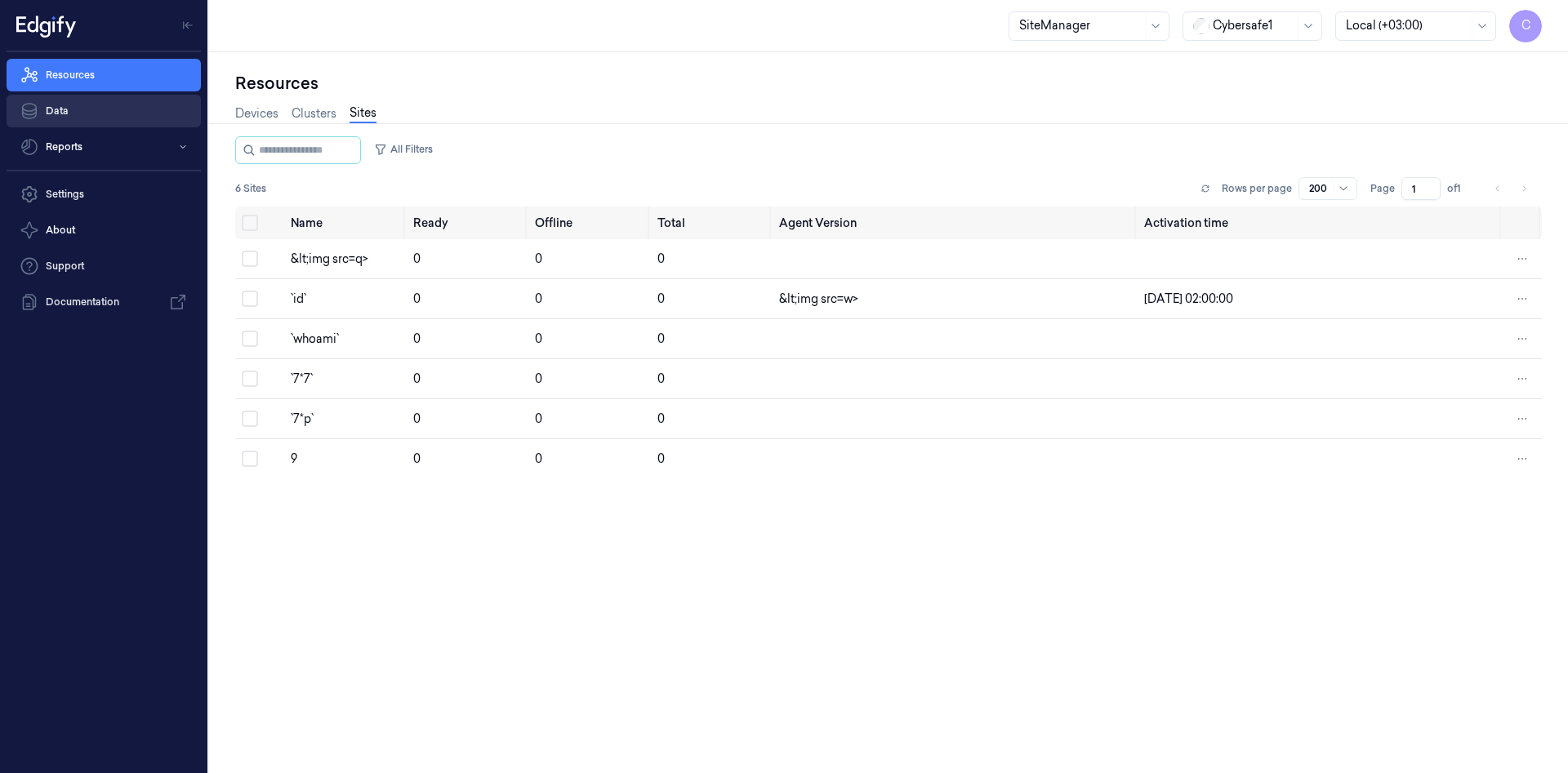
click at [69, 117] on link "Data" at bounding box center [104, 111] width 194 height 32
